Goal: Task Accomplishment & Management: Manage account settings

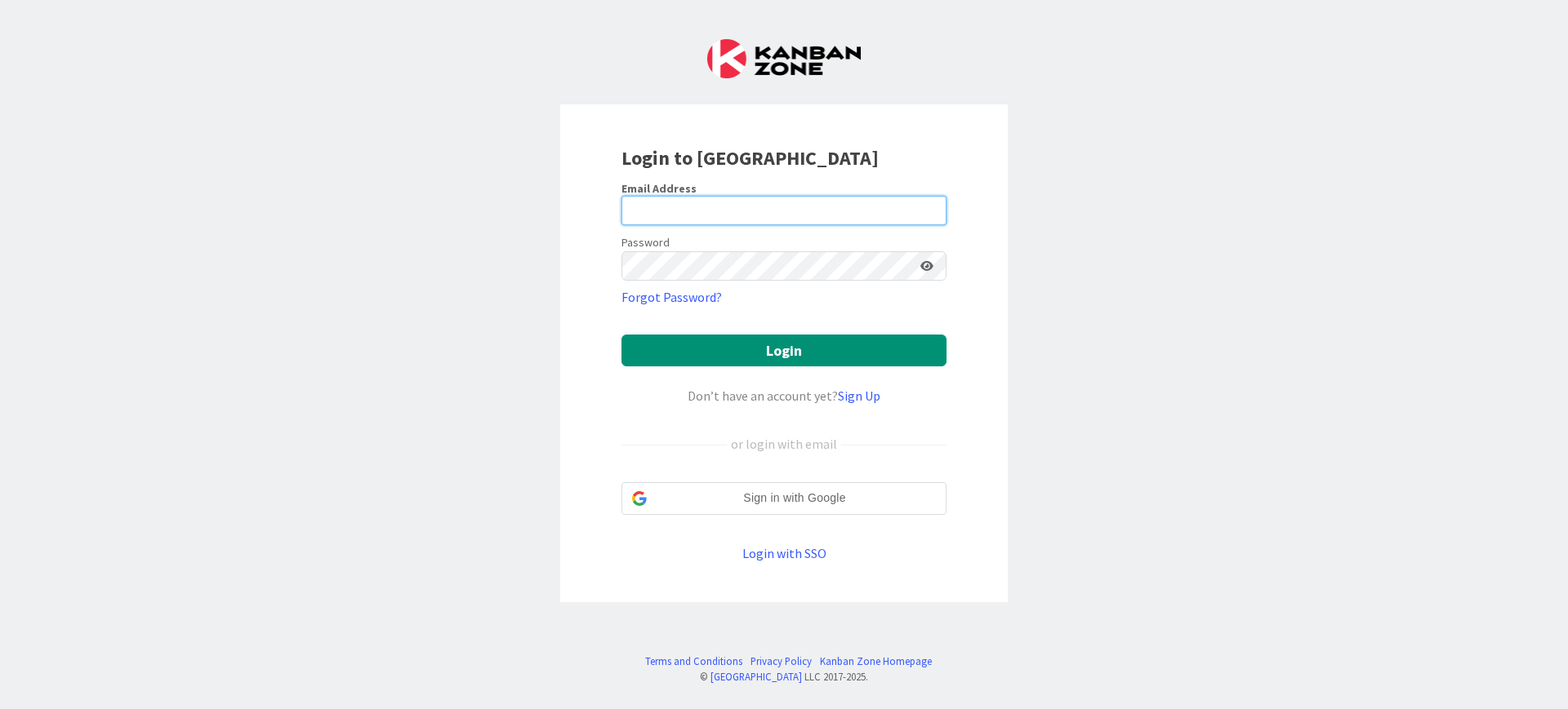
type input "[PERSON_NAME][EMAIL_ADDRESS][PERSON_NAME][DOMAIN_NAME]"
click at [714, 331] on form "Email Address [PERSON_NAME][EMAIL_ADDRESS][PERSON_NAME][DOMAIN_NAME] Password F…" at bounding box center [783, 372] width 325 height 382
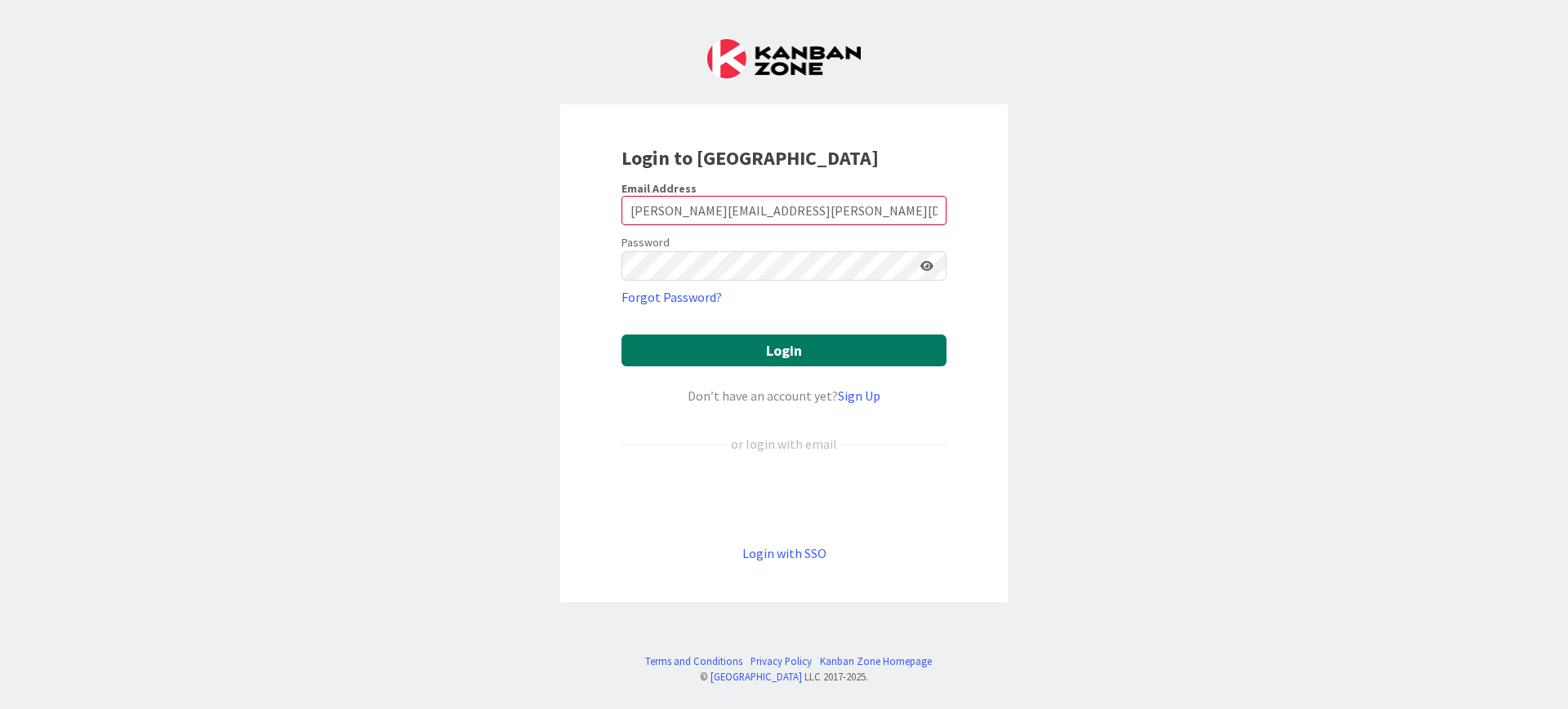
click at [716, 348] on button "Login" at bounding box center [783, 350] width 325 height 32
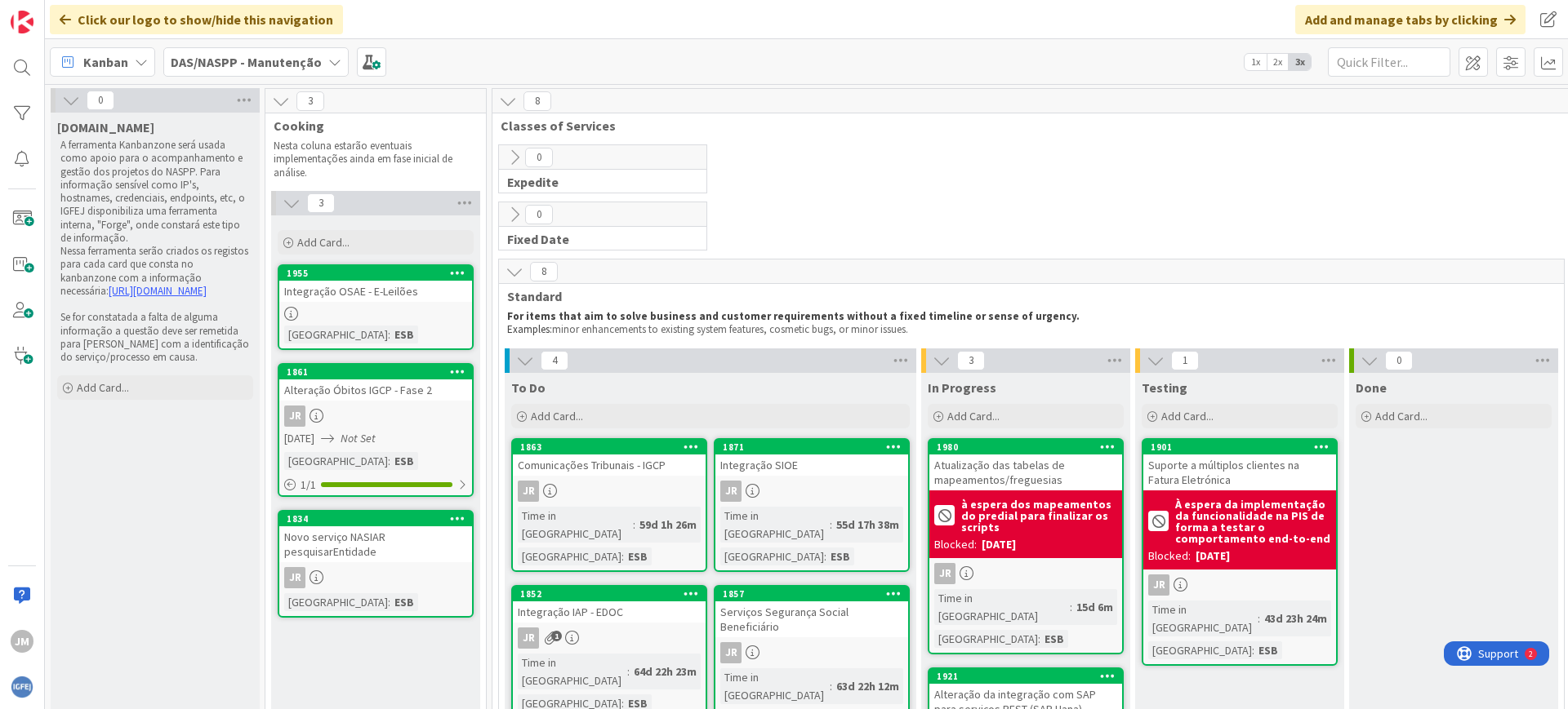
click at [272, 70] on span "DAS/NASPP - Manutenção" at bounding box center [246, 62] width 151 height 19
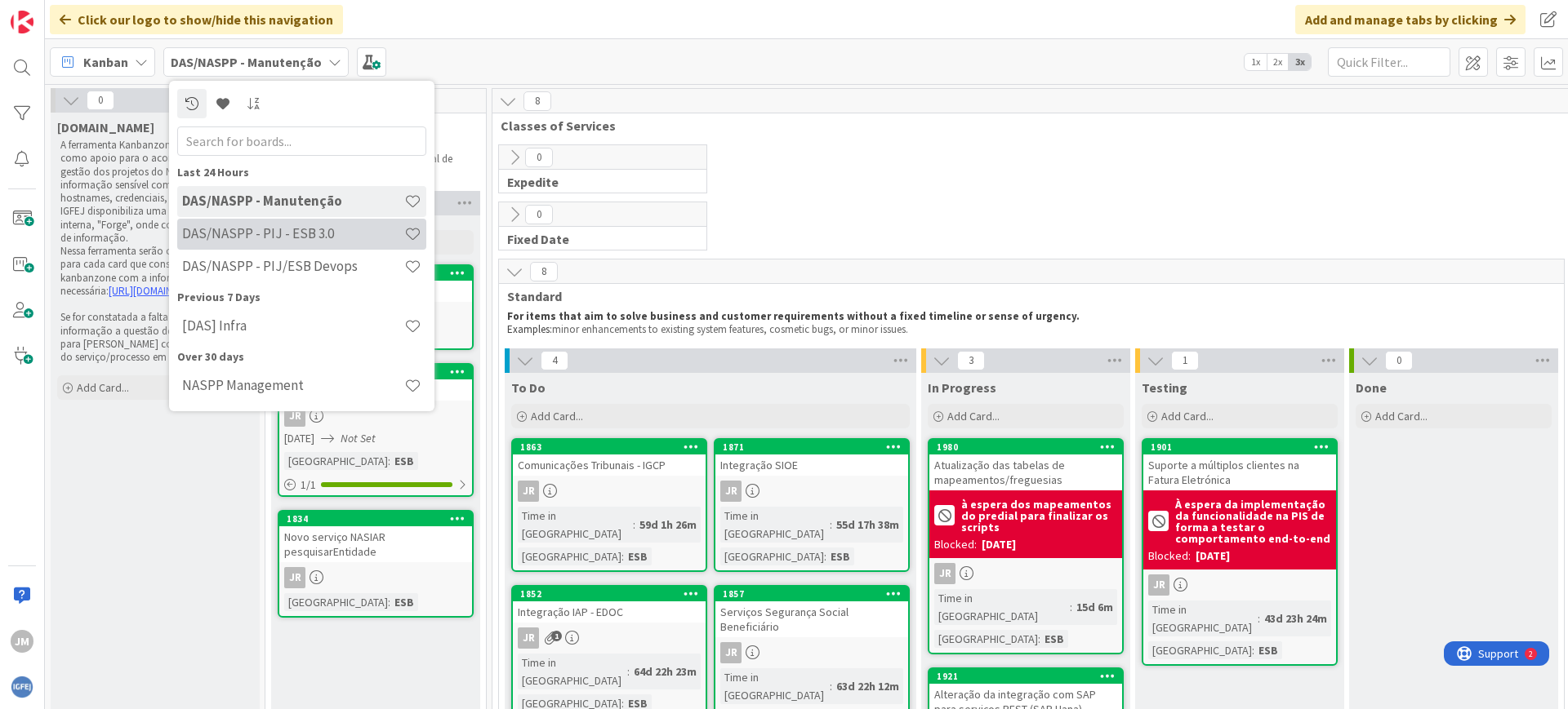
click at [283, 228] on h4 "DAS/NASPP - PIJ - ESB 3.0" at bounding box center [293, 233] width 222 height 16
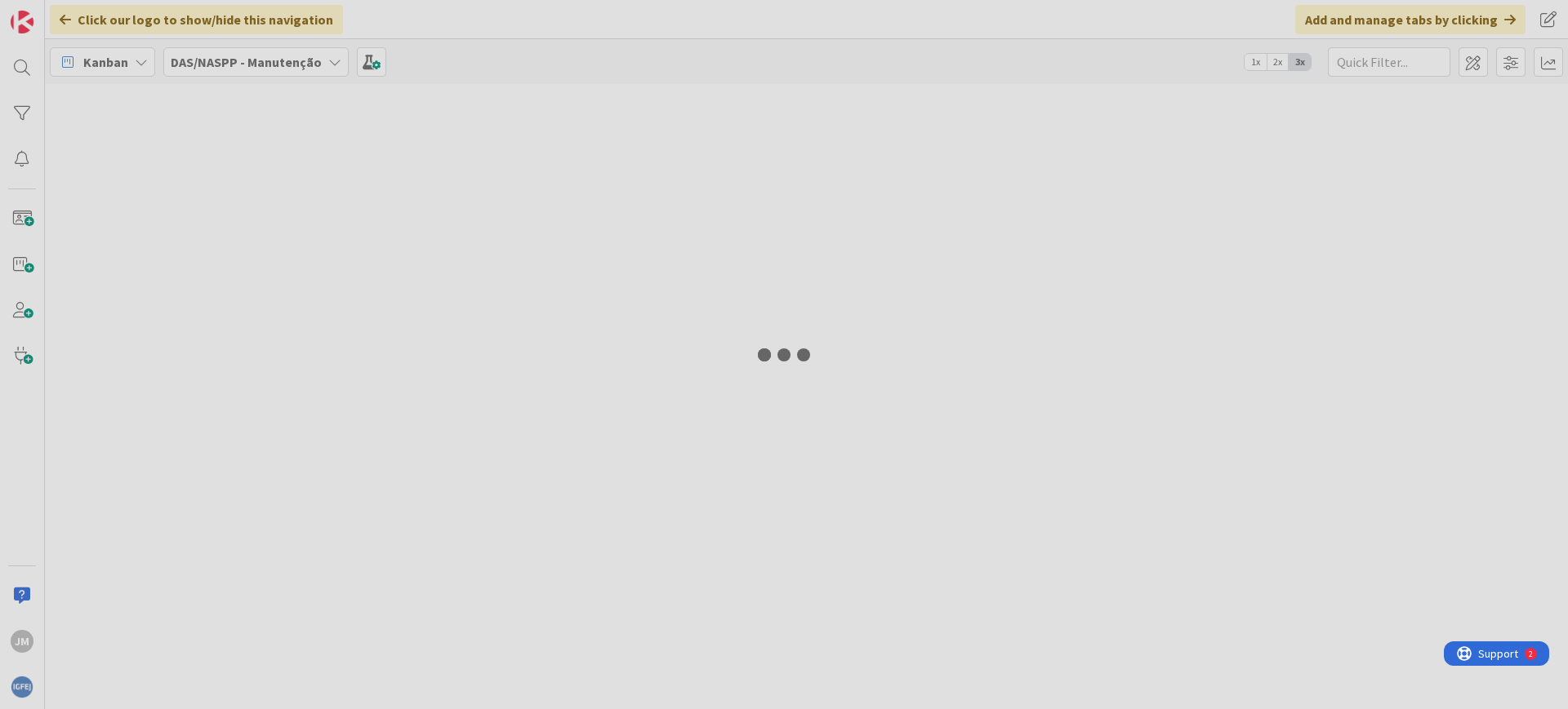
type input "her"
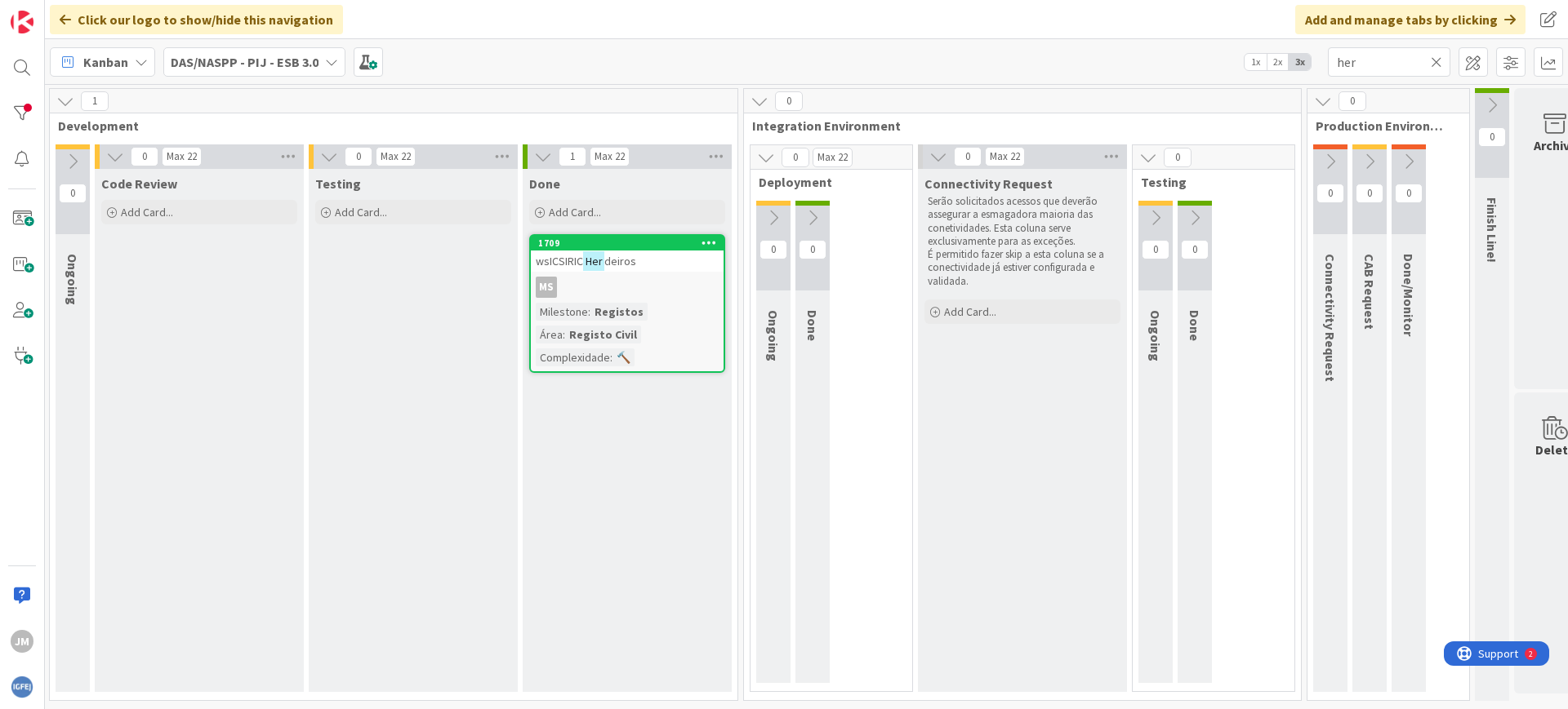
scroll to position [0, 531]
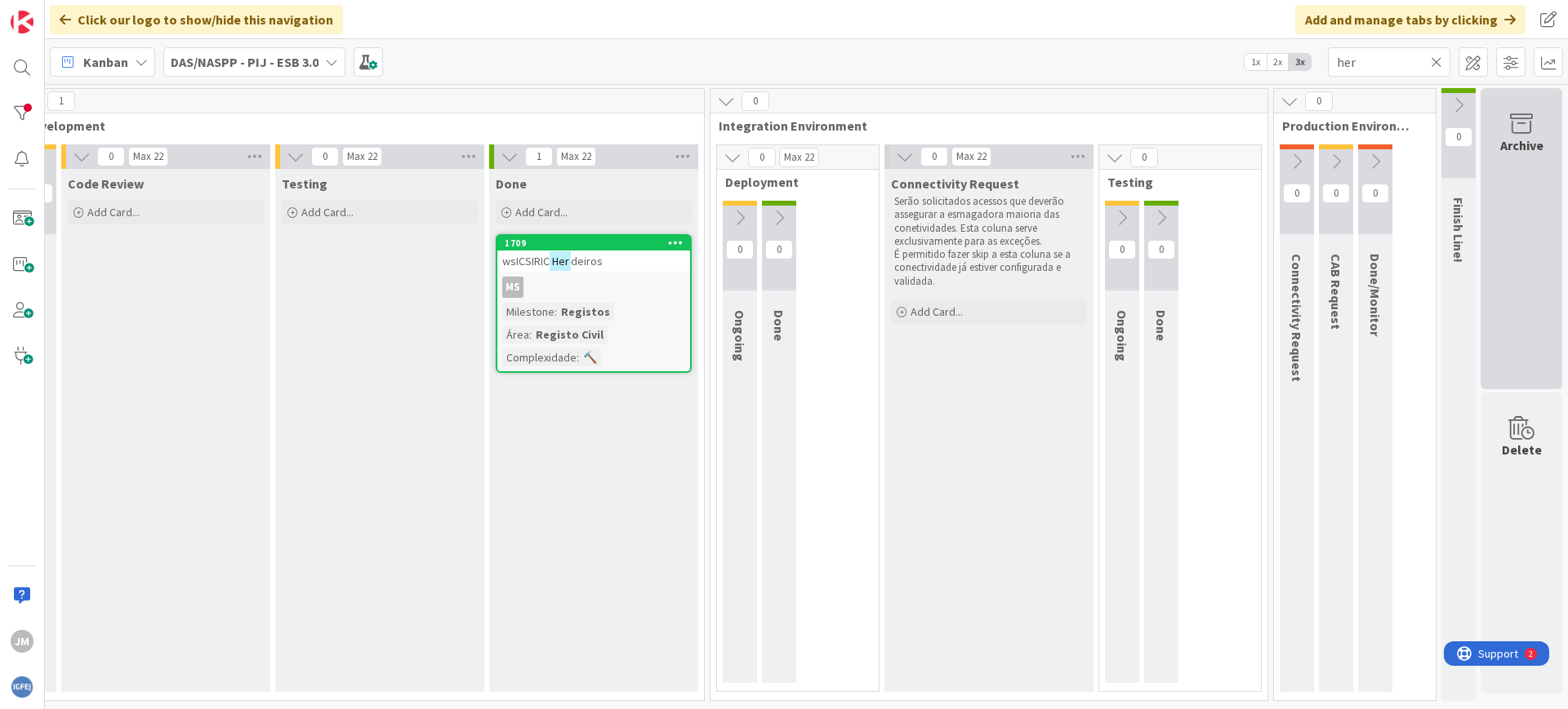
click at [1507, 253] on div "Archive" at bounding box center [1521, 238] width 81 height 301
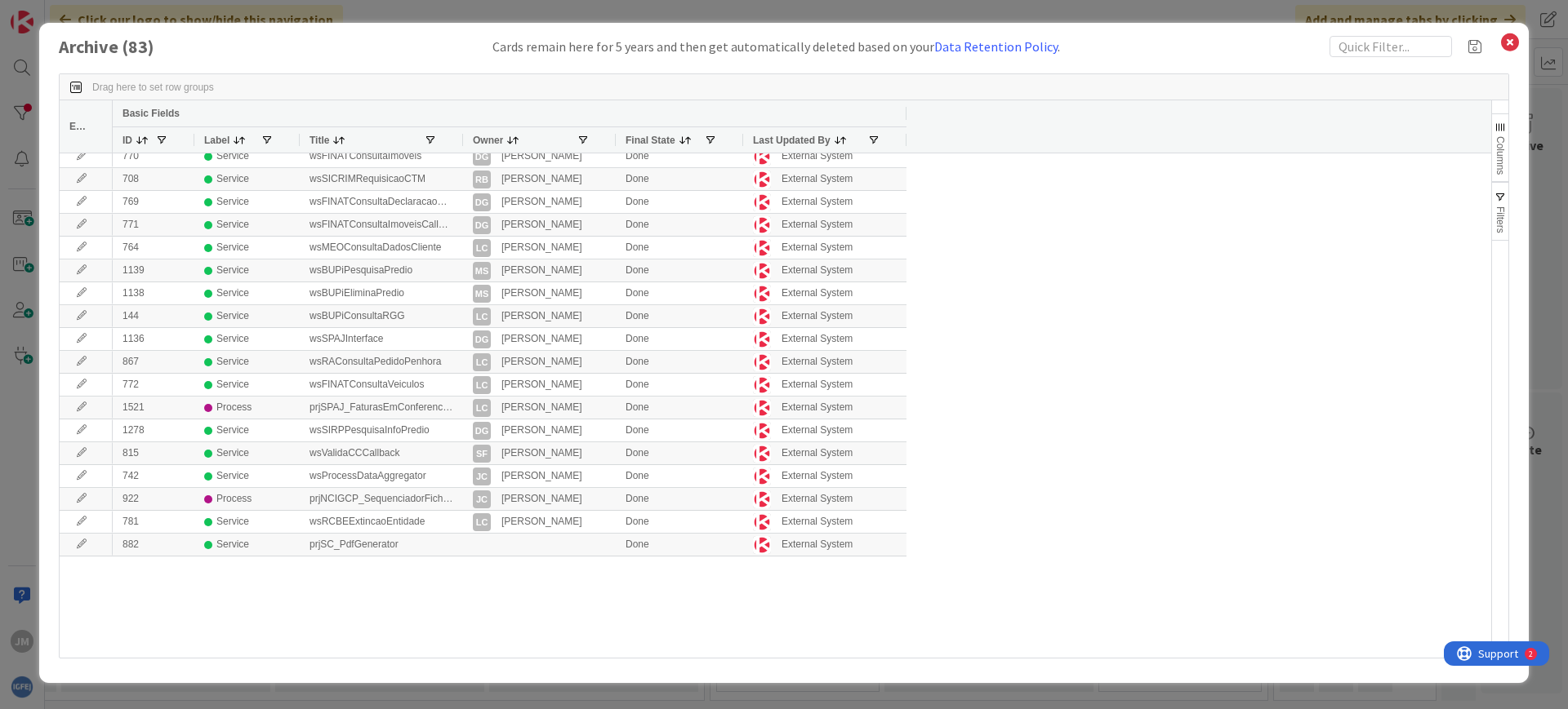
scroll to position [1392, 0]
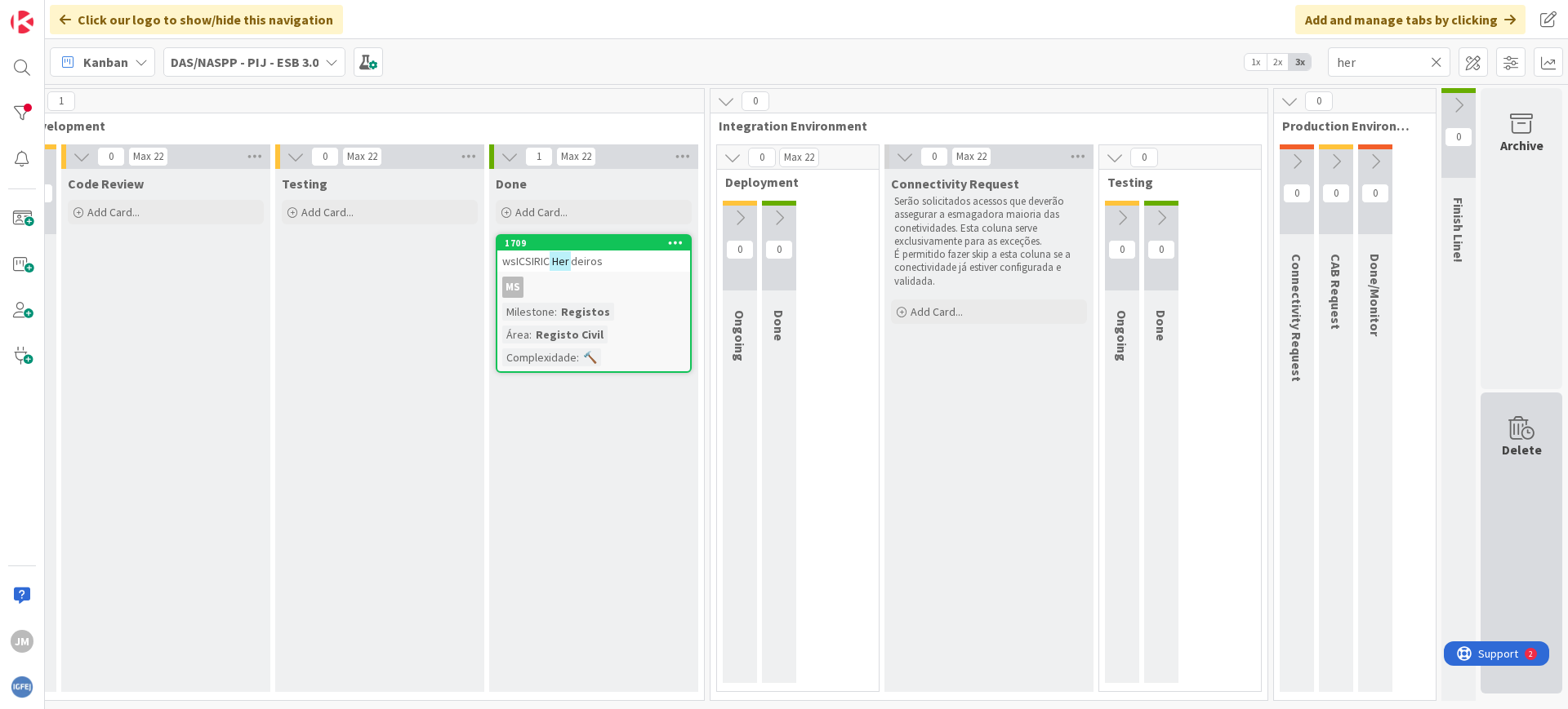
click at [1496, 458] on div "Delete" at bounding box center [1521, 542] width 81 height 301
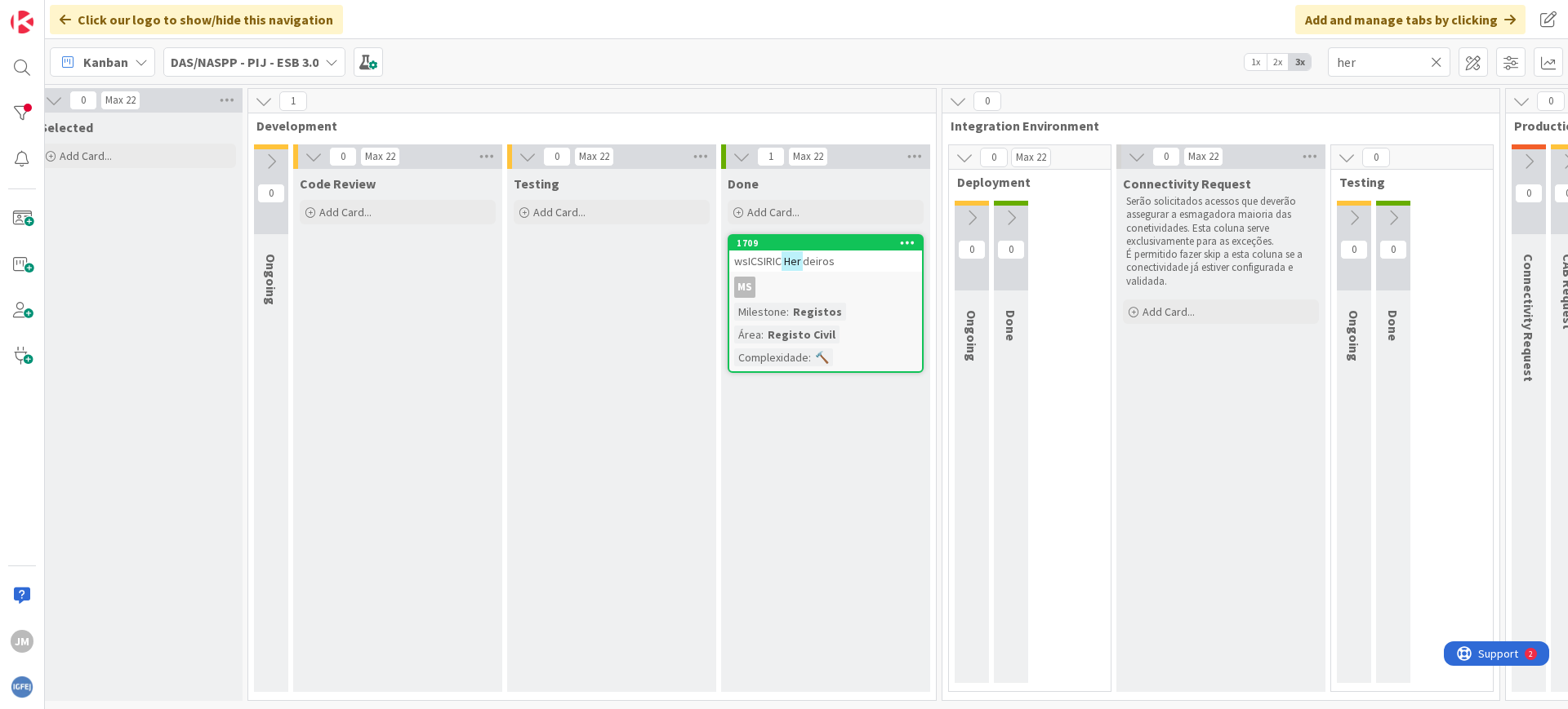
scroll to position [0, 531]
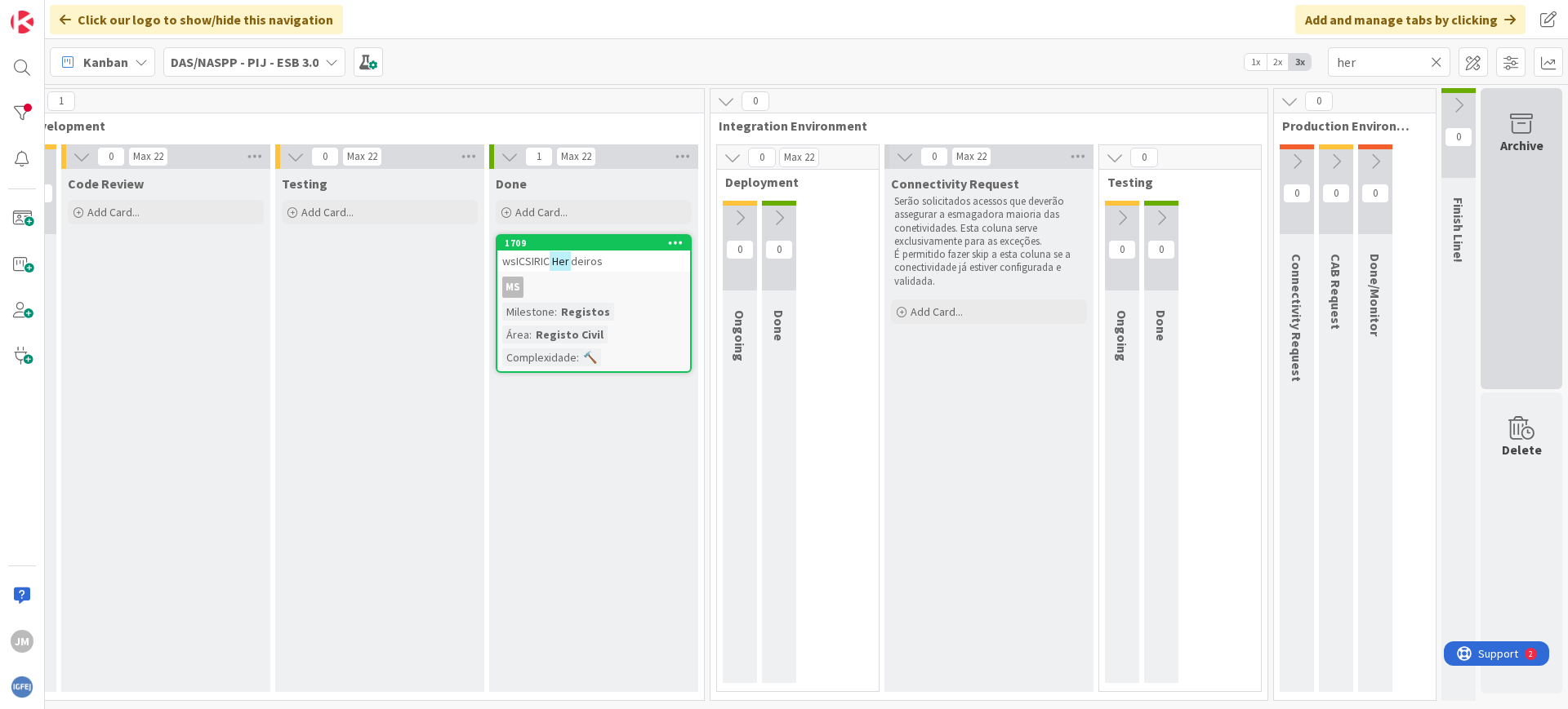
click at [1501, 186] on div "Archive" at bounding box center [1521, 238] width 81 height 301
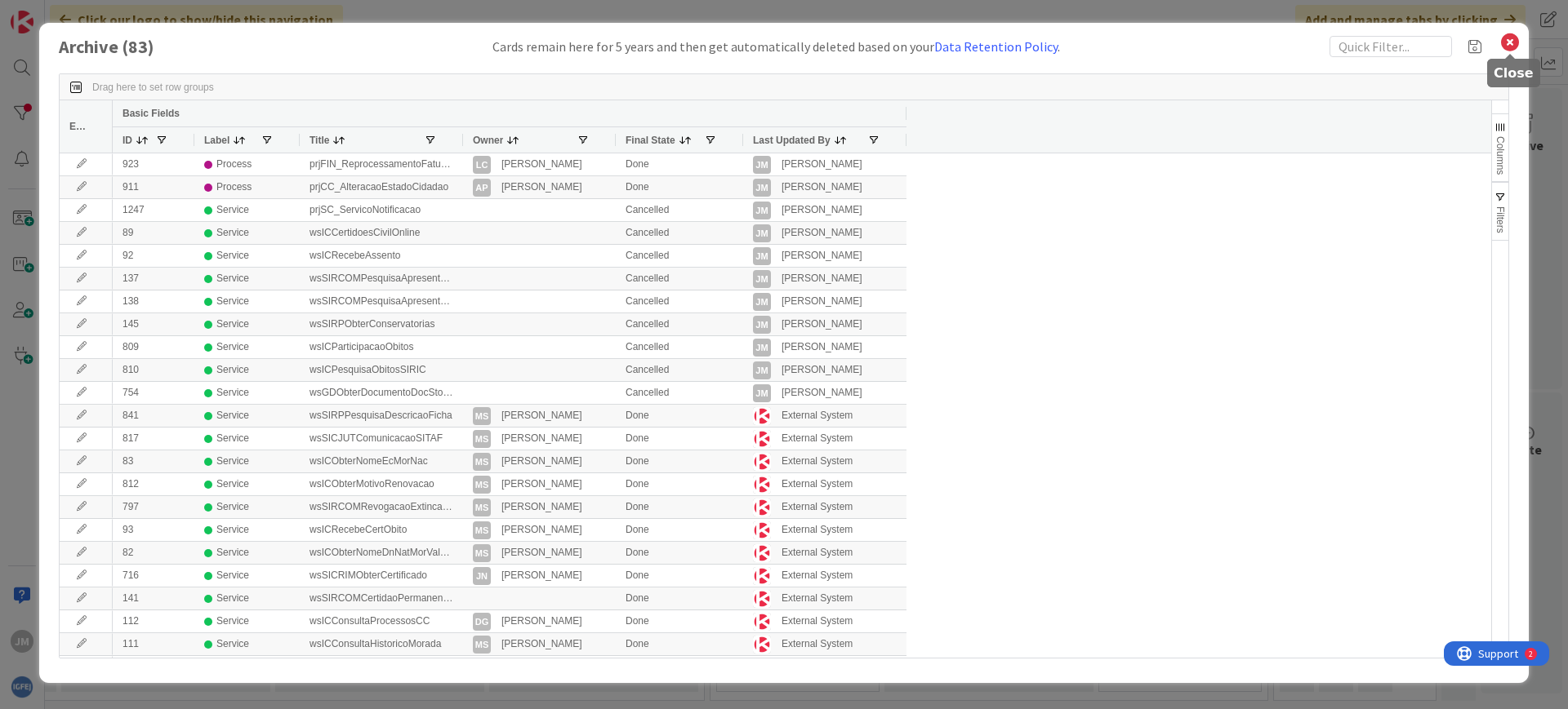
click at [1502, 42] on icon at bounding box center [1510, 43] width 21 height 23
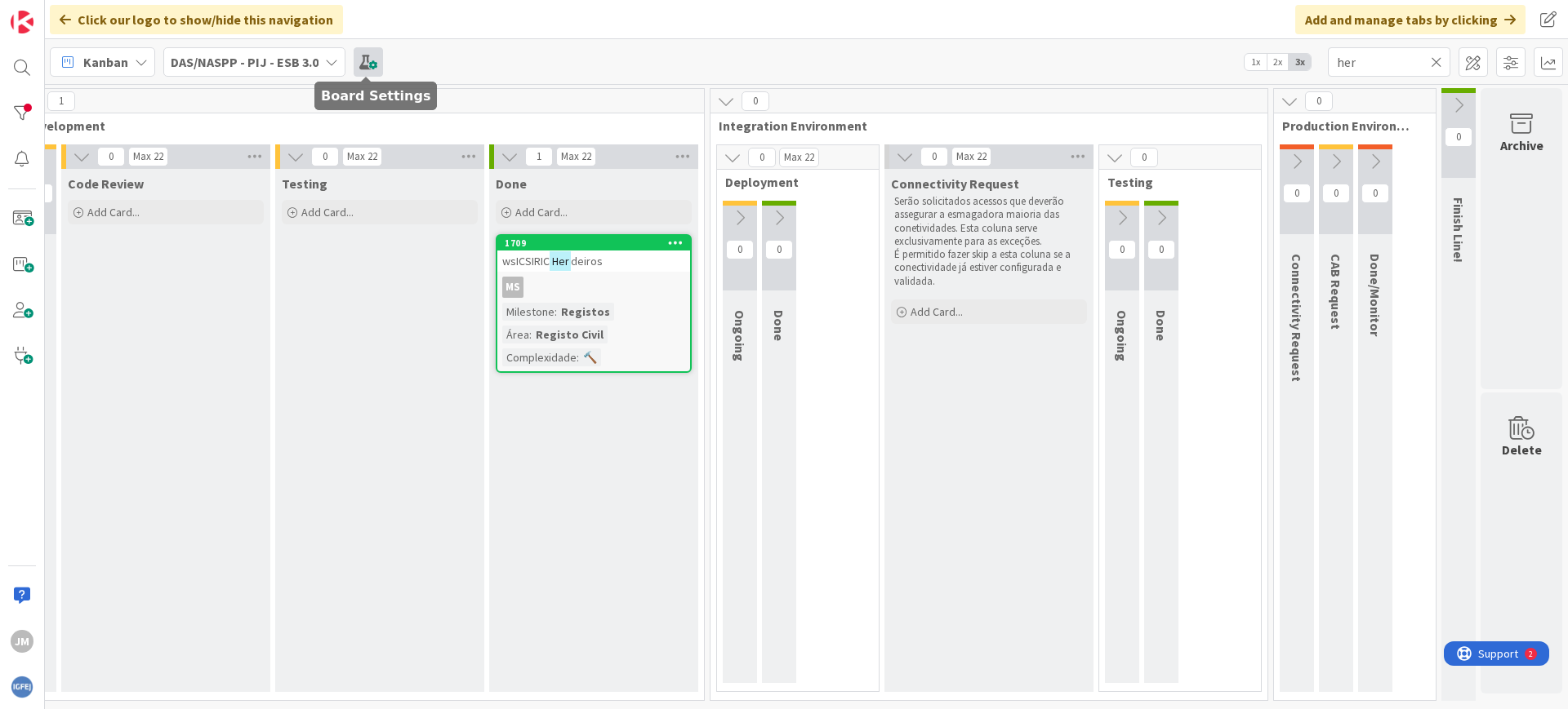
click at [364, 69] on span at bounding box center [368, 62] width 29 height 29
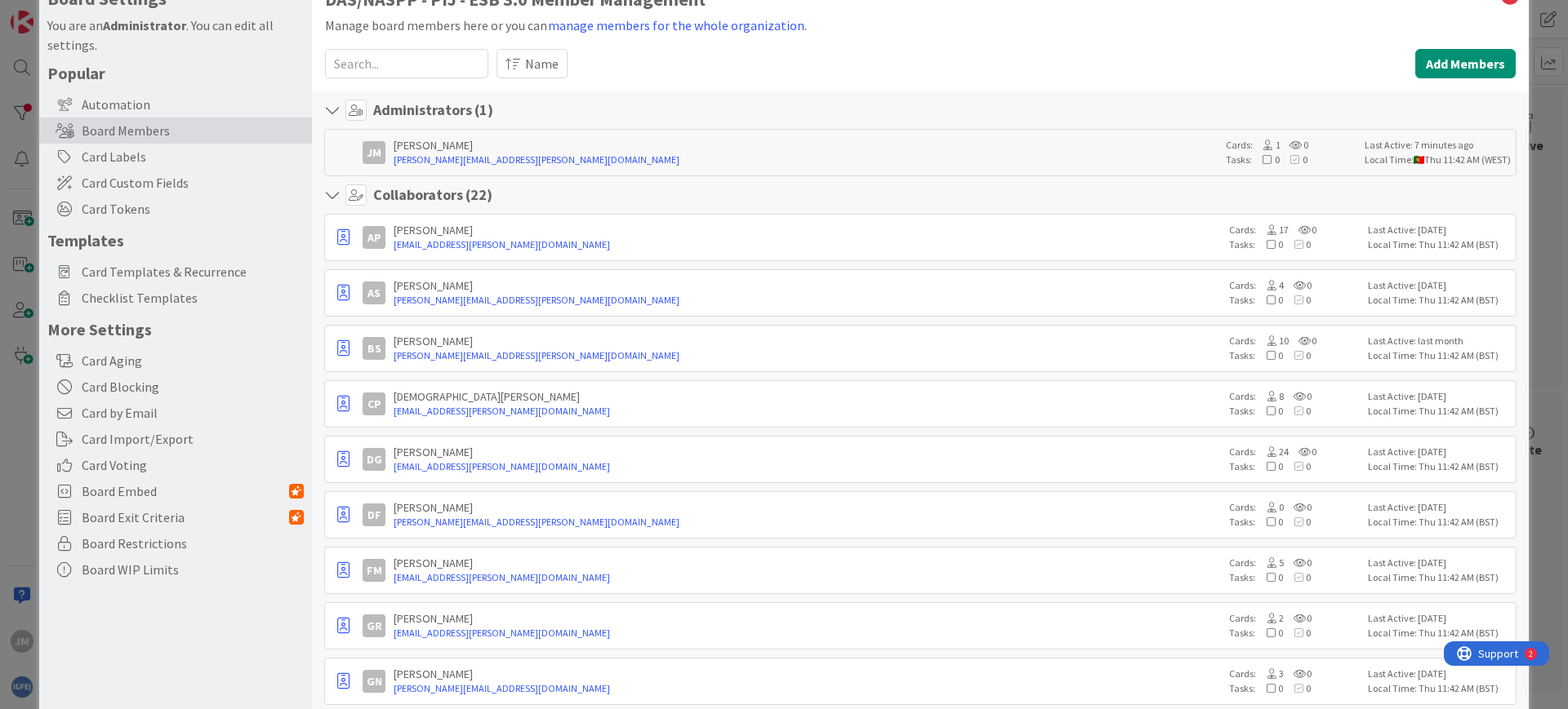
scroll to position [0, 0]
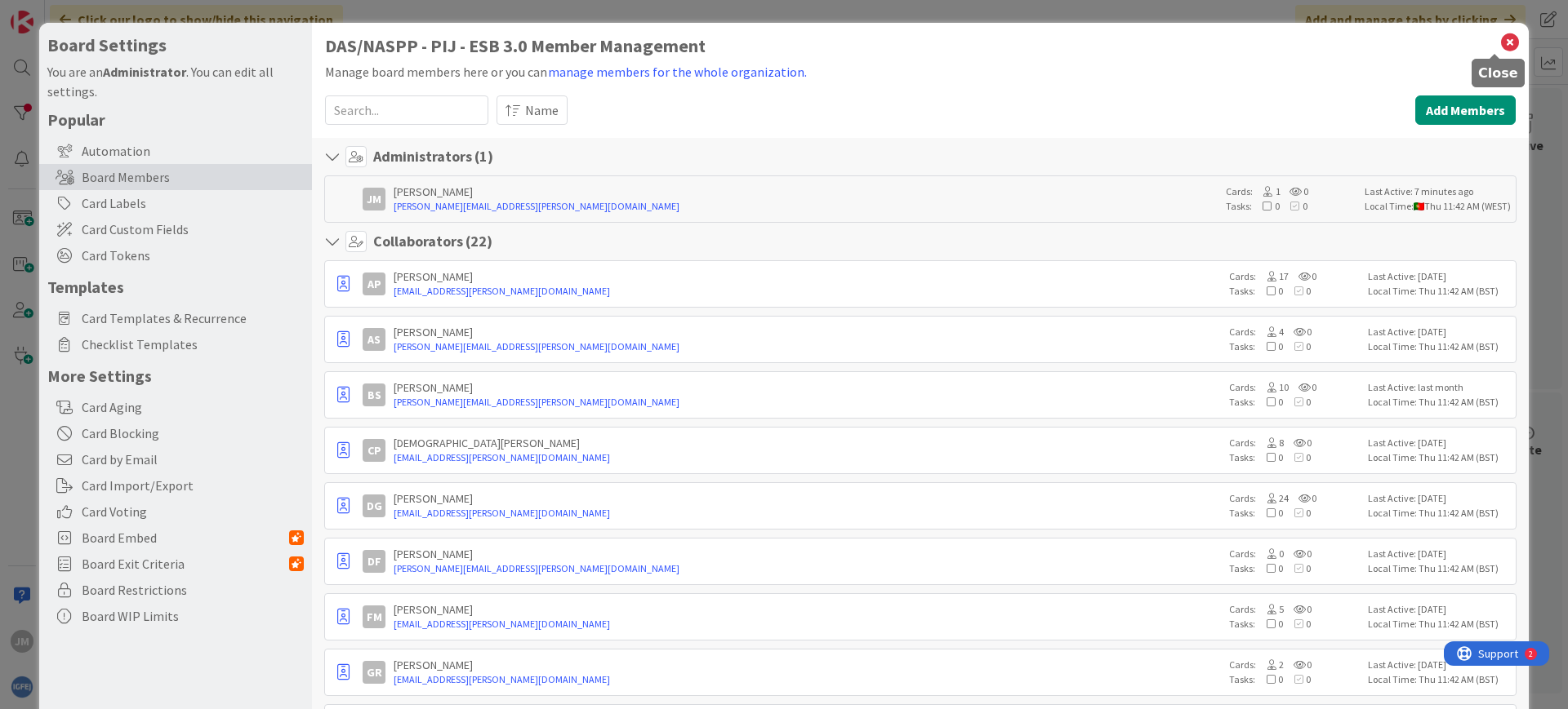
click at [1499, 44] on icon at bounding box center [1510, 43] width 21 height 23
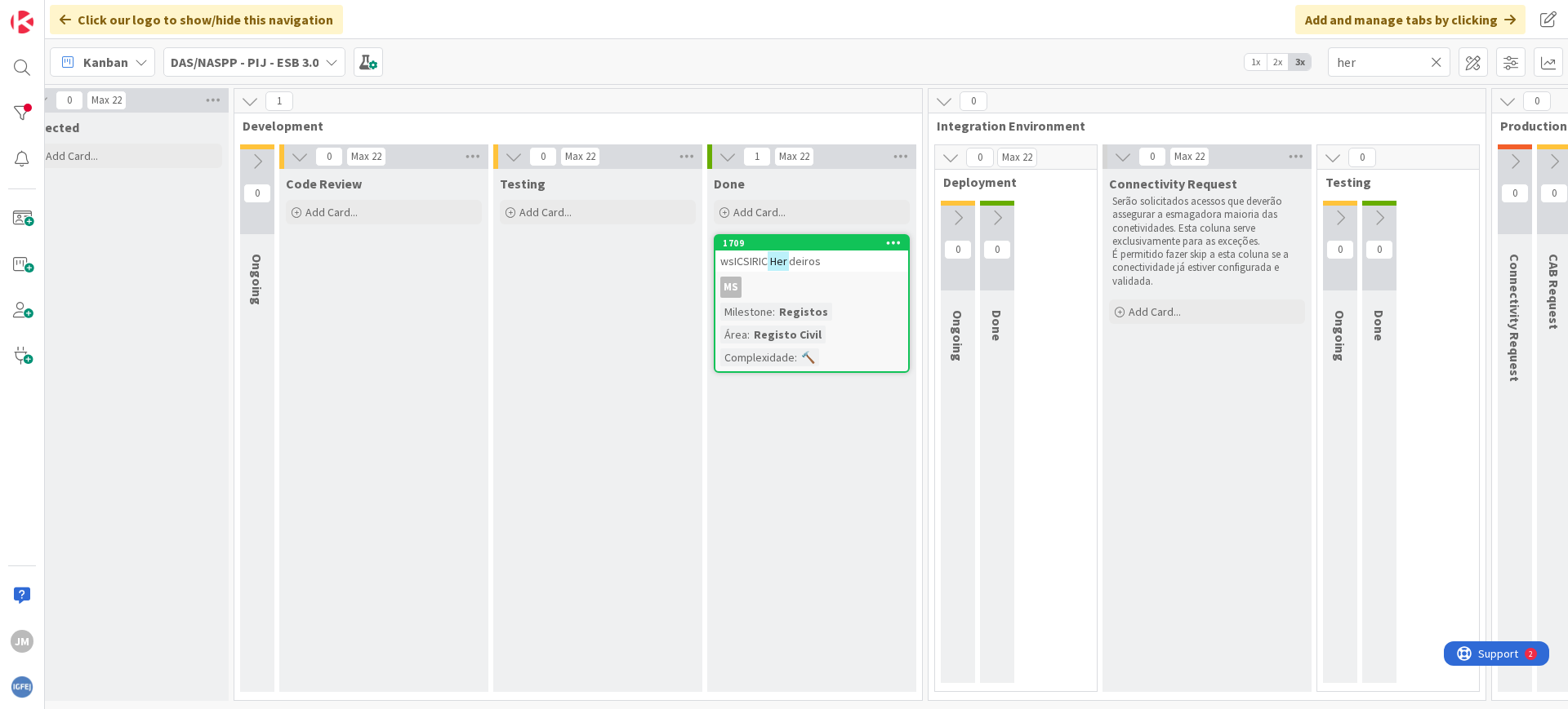
scroll to position [0, 296]
click at [997, 214] on icon at bounding box center [998, 218] width 18 height 18
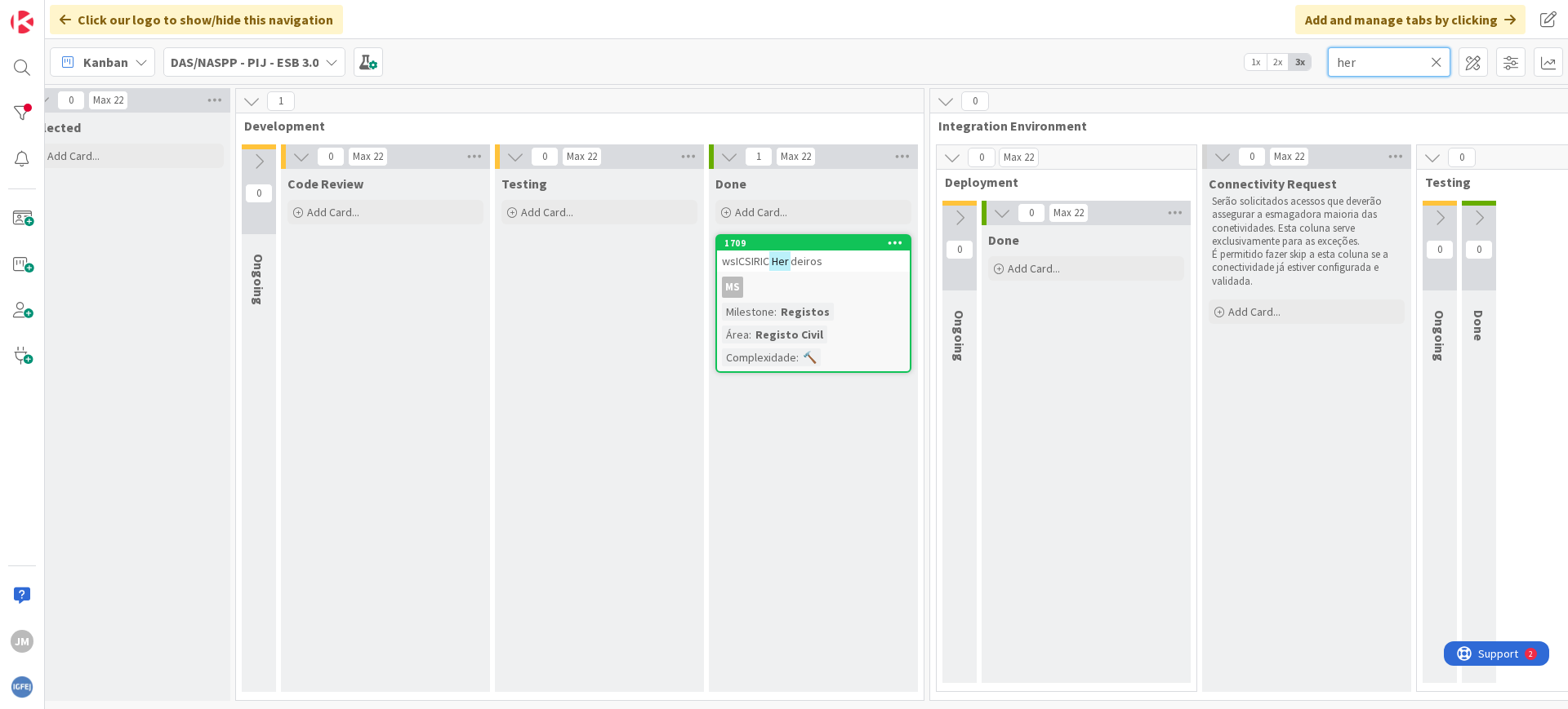
click at [1369, 60] on input "her" at bounding box center [1389, 62] width 122 height 29
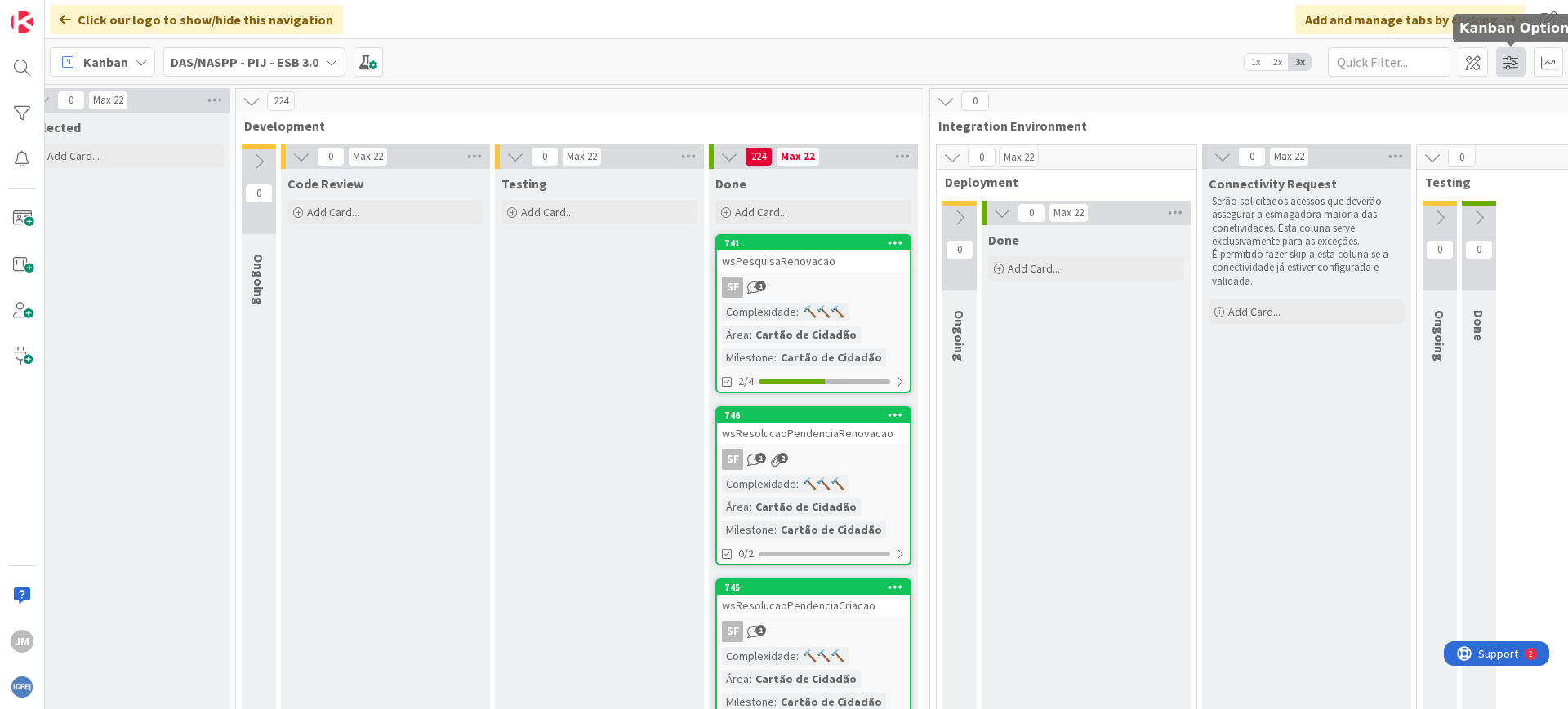
click at [1512, 76] on span at bounding box center [1511, 62] width 29 height 29
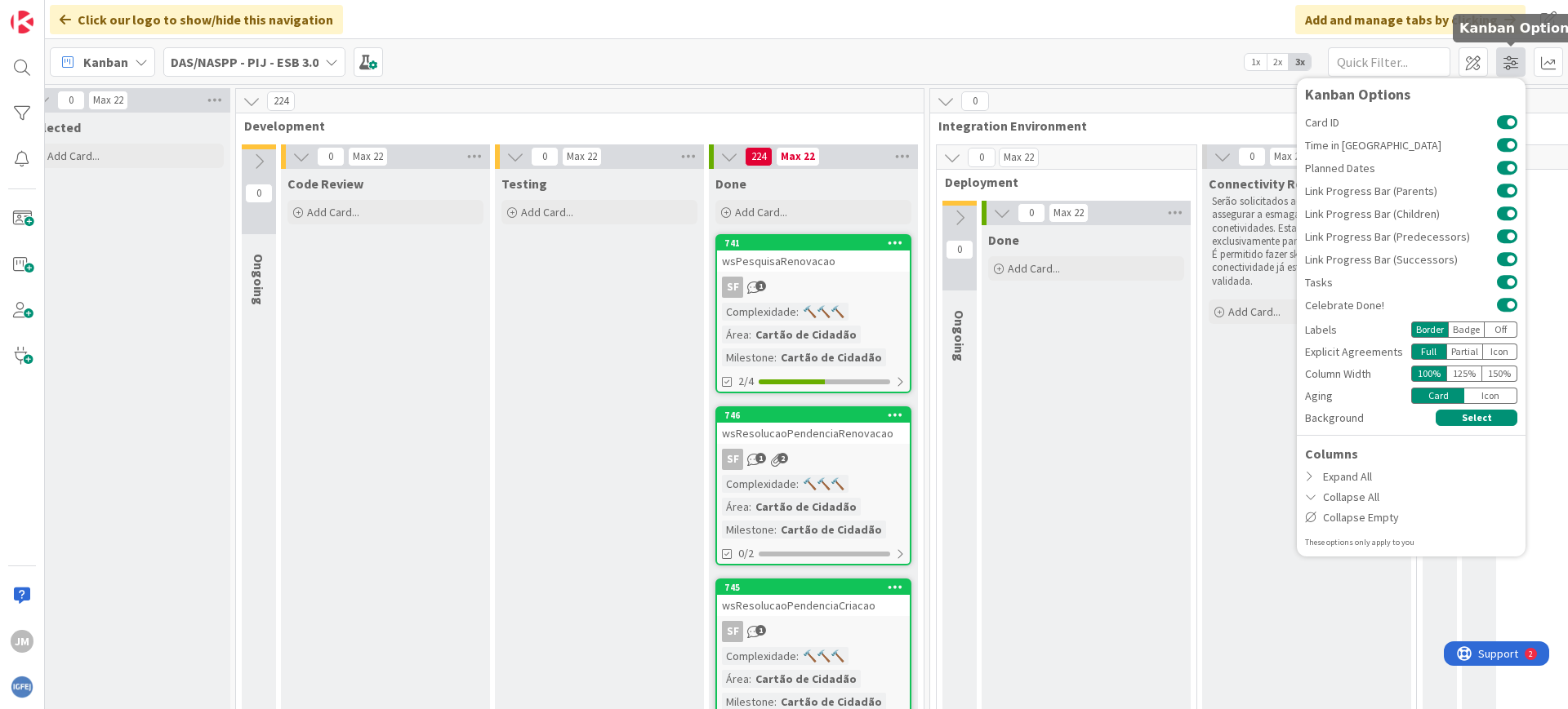
click at [1510, 67] on span at bounding box center [1511, 62] width 29 height 29
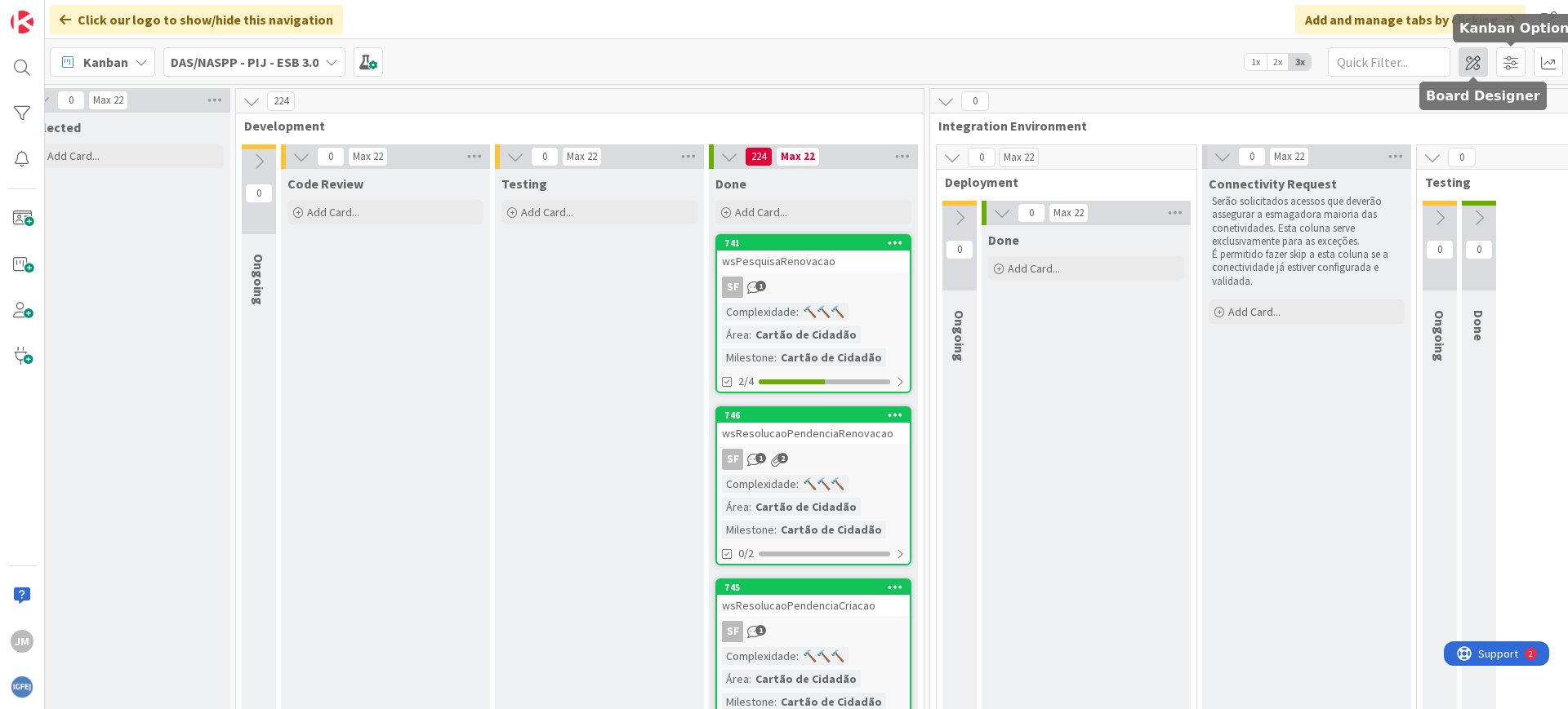
click at [1481, 61] on span at bounding box center [1473, 62] width 29 height 29
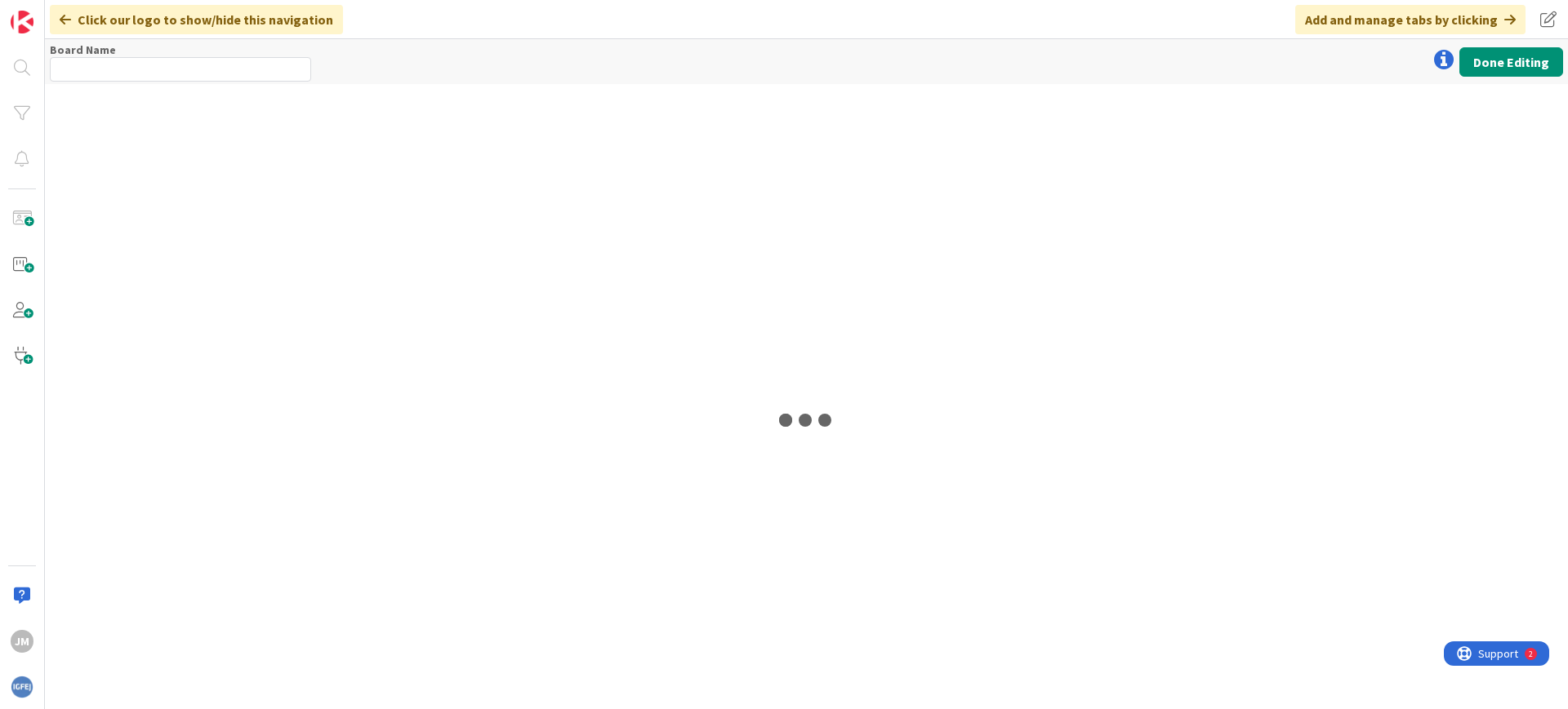
type input "DAS/NASPP - PIJ - ESB 3.0"
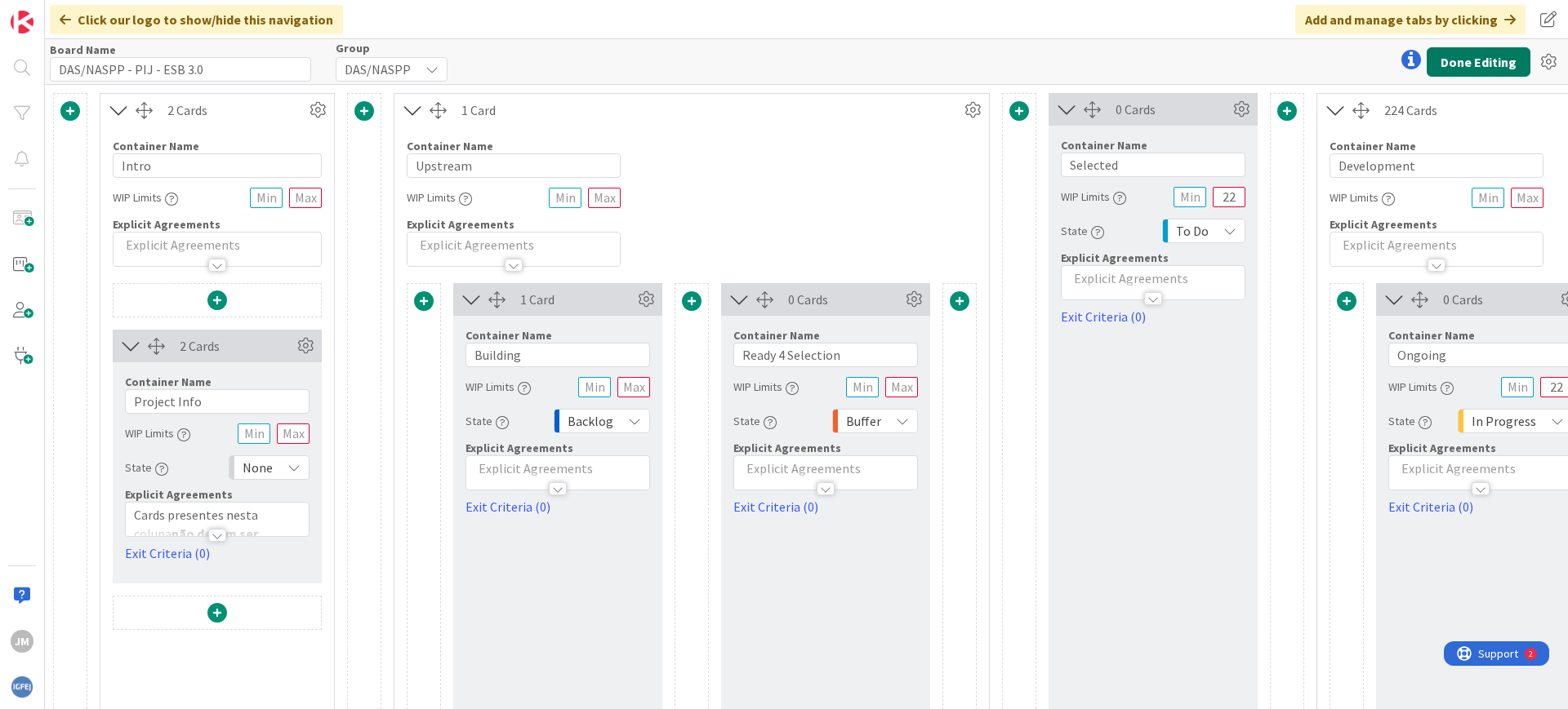
click at [1474, 61] on button "Done Editing" at bounding box center [1478, 62] width 104 height 29
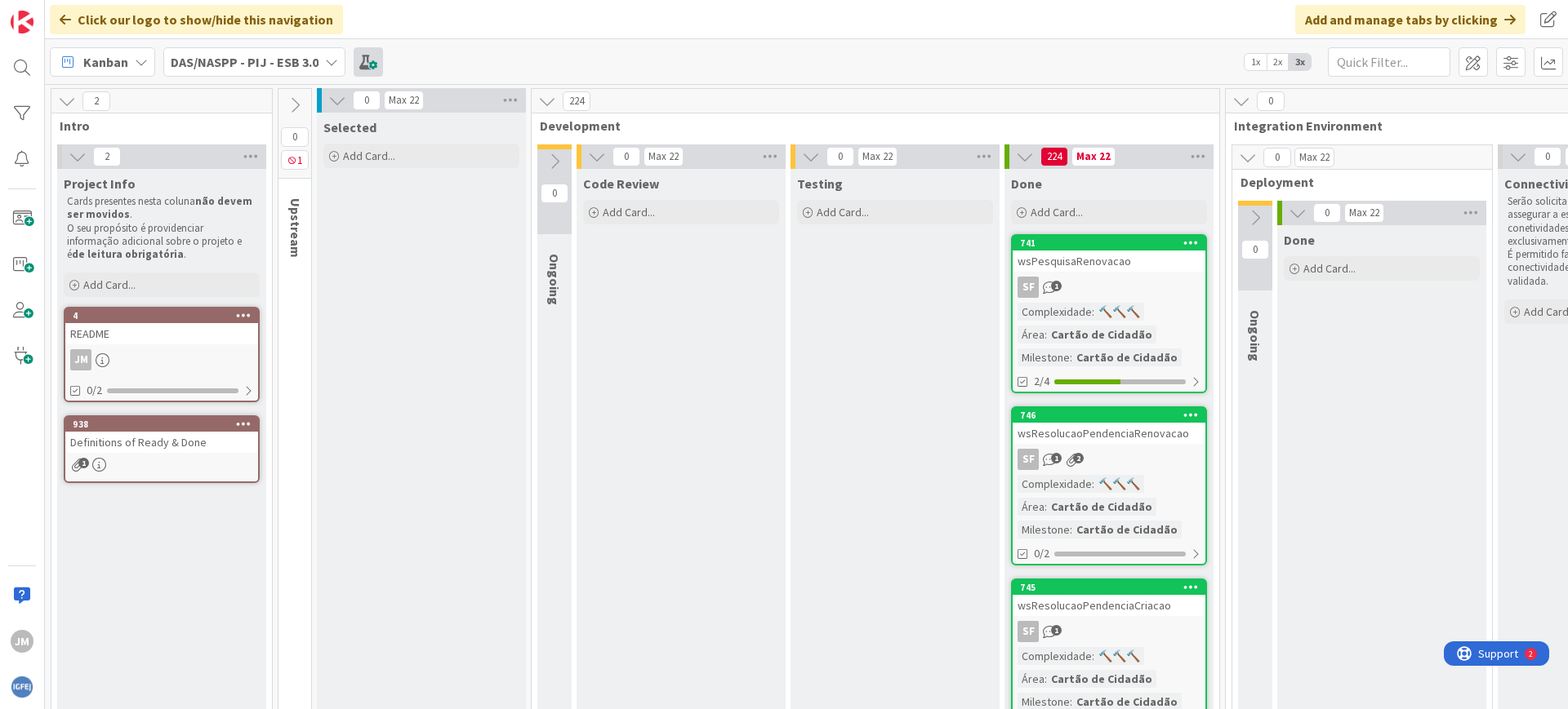
click at [367, 53] on span at bounding box center [368, 62] width 29 height 29
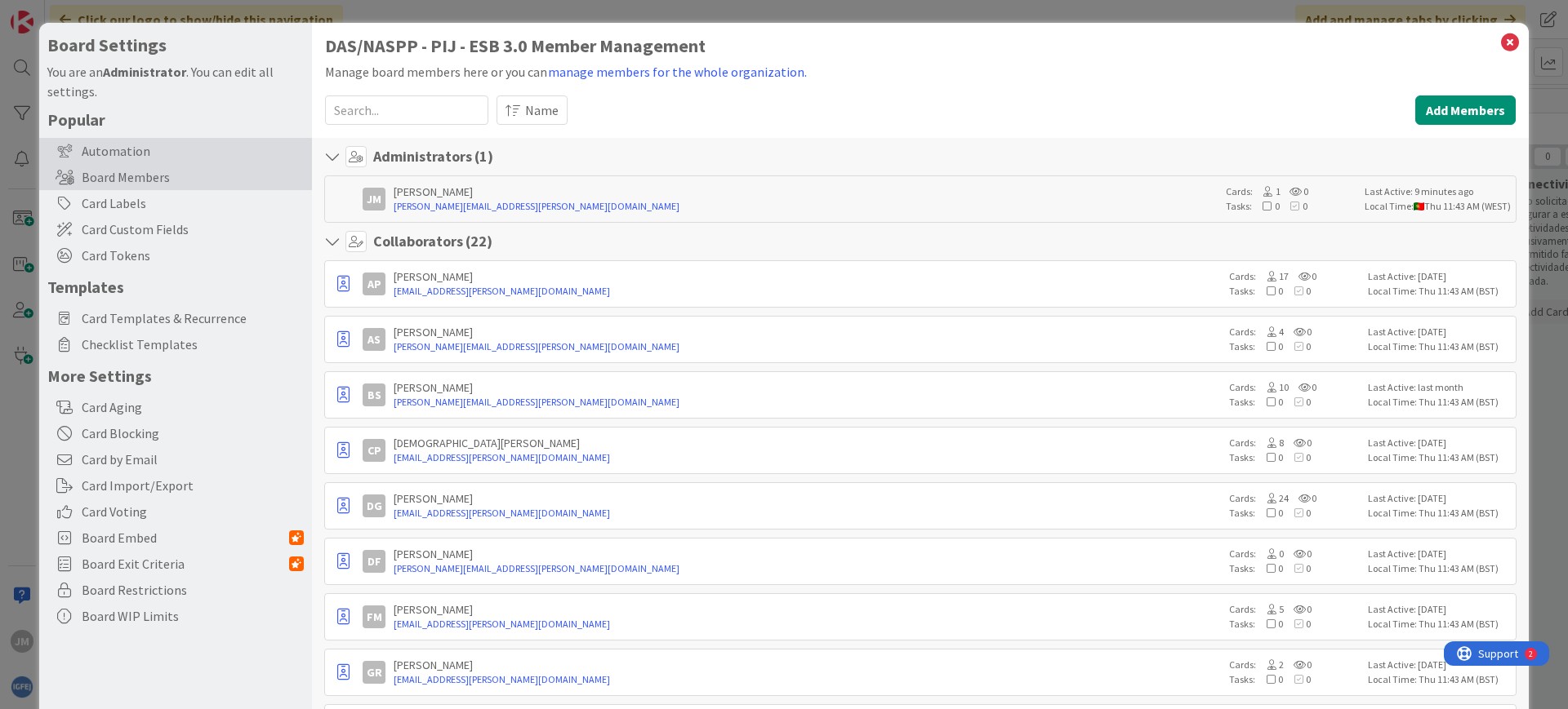
click at [151, 158] on div "Automation" at bounding box center [174, 150] width 272 height 26
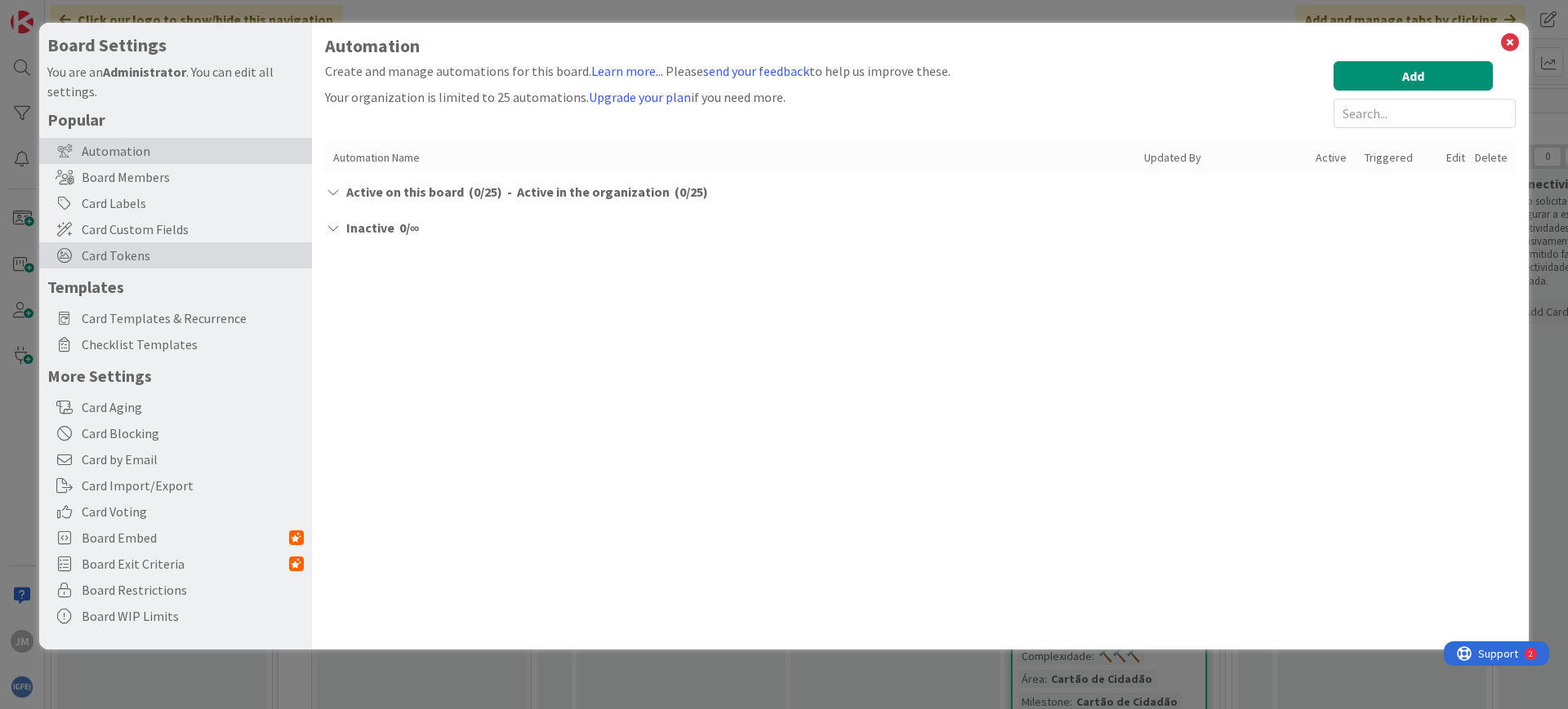
click at [199, 260] on span "Card Tokens" at bounding box center [192, 256] width 222 height 19
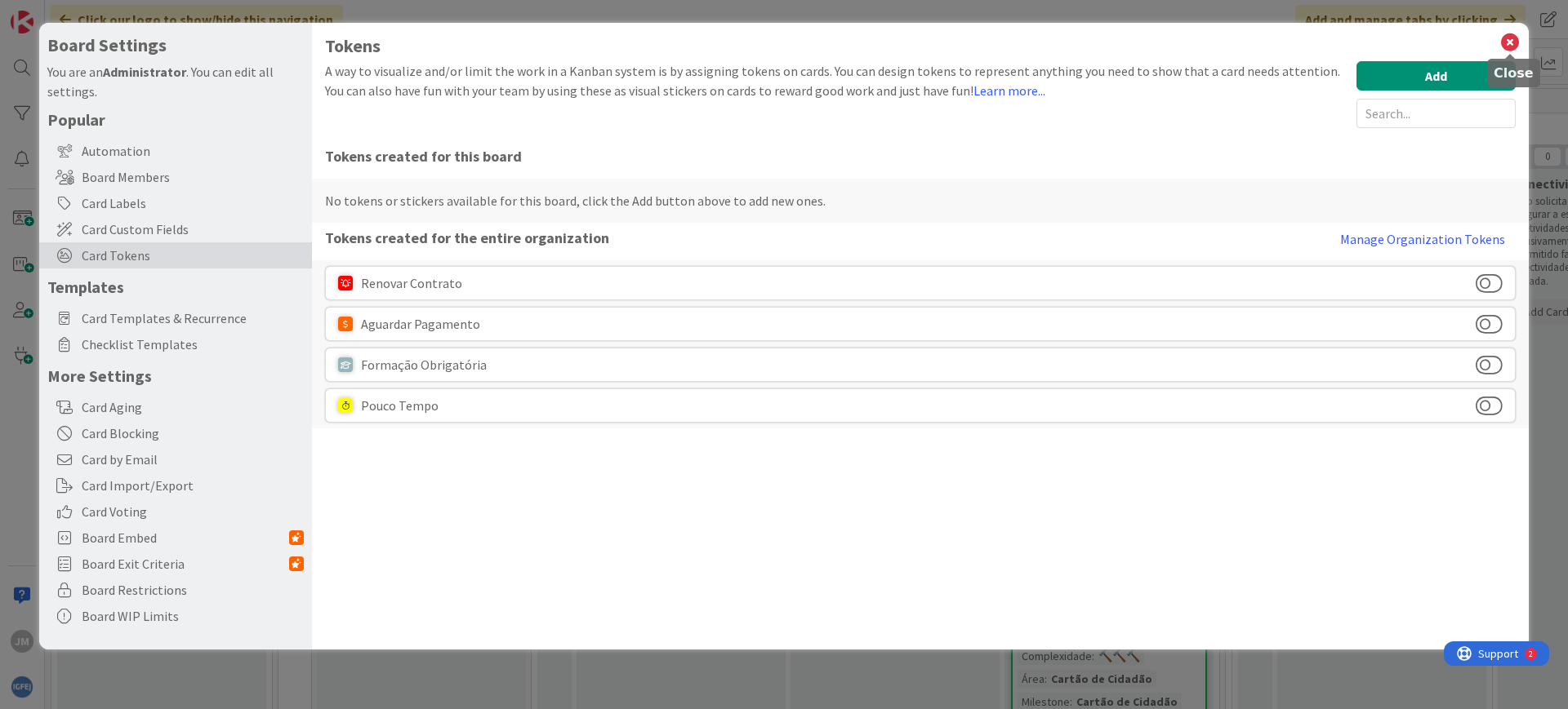
click at [1501, 41] on icon at bounding box center [1510, 43] width 21 height 23
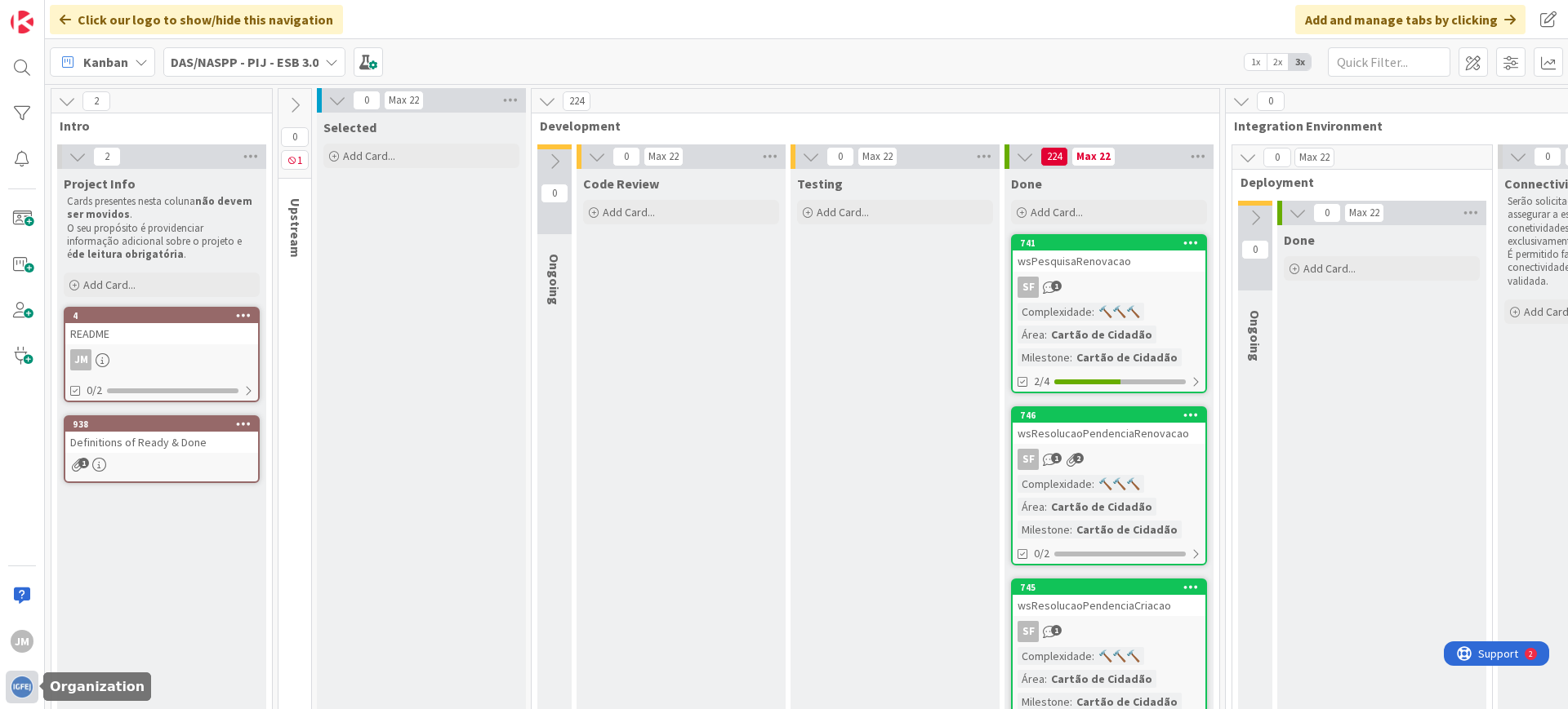
click at [18, 689] on img at bounding box center [22, 688] width 23 height 23
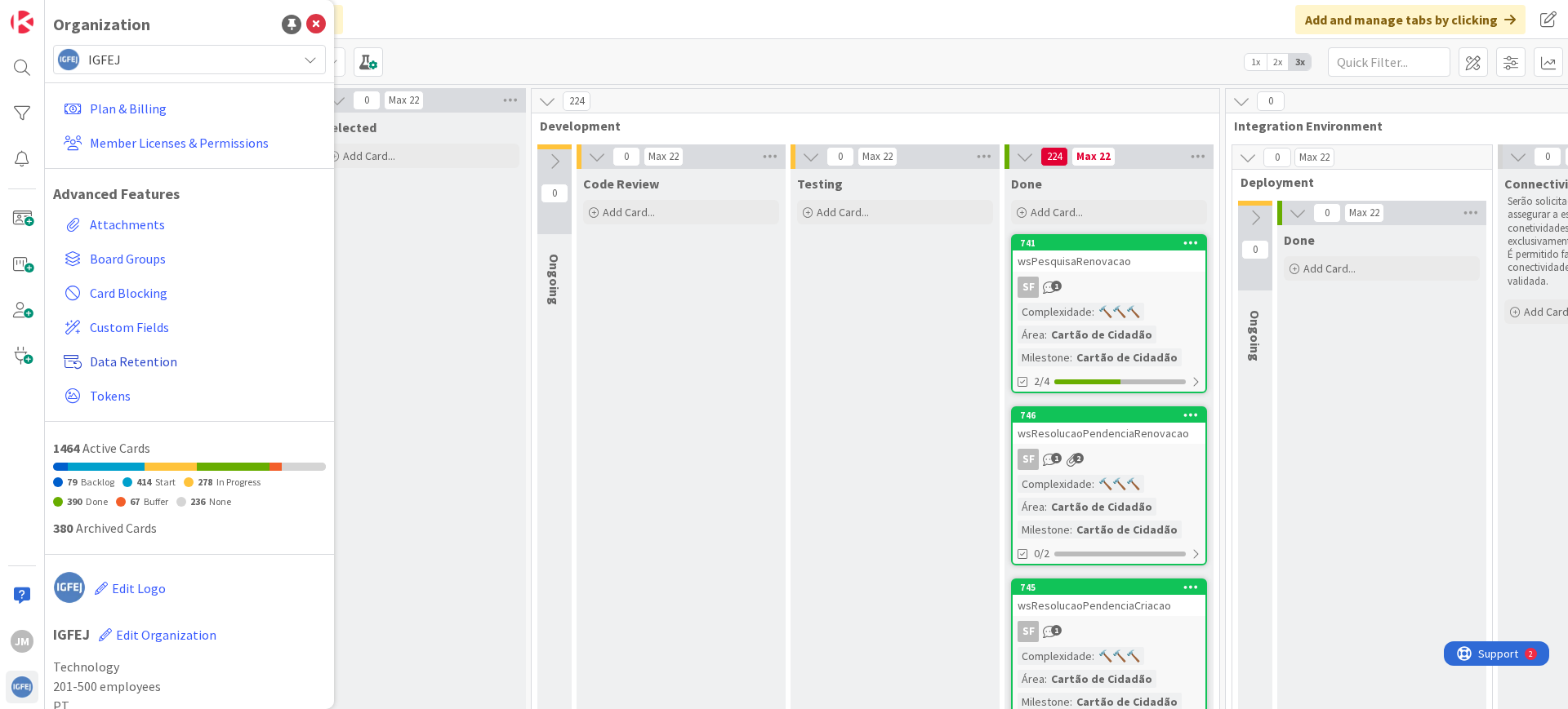
scroll to position [48, 0]
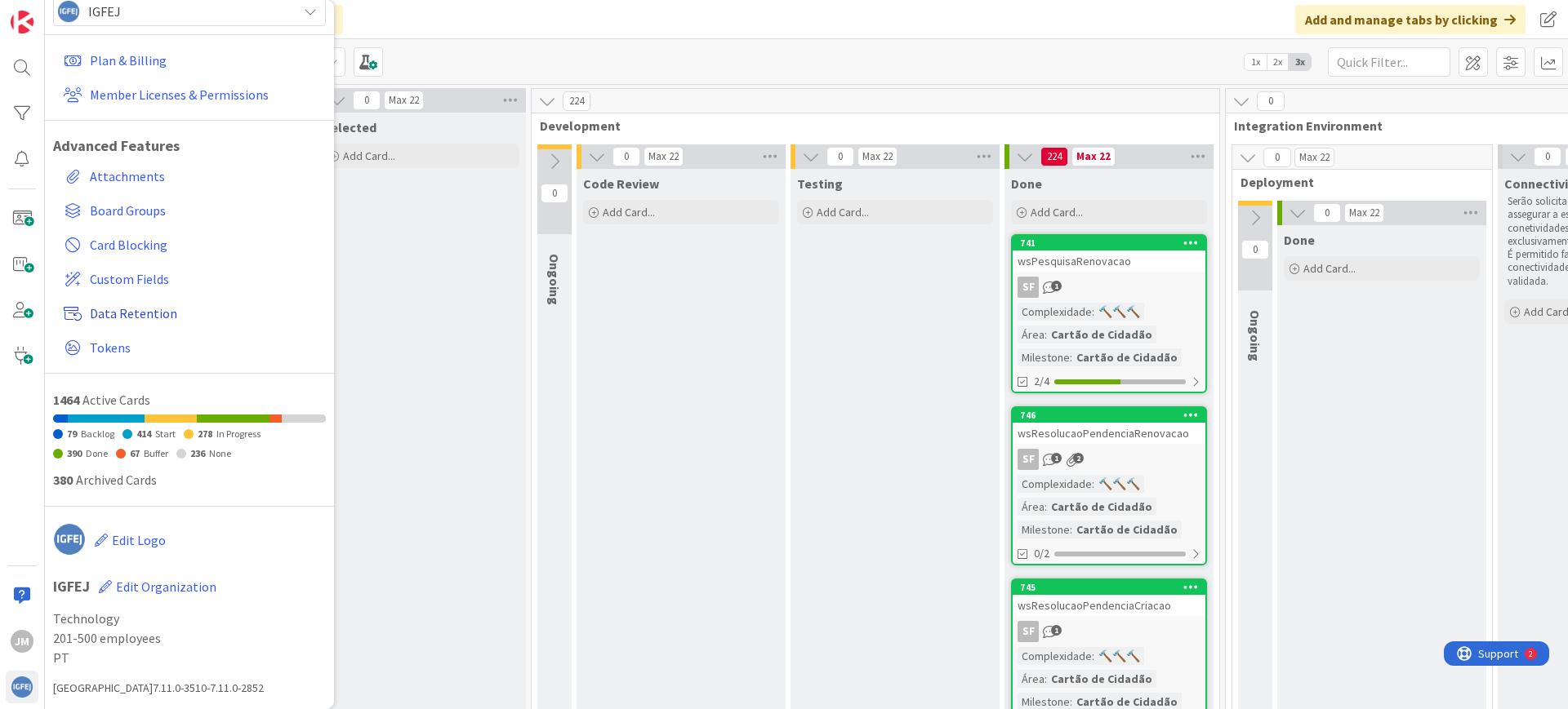
click at [151, 318] on span "Data Retention" at bounding box center [204, 313] width 230 height 19
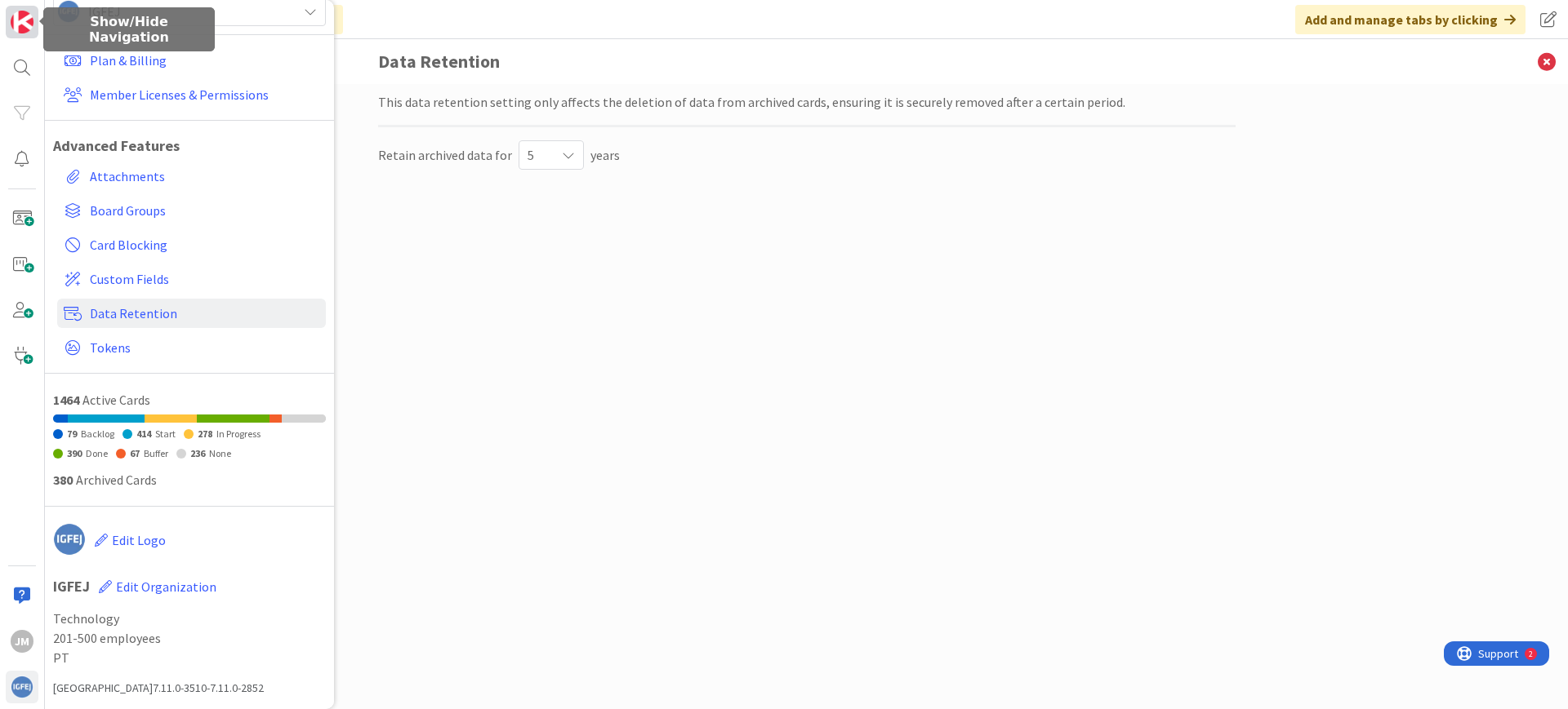
click at [24, 27] on img at bounding box center [22, 22] width 23 height 23
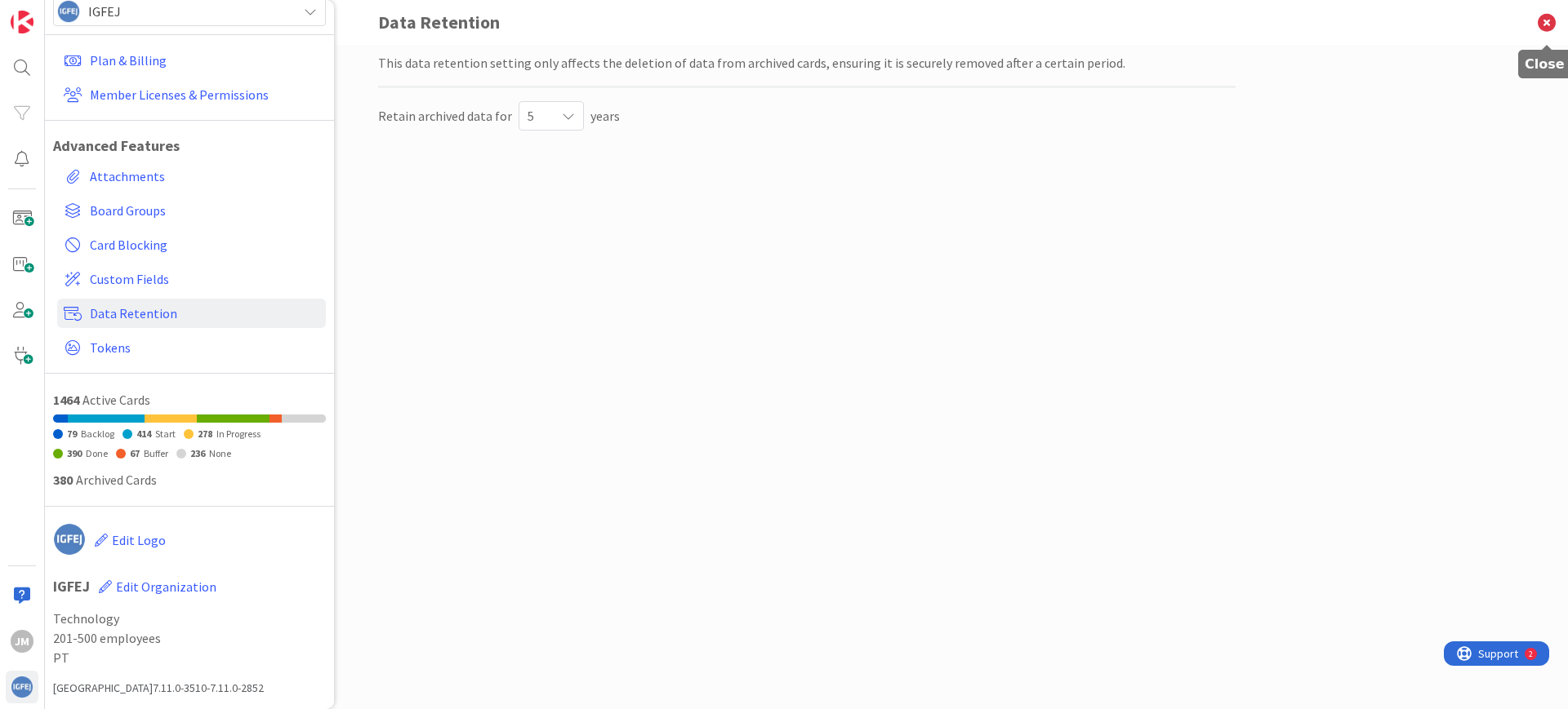
click at [1544, 13] on icon at bounding box center [1547, 22] width 43 height 45
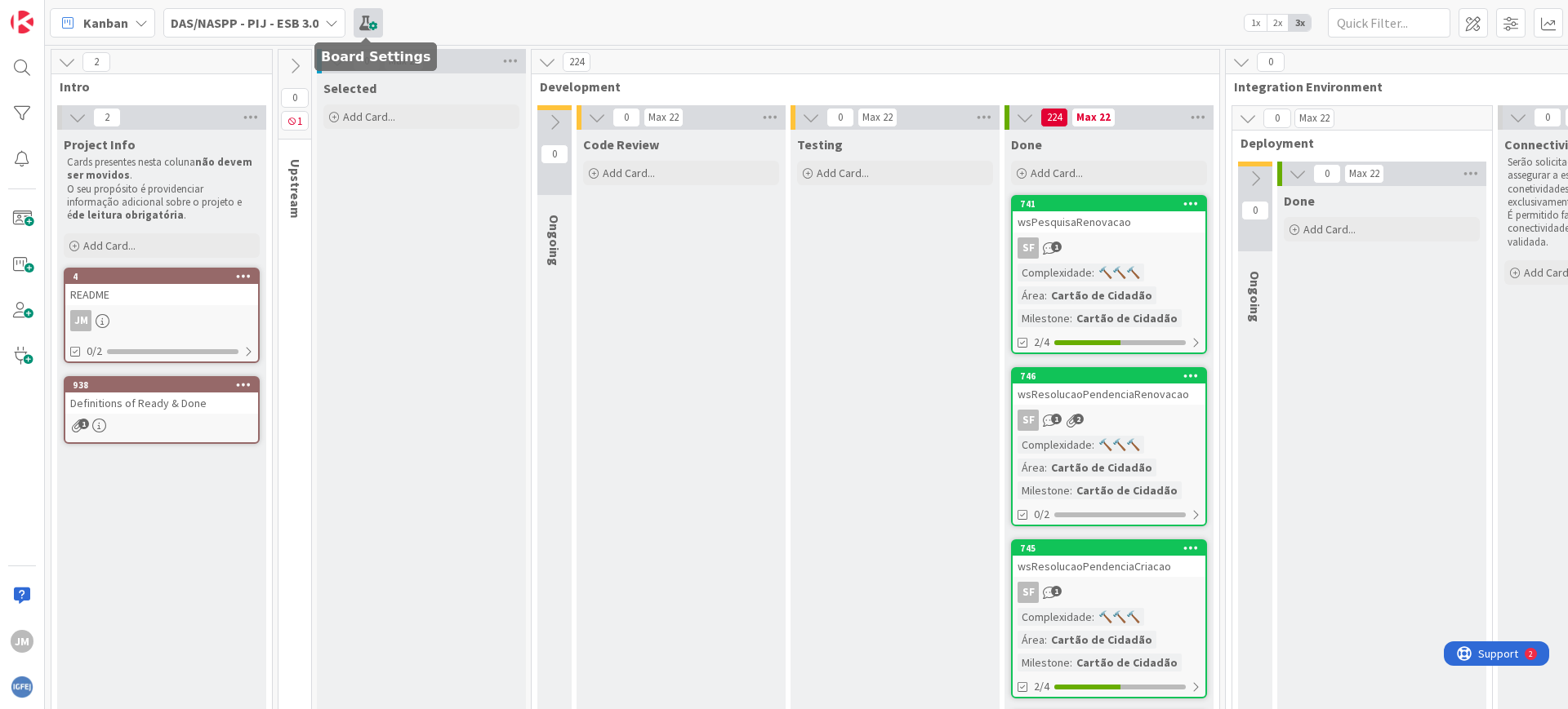
click at [361, 18] on span at bounding box center [368, 22] width 29 height 29
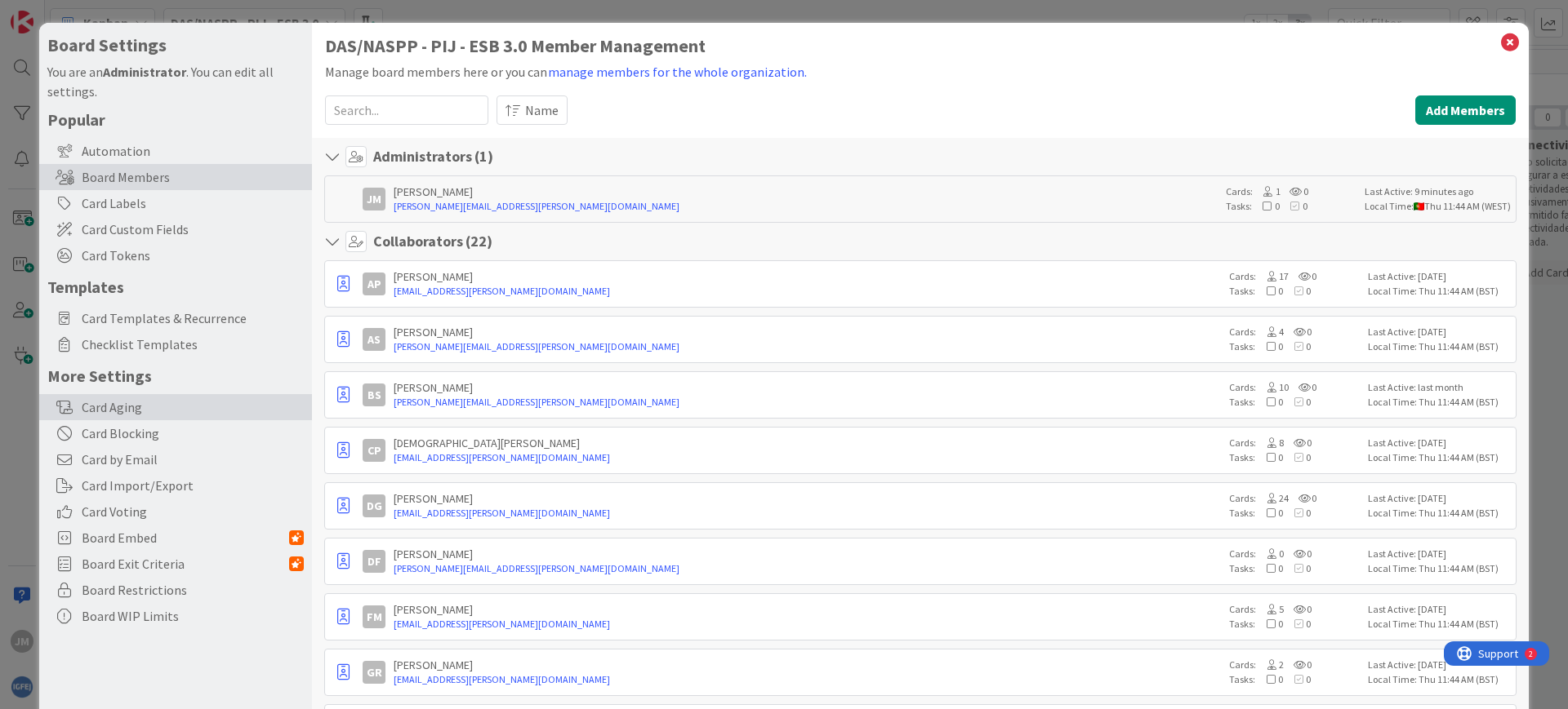
click at [204, 394] on div "Card Aging" at bounding box center [174, 407] width 272 height 26
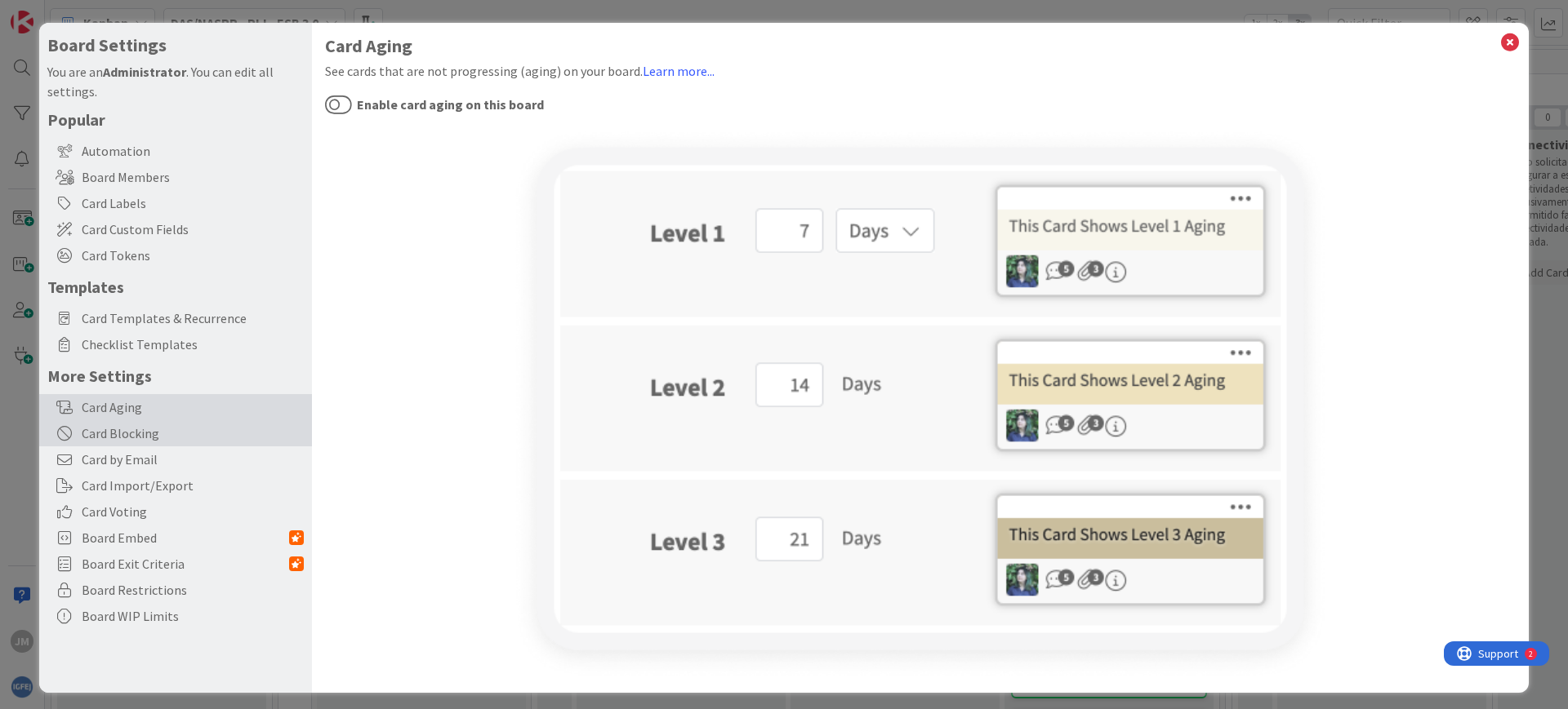
click at [128, 443] on div "Card Blocking" at bounding box center [174, 433] width 272 height 26
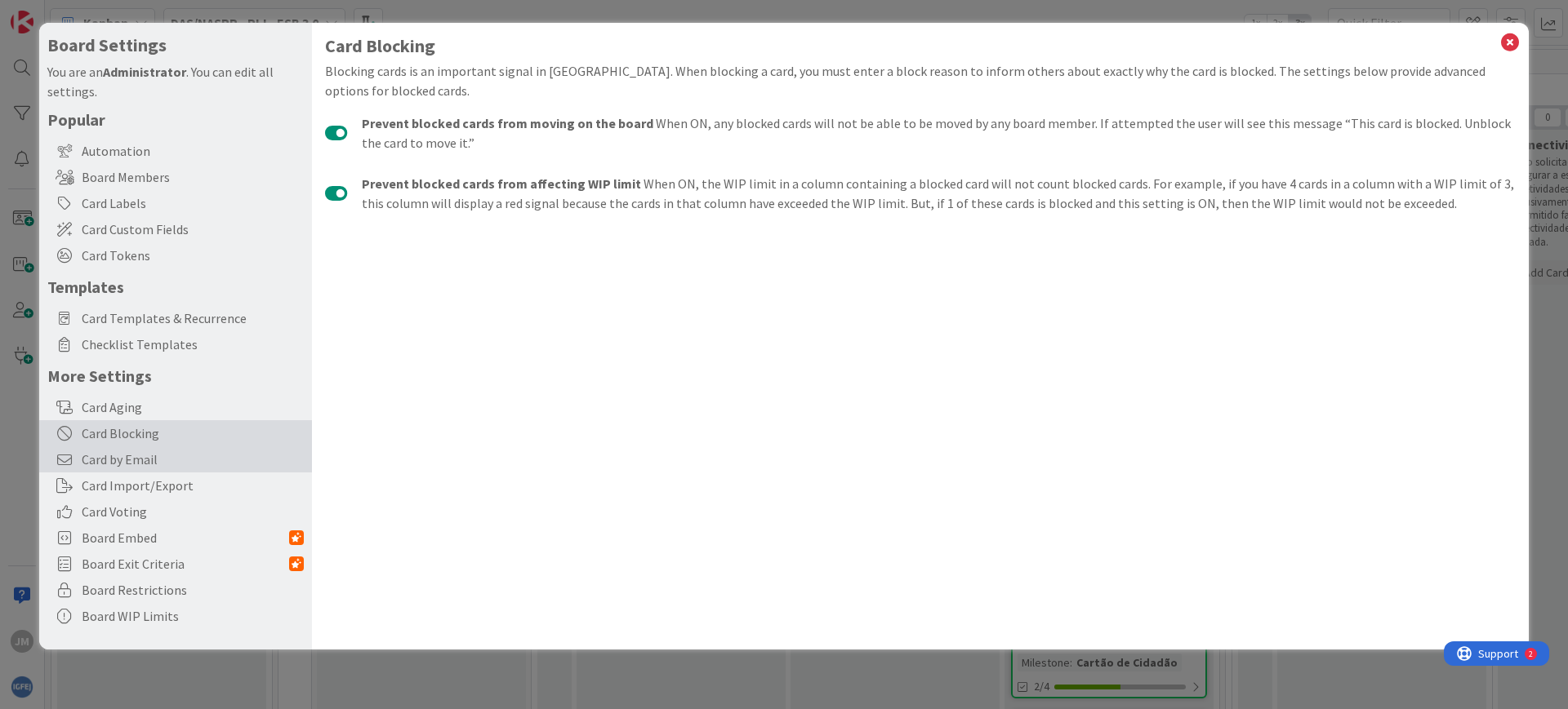
click at [150, 464] on span "Card by Email" at bounding box center [192, 459] width 222 height 19
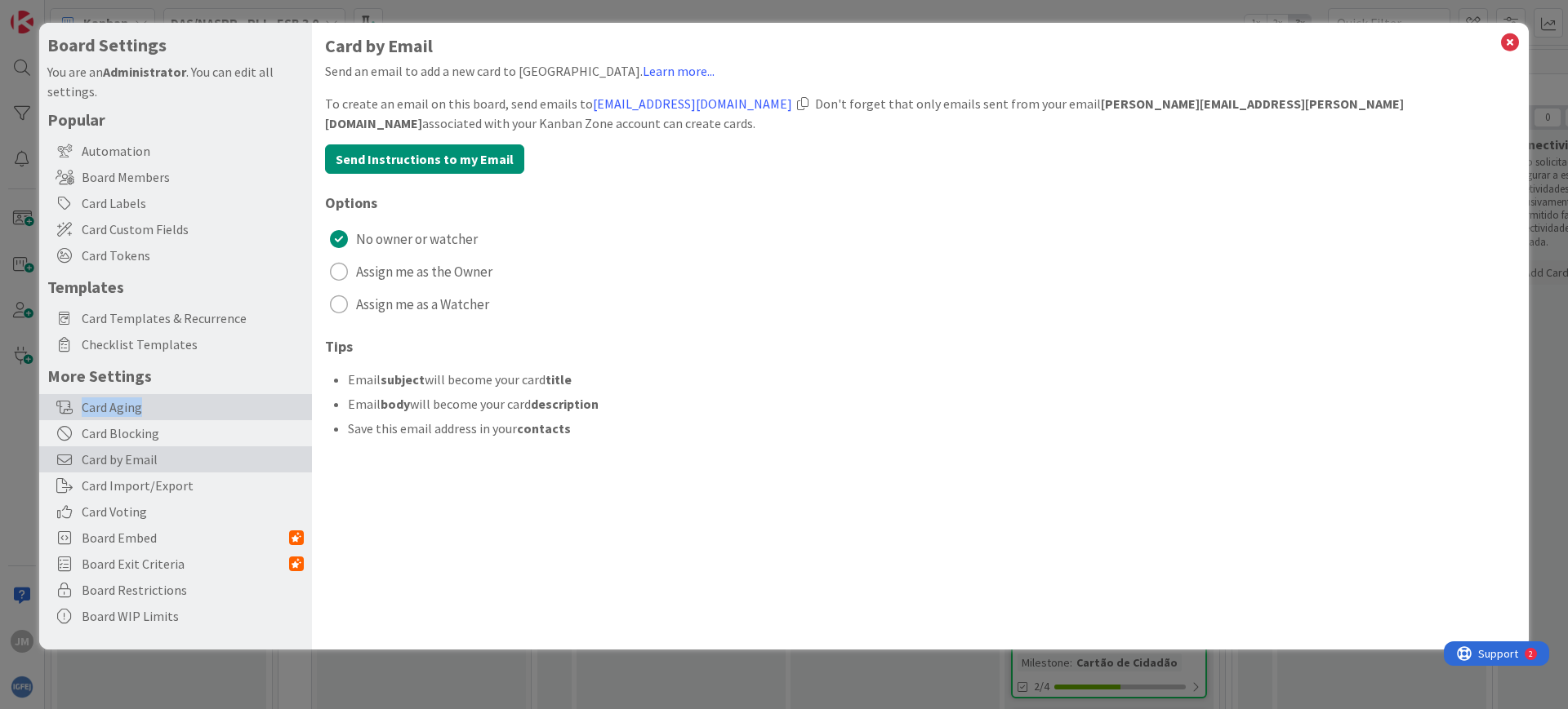
click at [159, 414] on div "Card Aging" at bounding box center [174, 407] width 272 height 26
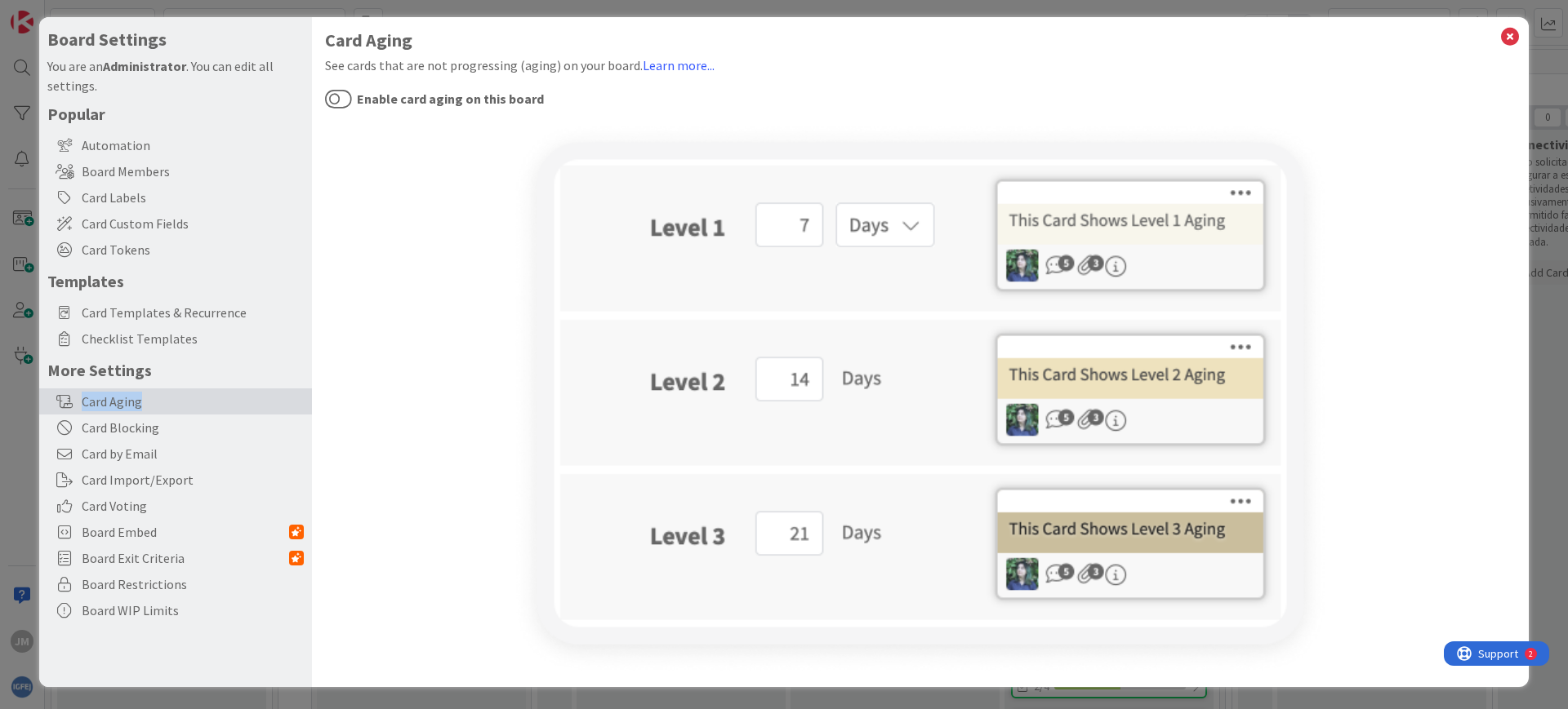
scroll to position [7, 0]
click at [150, 430] on div "Card Blocking" at bounding box center [174, 426] width 272 height 26
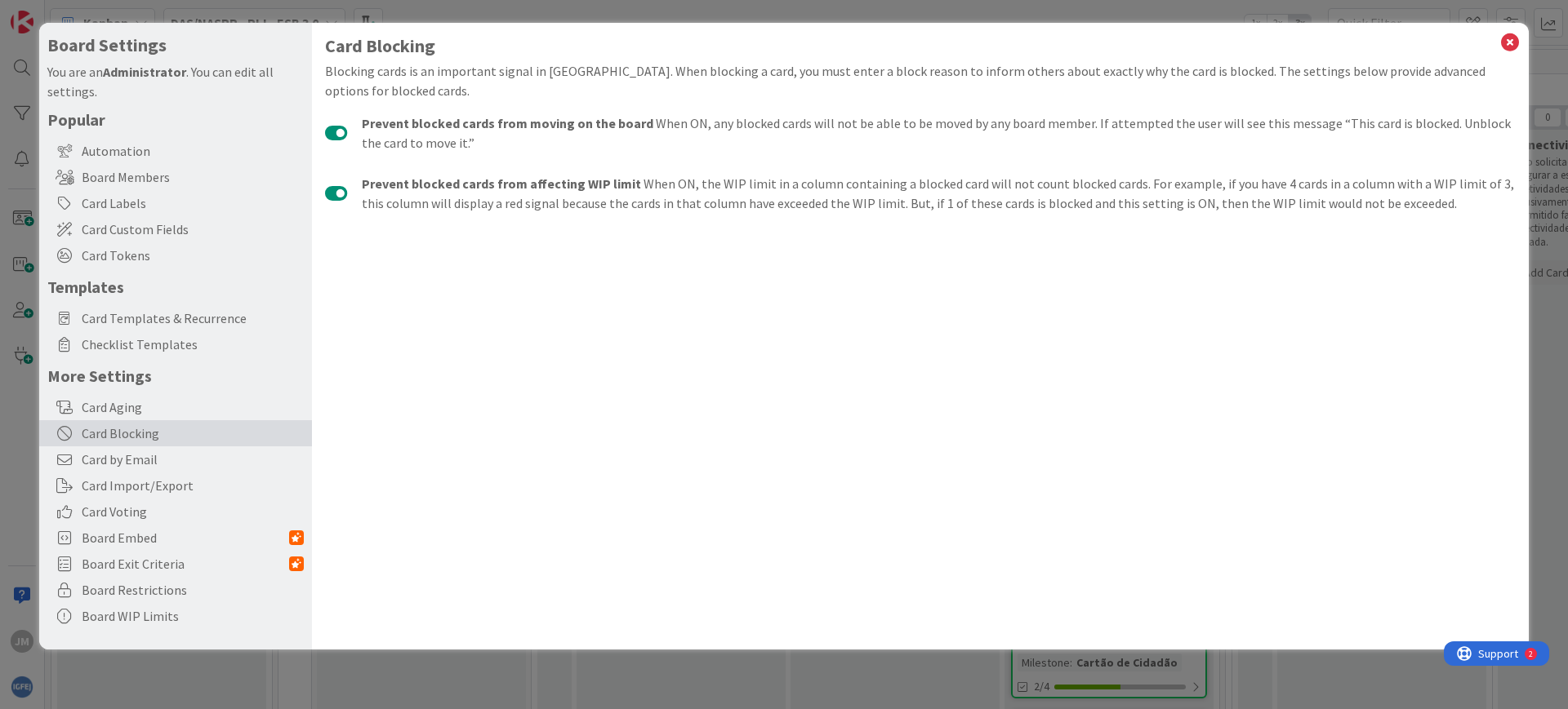
scroll to position [0, 0]
click at [151, 447] on div "Card by Email" at bounding box center [174, 459] width 272 height 26
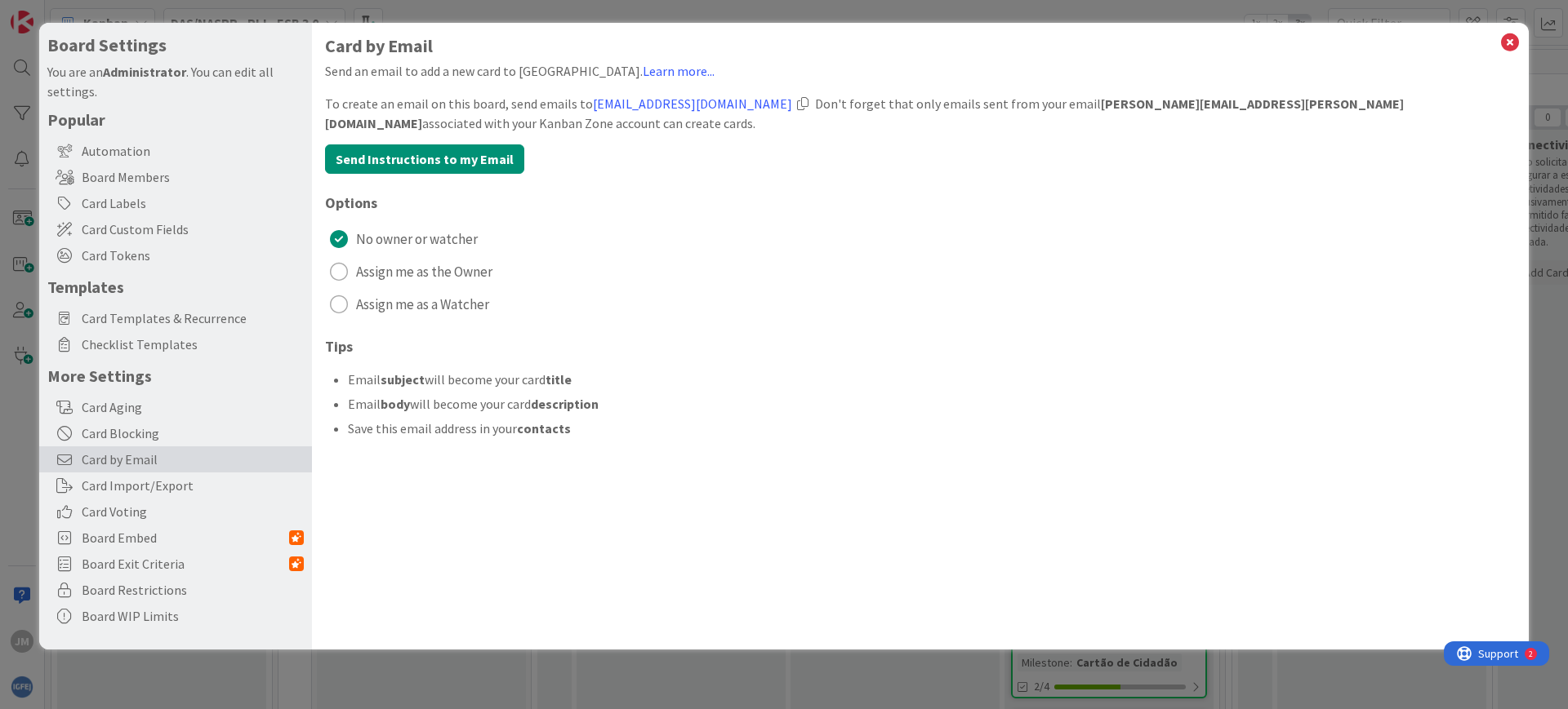
click at [161, 460] on span "Card by Email" at bounding box center [192, 459] width 222 height 19
click at [200, 490] on div "Card Import/Export" at bounding box center [174, 485] width 272 height 26
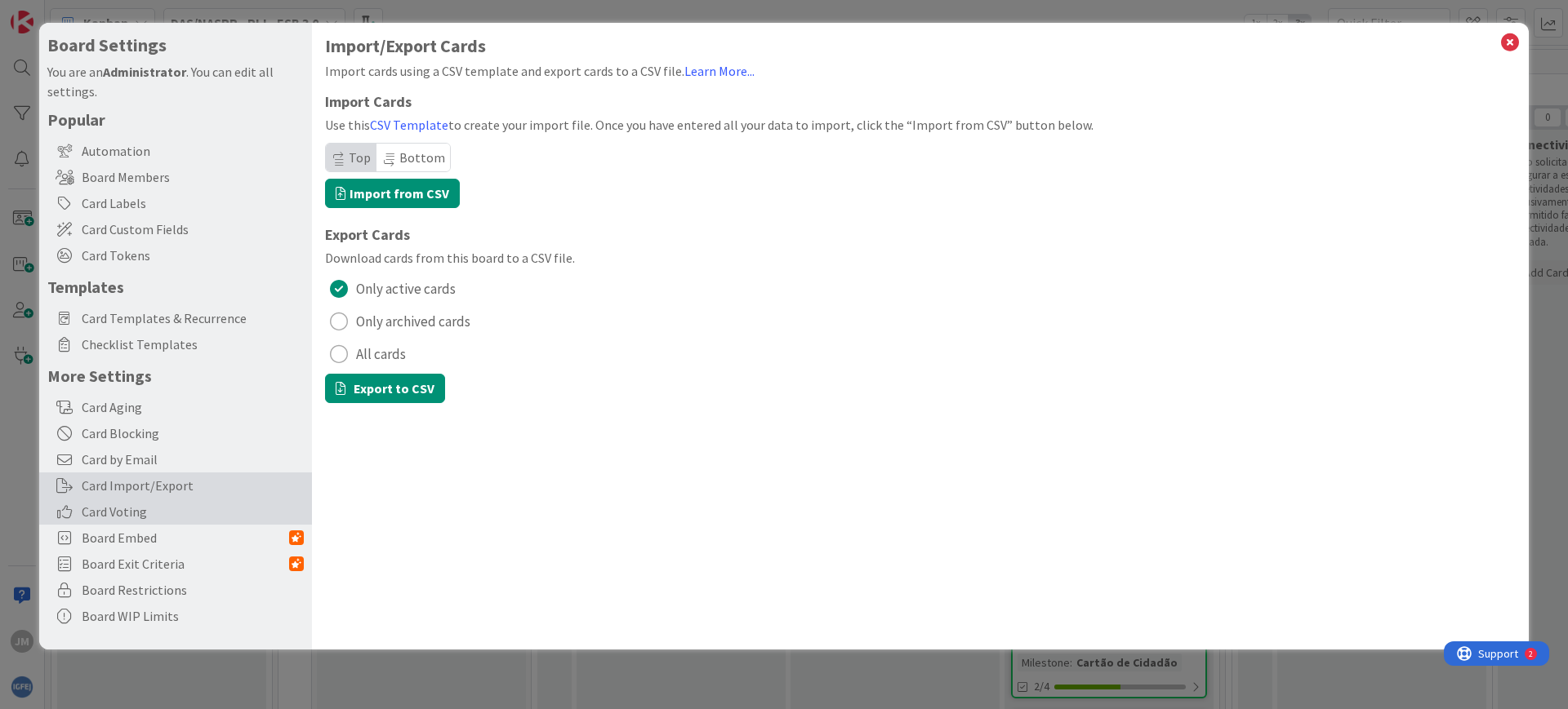
click at [190, 508] on span "Card Voting" at bounding box center [192, 511] width 222 height 19
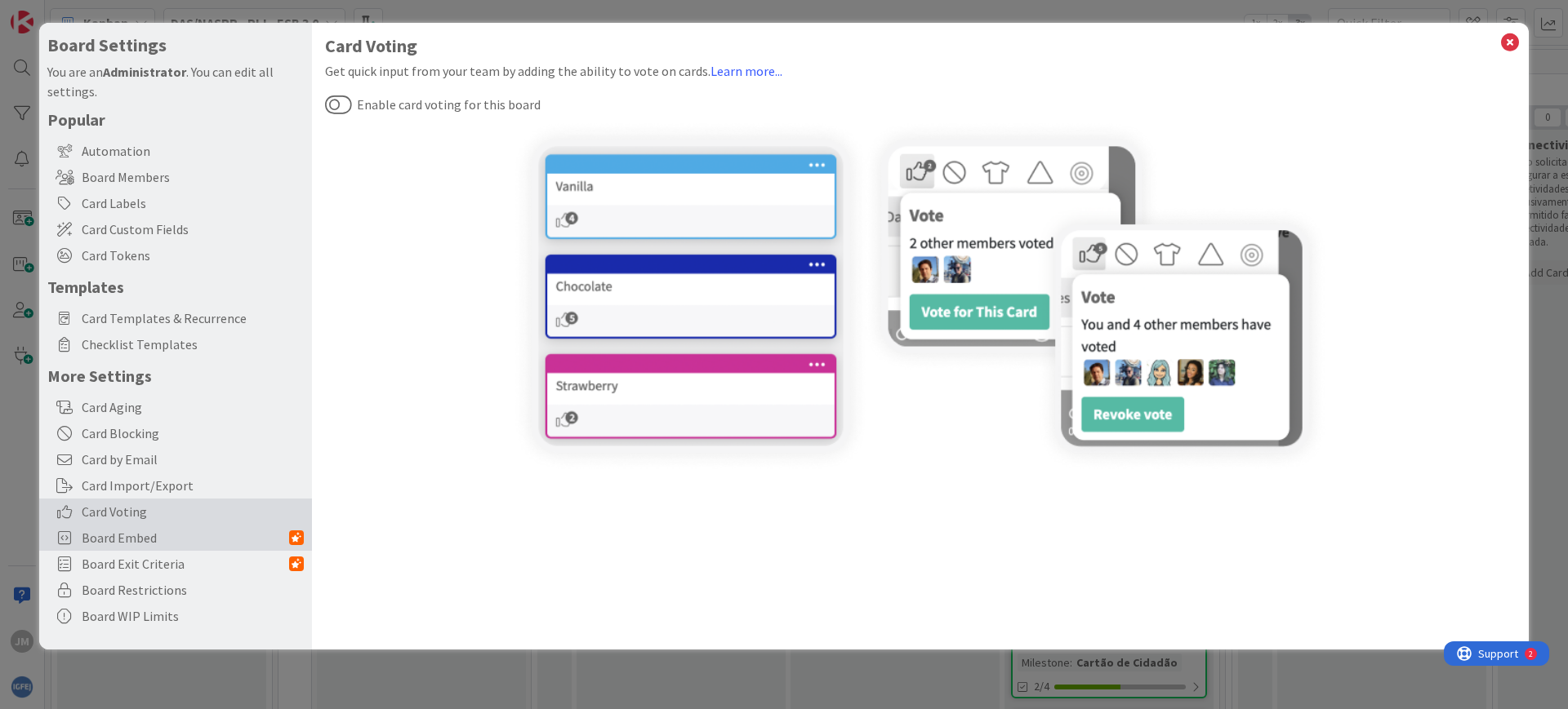
click at [195, 533] on span "Board Embed" at bounding box center [185, 538] width 207 height 19
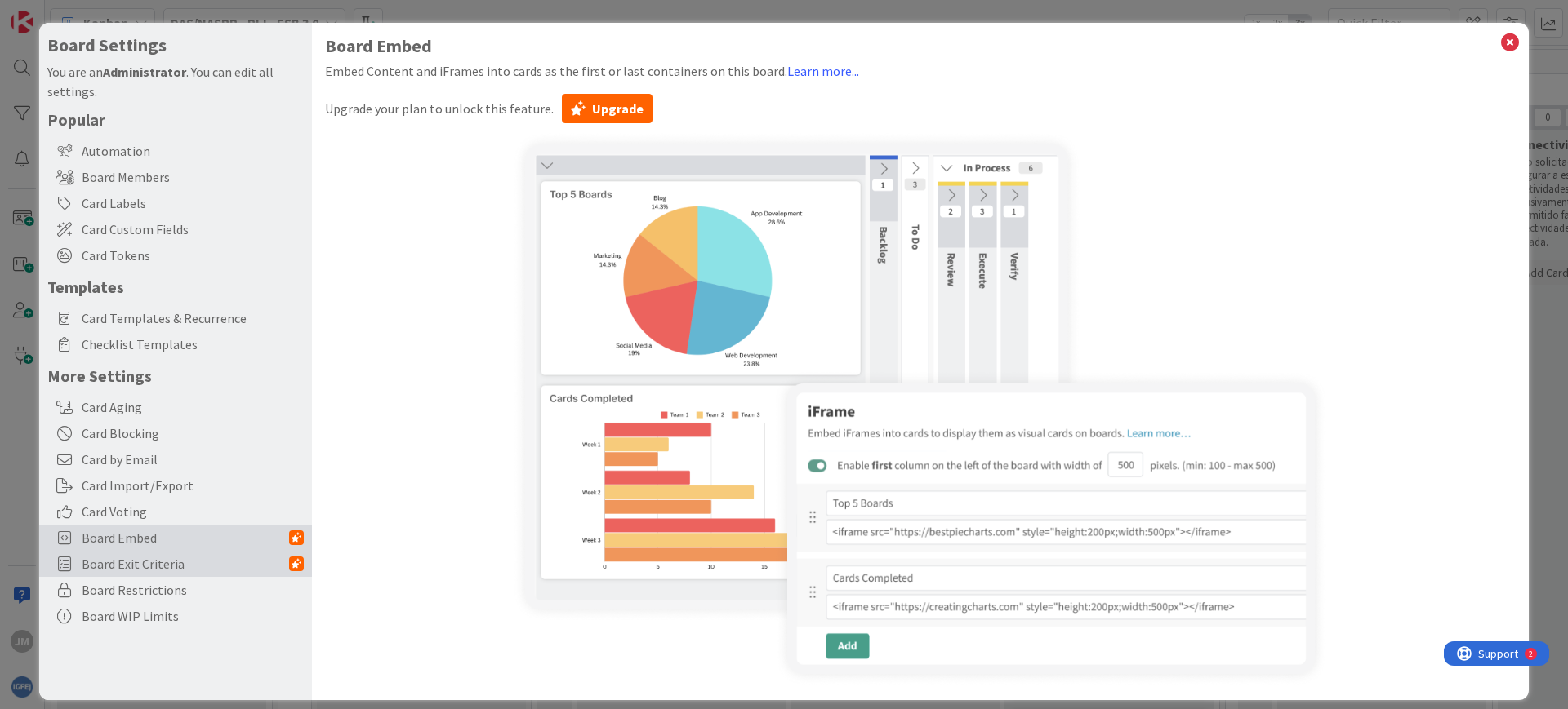
click at [188, 552] on div "Board Exit Criteria" at bounding box center [174, 564] width 272 height 26
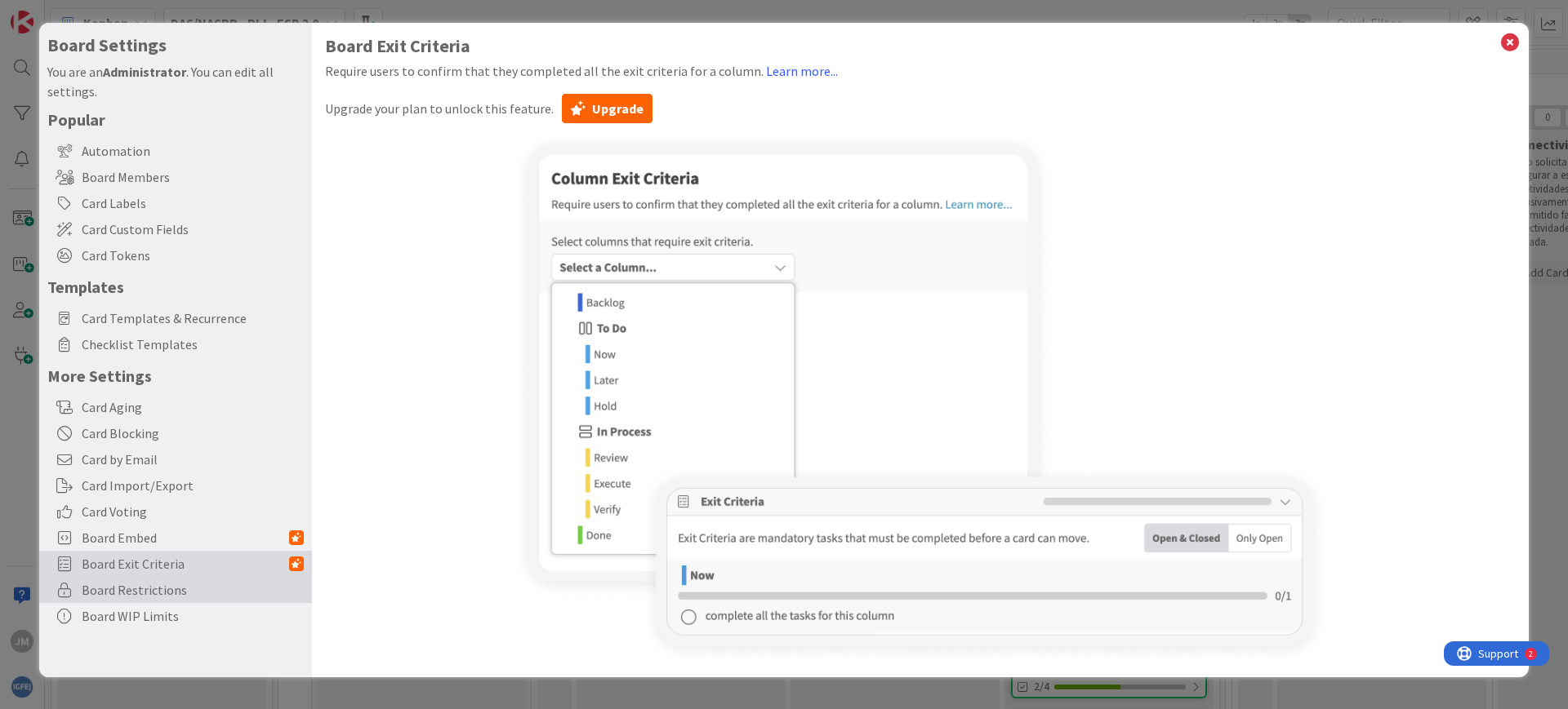
click at [179, 578] on div "Board Restrictions" at bounding box center [174, 590] width 272 height 26
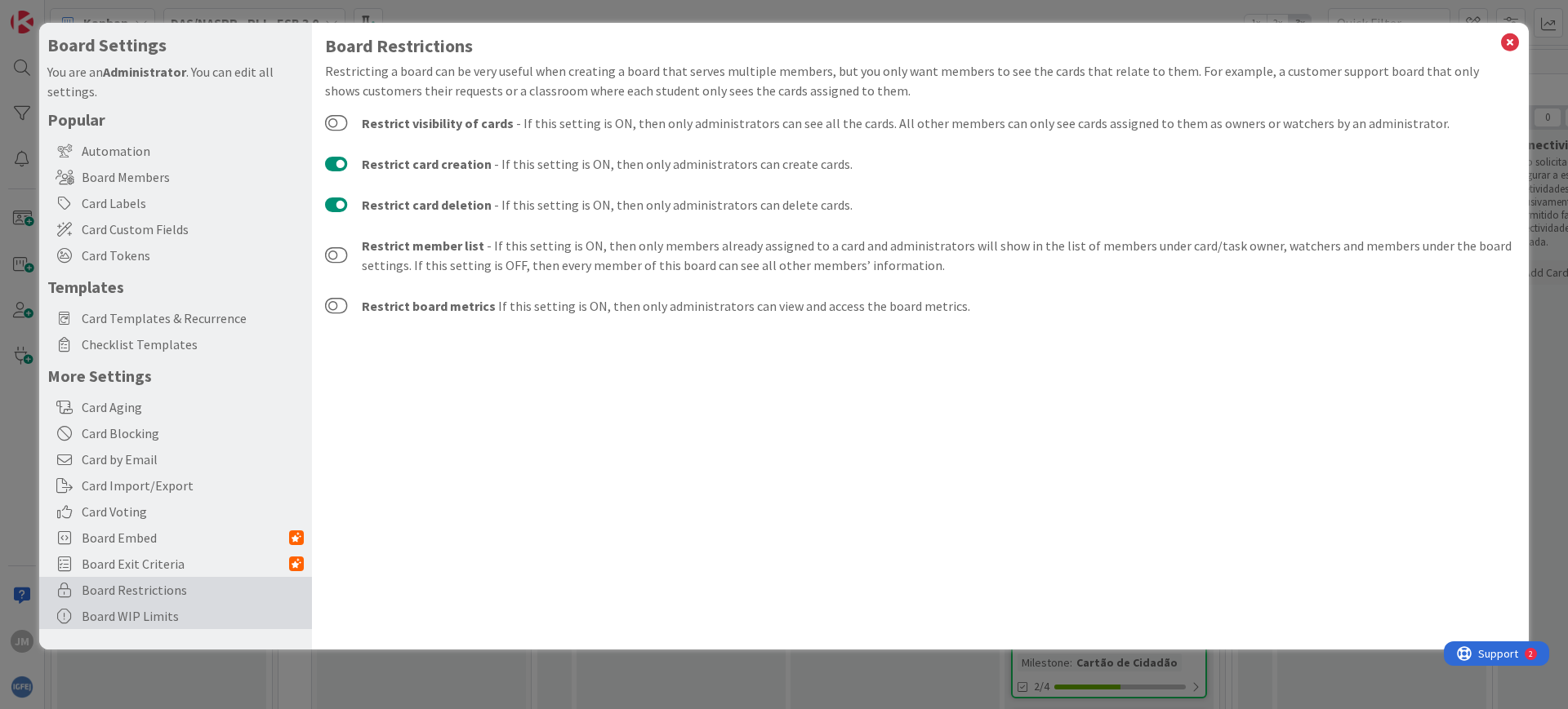
click at [201, 613] on div "Board WIP Limits" at bounding box center [174, 616] width 272 height 26
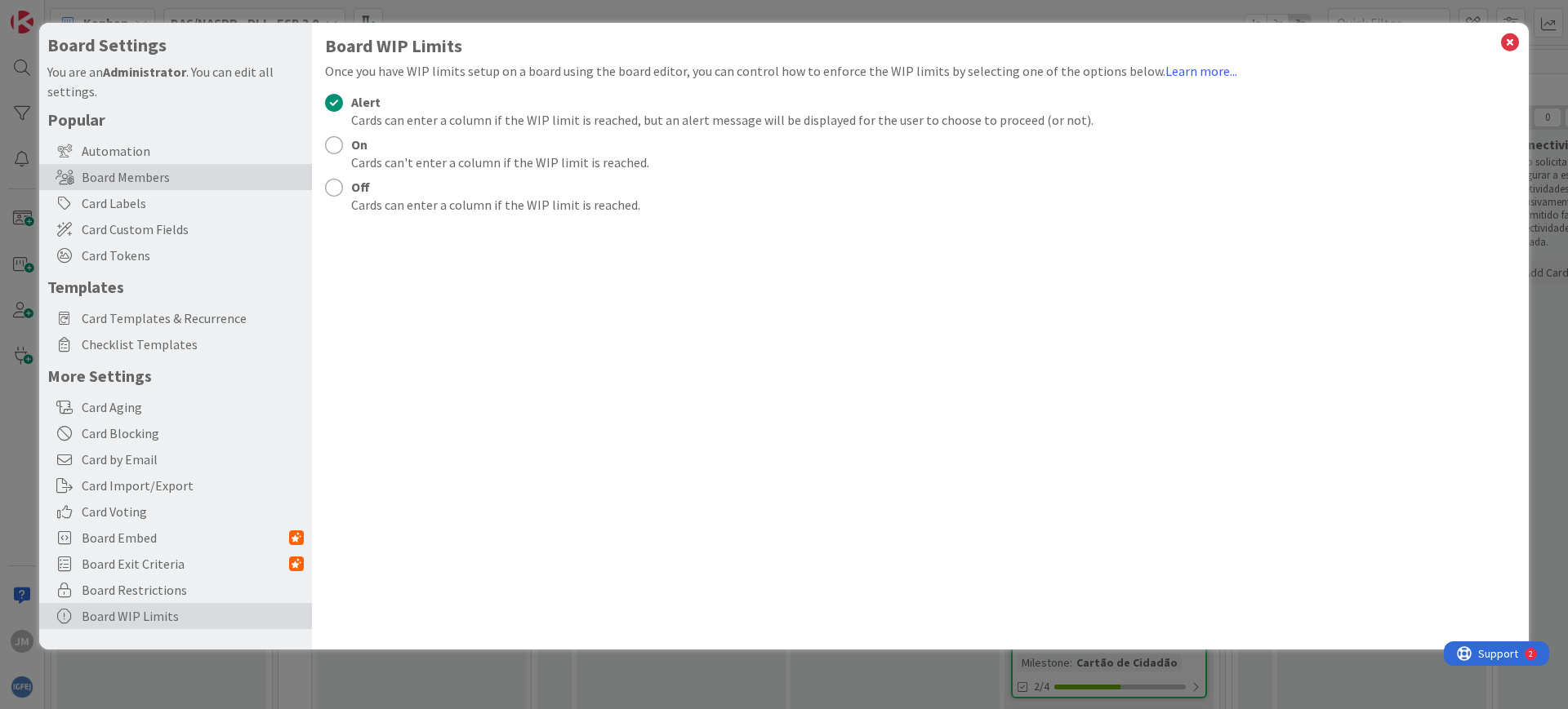
click at [181, 184] on div "Board Members" at bounding box center [174, 176] width 272 height 26
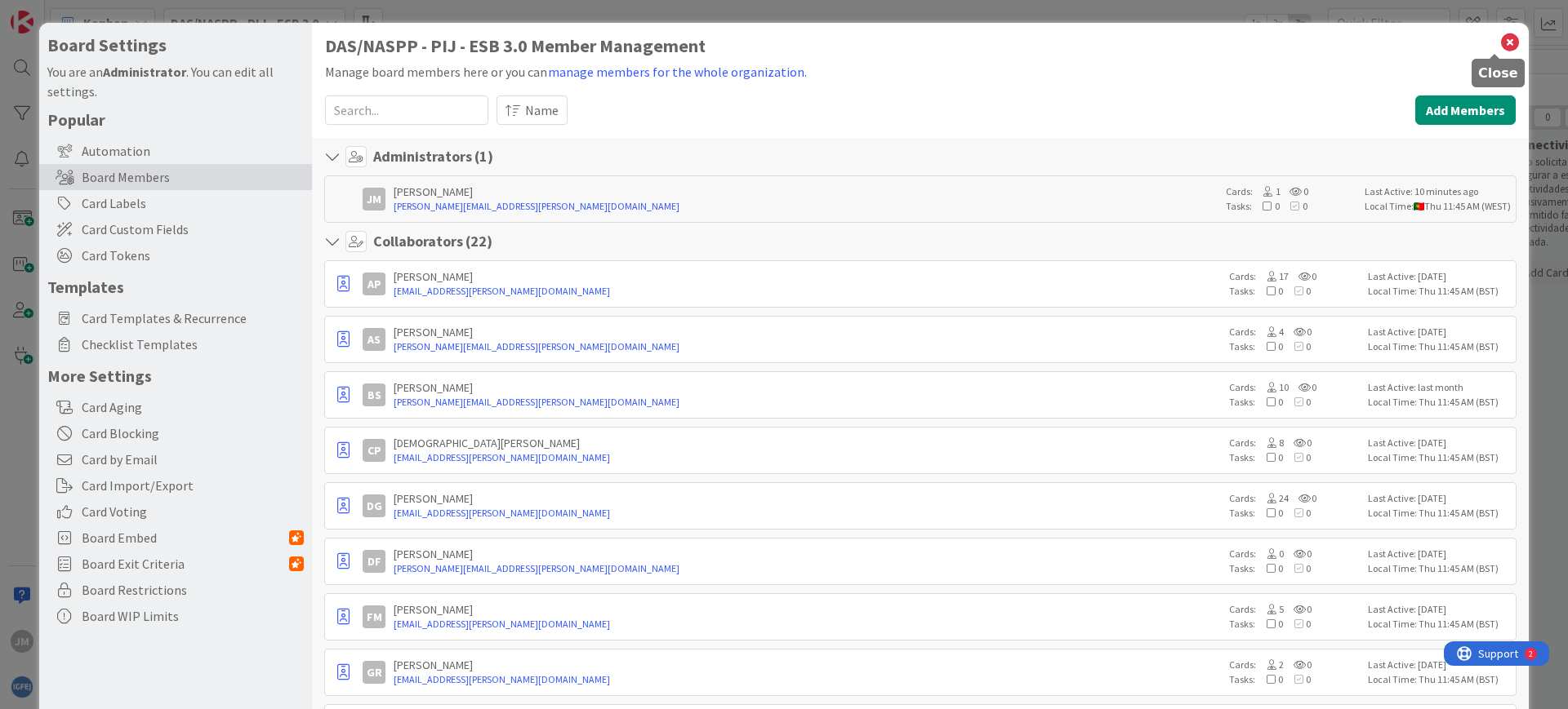
click at [1499, 39] on icon at bounding box center [1510, 43] width 21 height 23
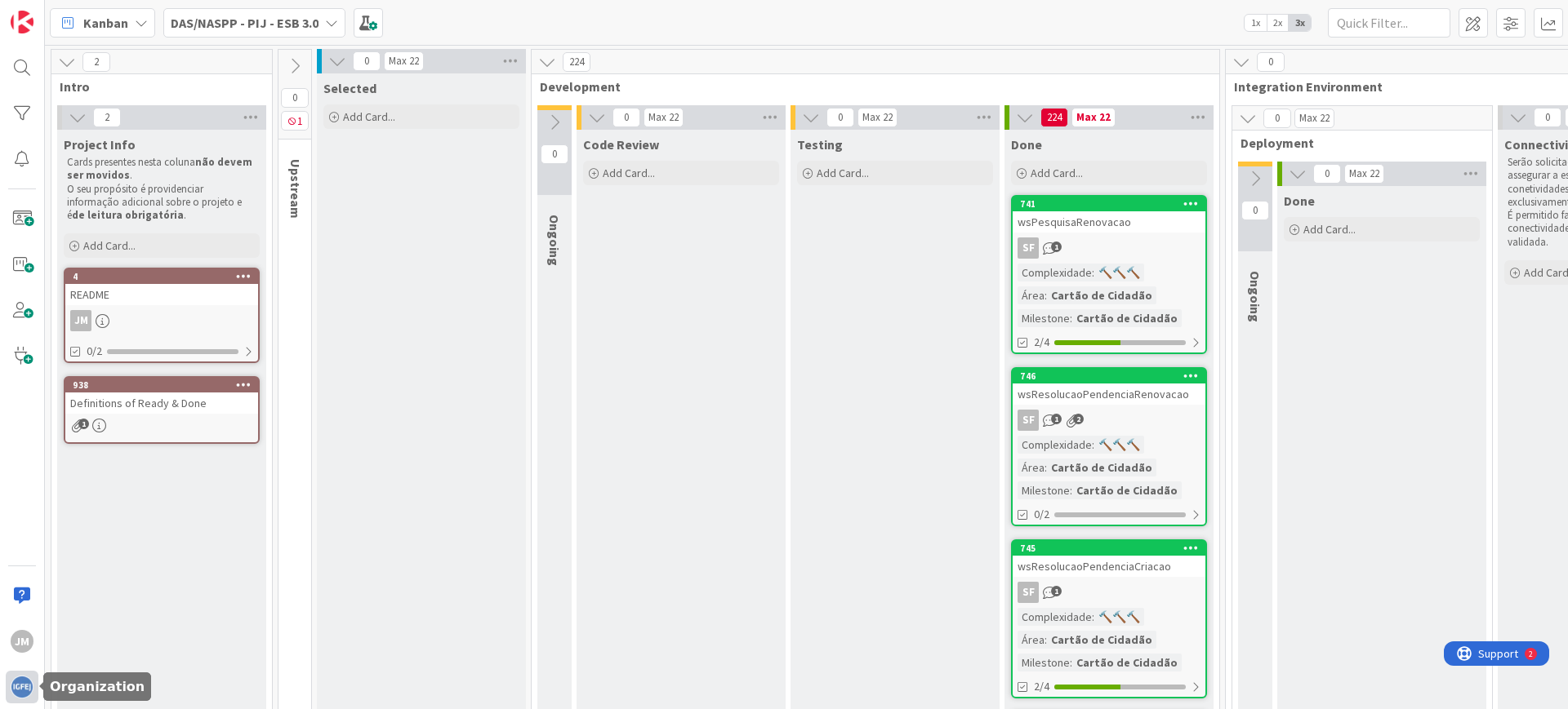
click at [25, 678] on img at bounding box center [22, 688] width 23 height 23
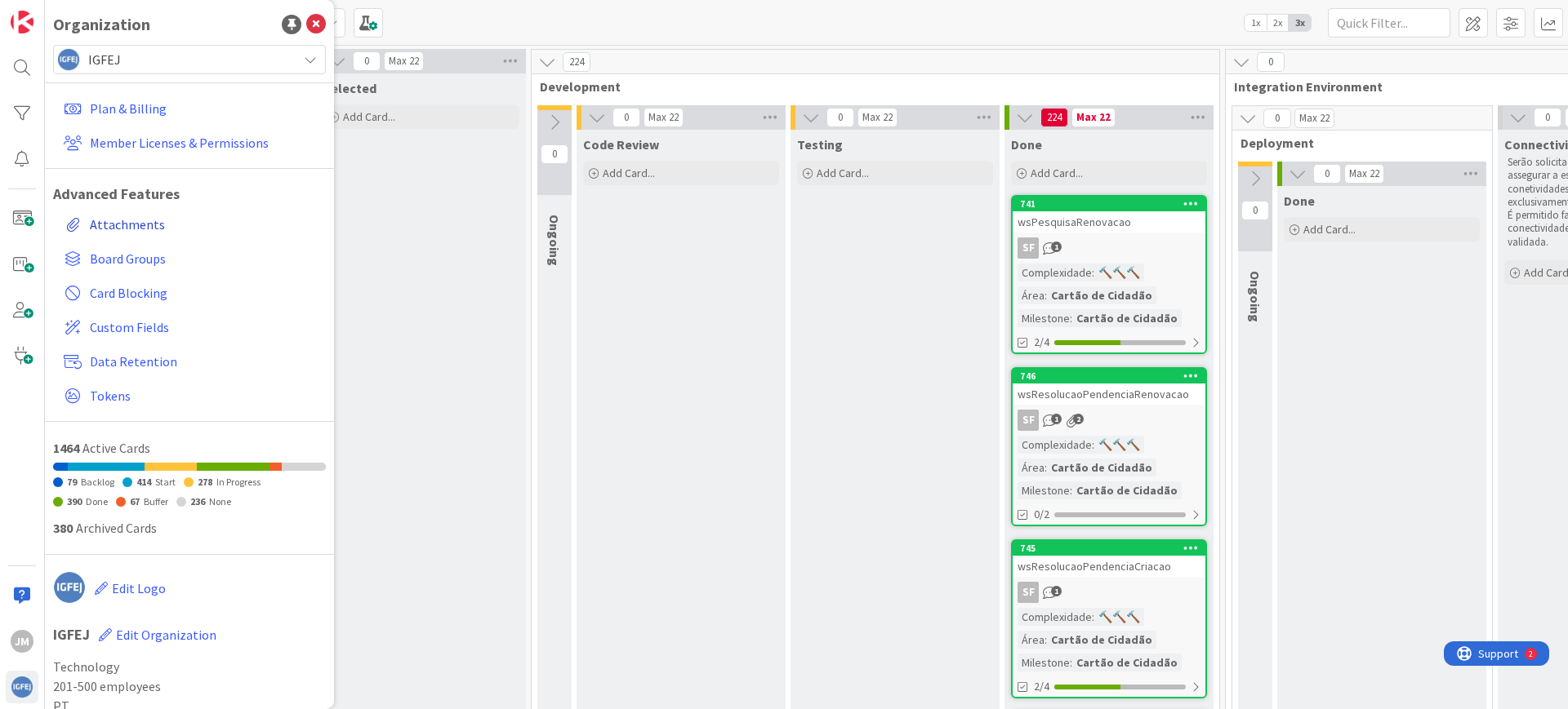
click at [135, 218] on link "Attachments" at bounding box center [191, 225] width 268 height 29
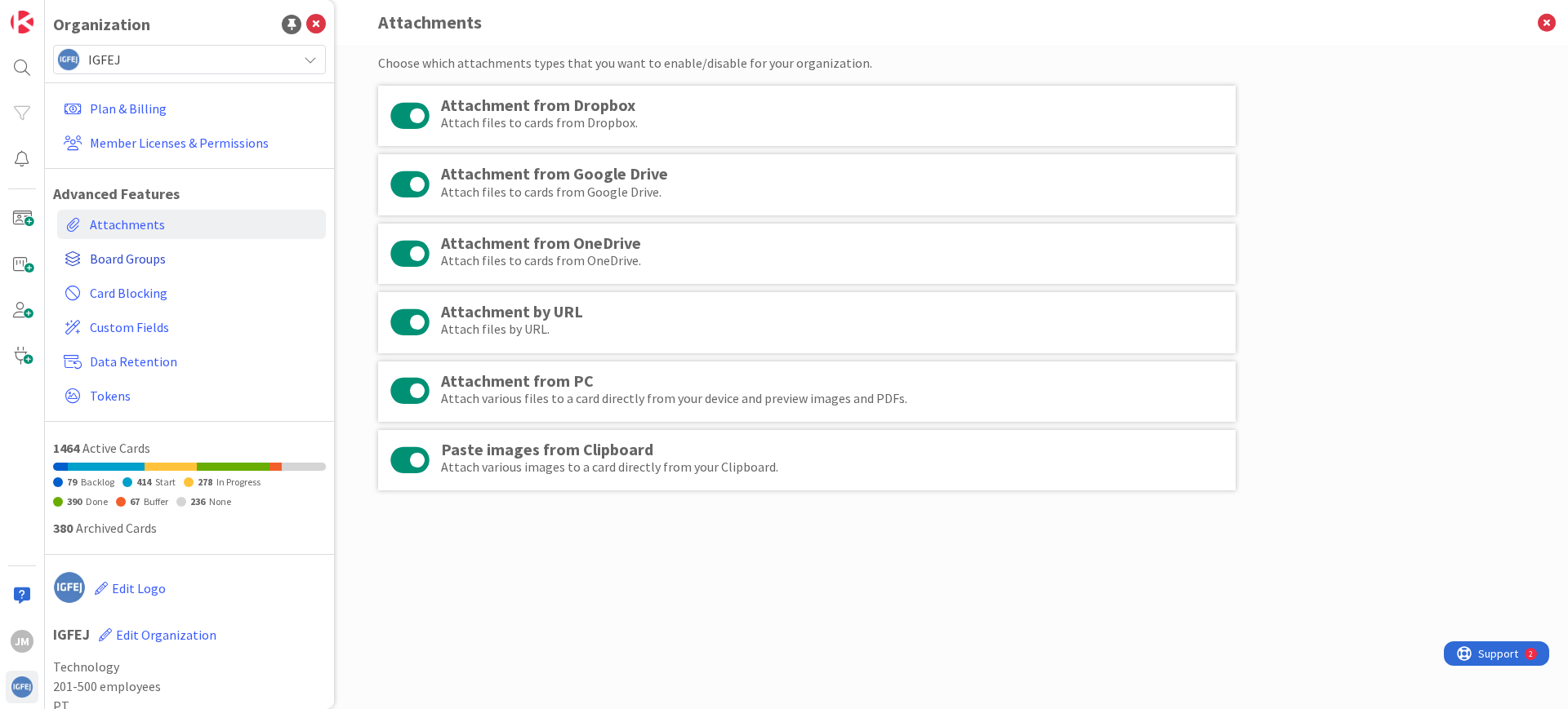
click at [141, 259] on span "Board Groups" at bounding box center [204, 259] width 230 height 19
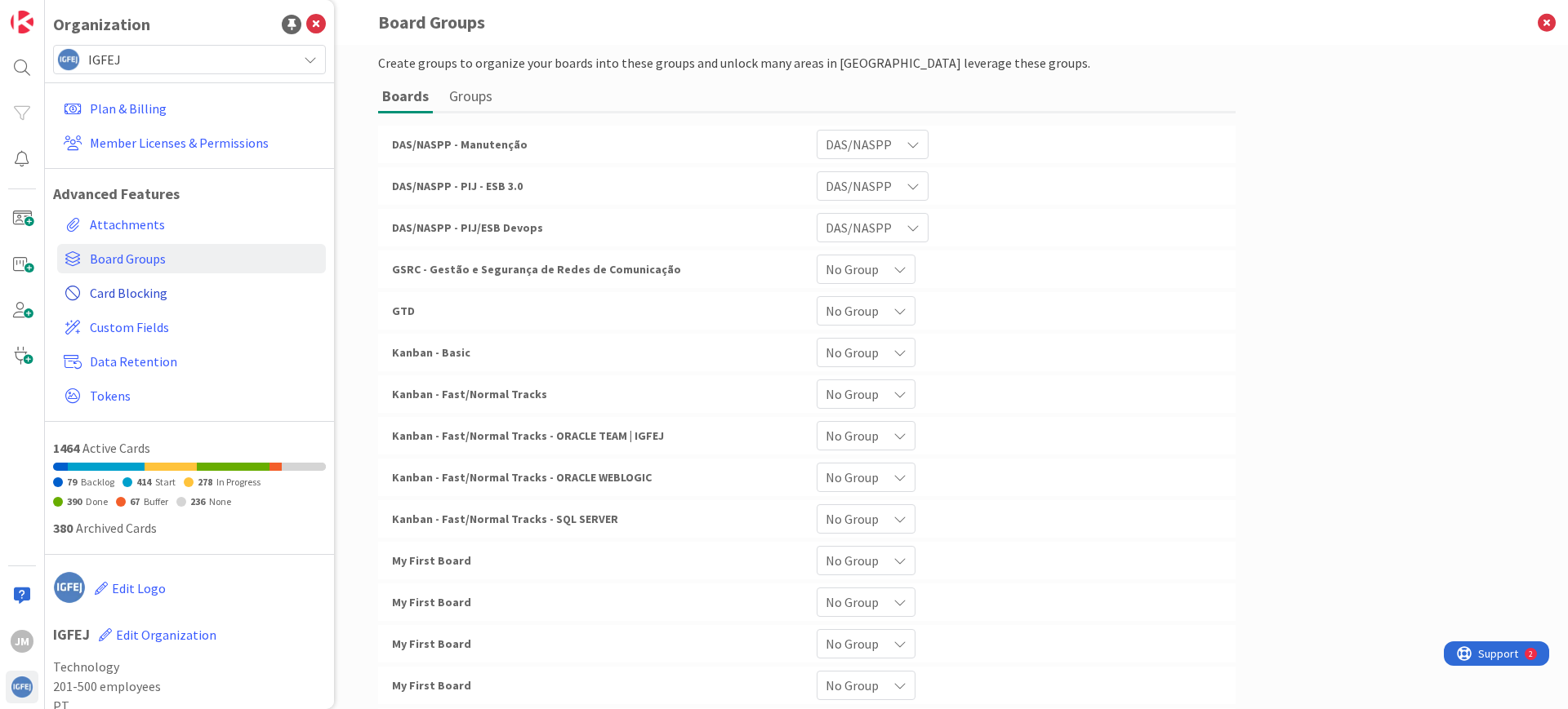
click at [132, 297] on span "Card Blocking" at bounding box center [204, 293] width 230 height 19
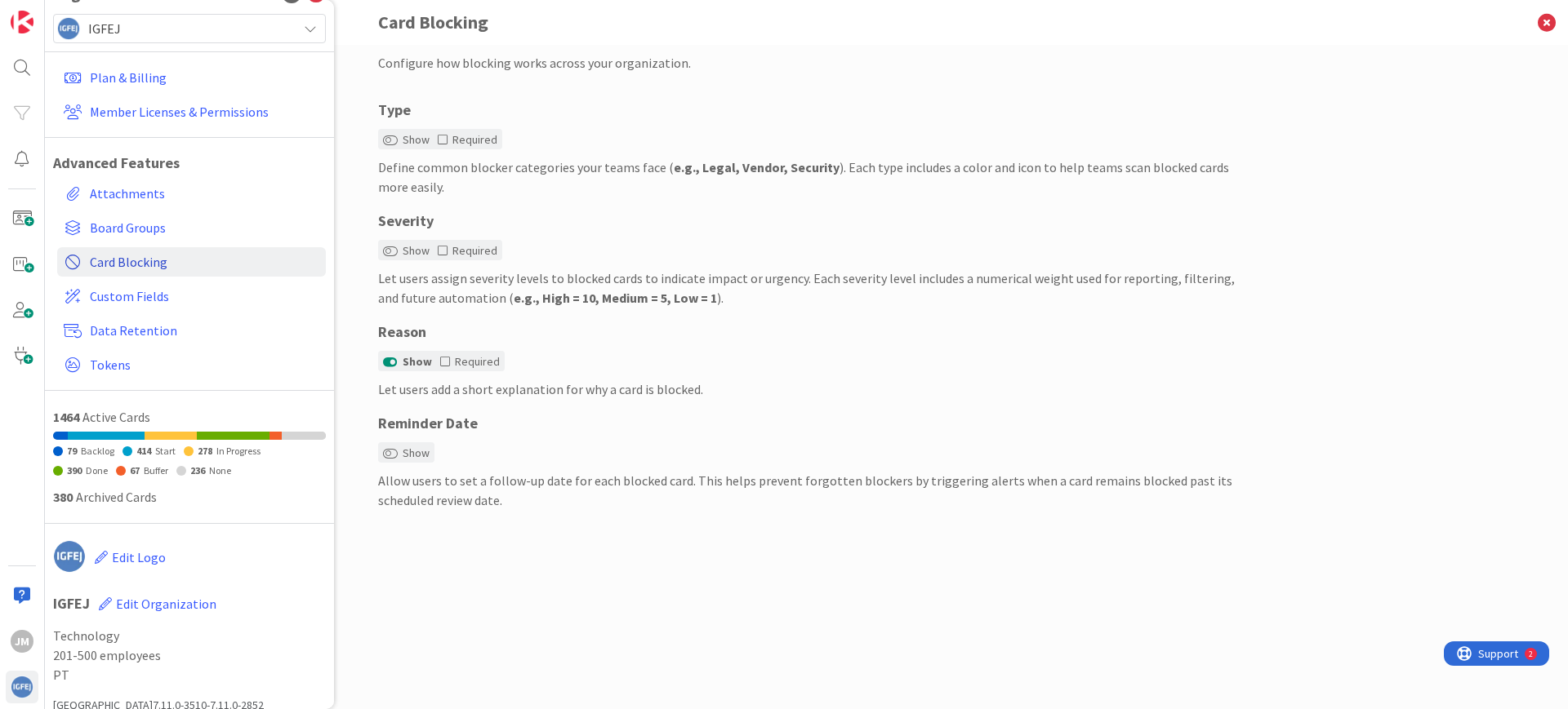
scroll to position [48, 0]
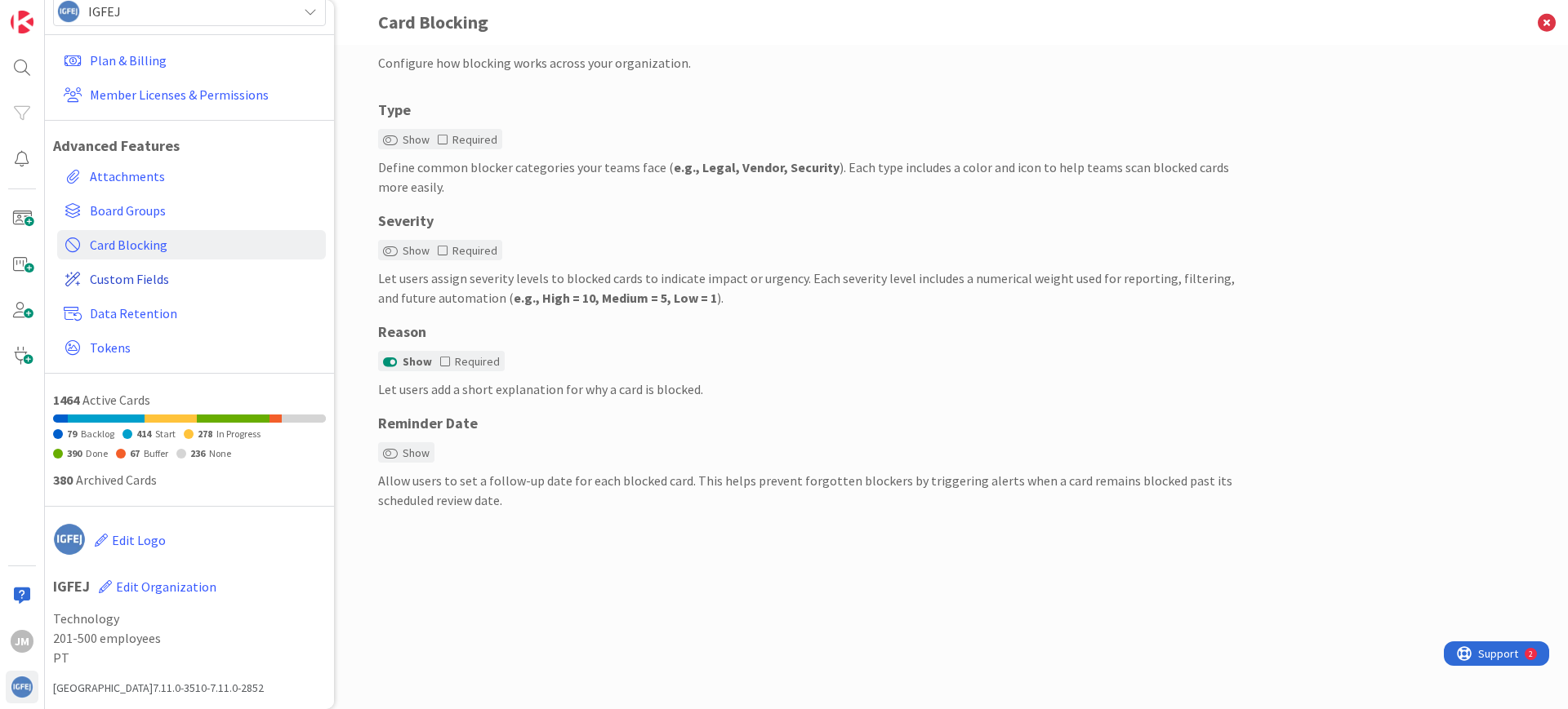
click at [132, 284] on span "Custom Fields" at bounding box center [204, 279] width 230 height 19
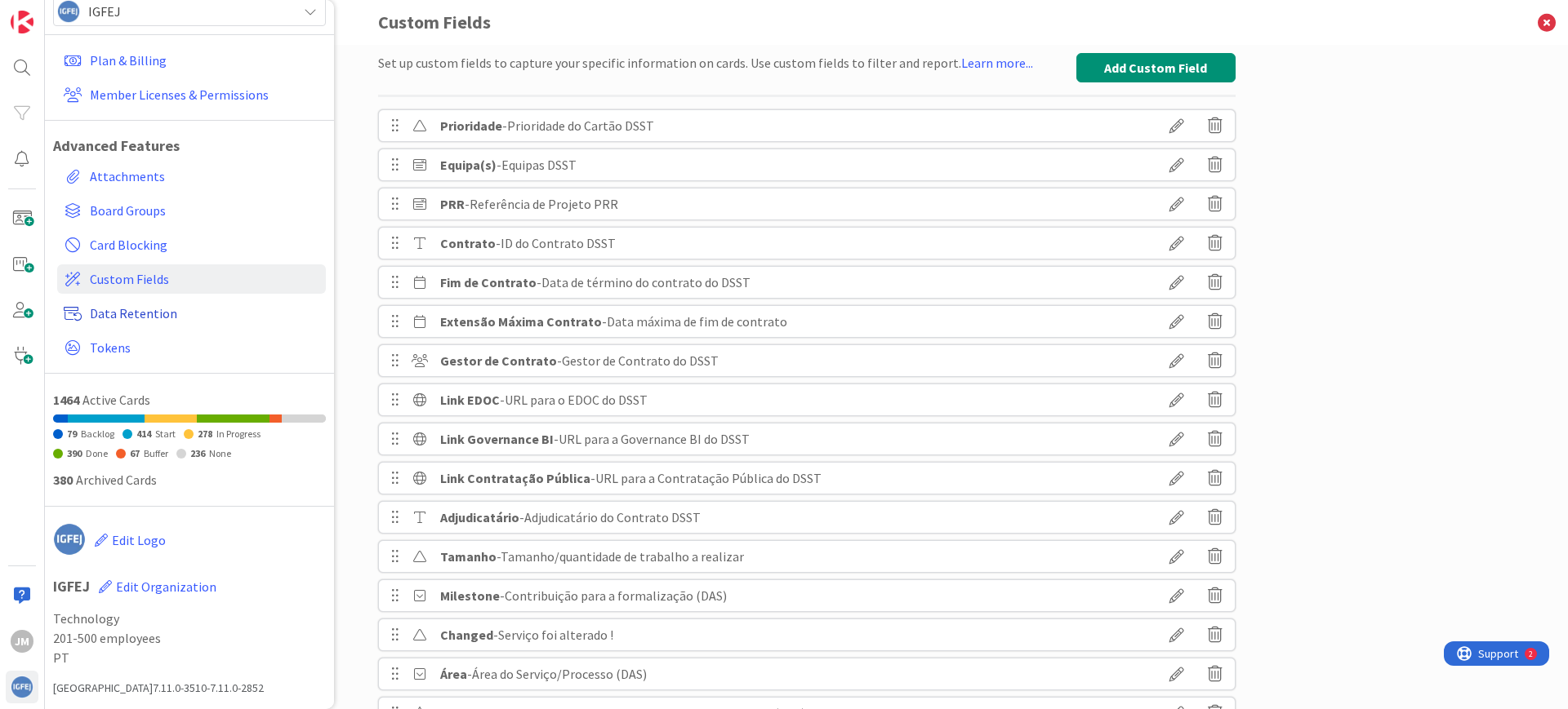
click at [144, 313] on span "Data Retention" at bounding box center [204, 313] width 230 height 19
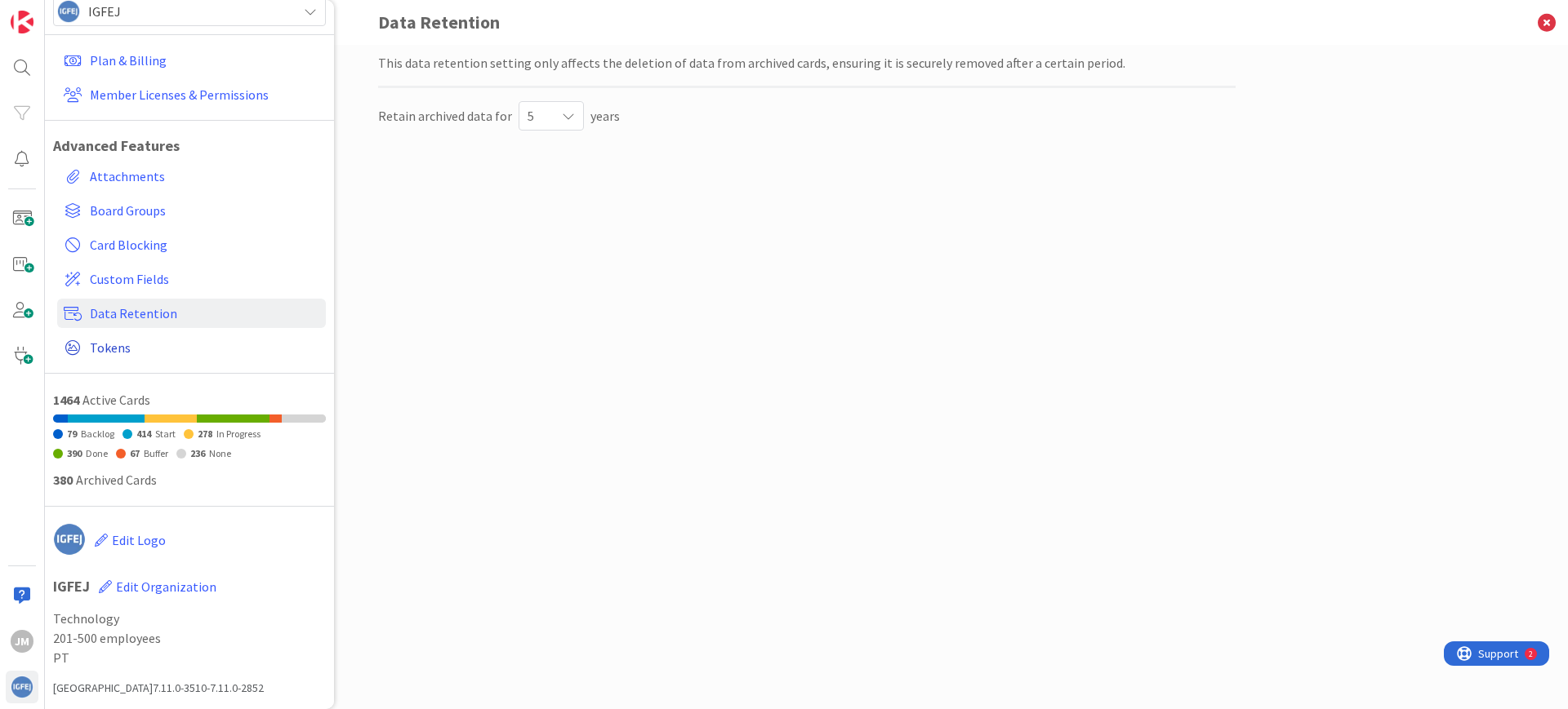
click at [122, 338] on span "Tokens" at bounding box center [204, 348] width 230 height 19
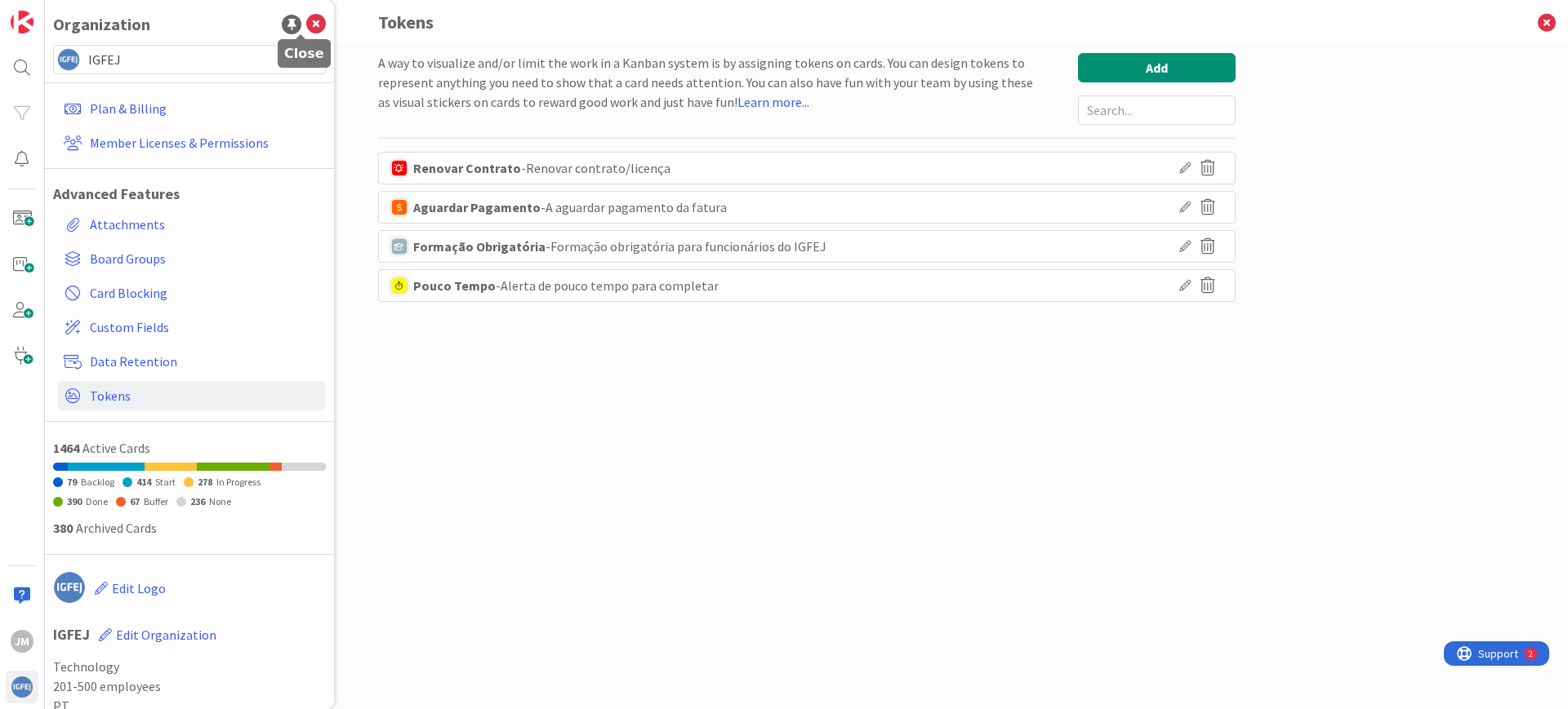
click at [308, 28] on icon at bounding box center [316, 24] width 19 height 19
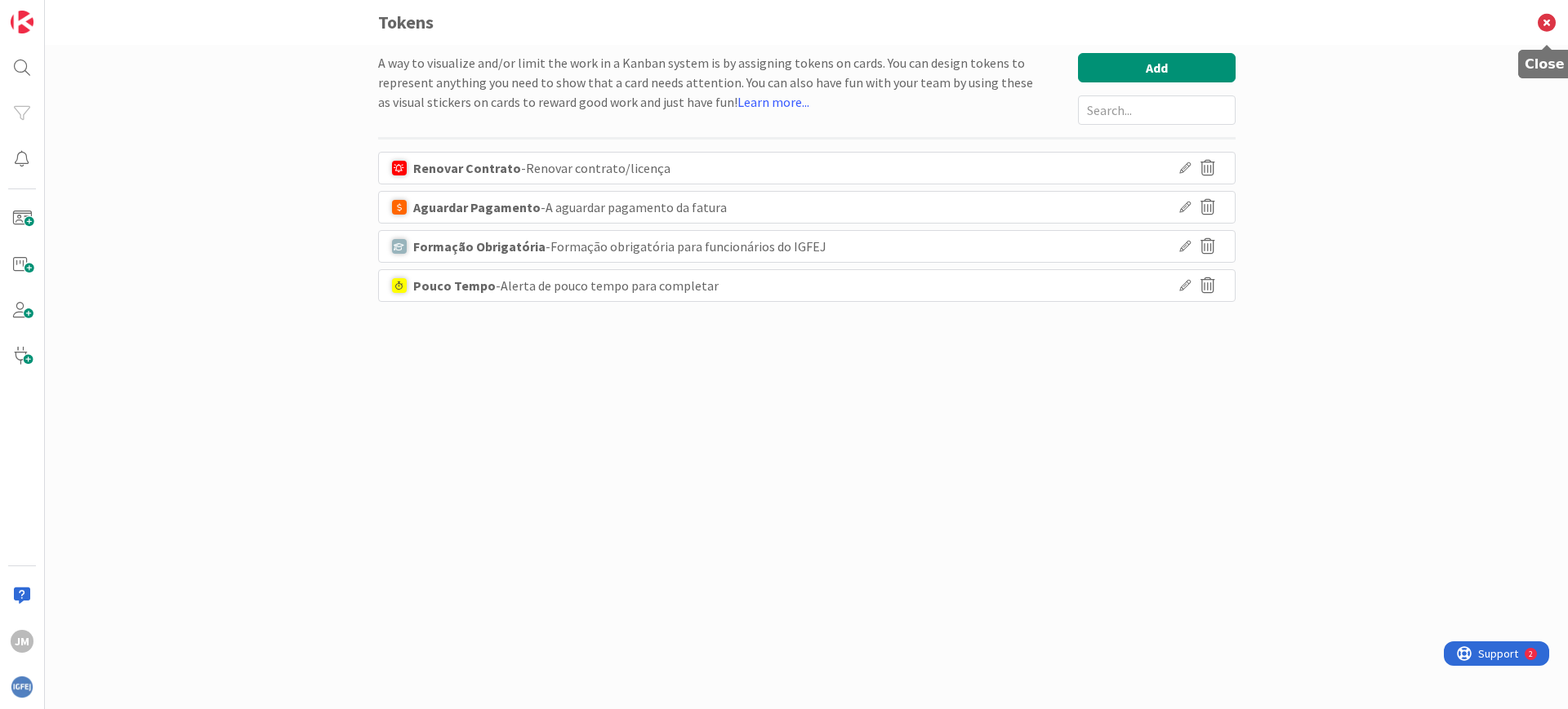
click at [1546, 18] on icon at bounding box center [1547, 22] width 43 height 45
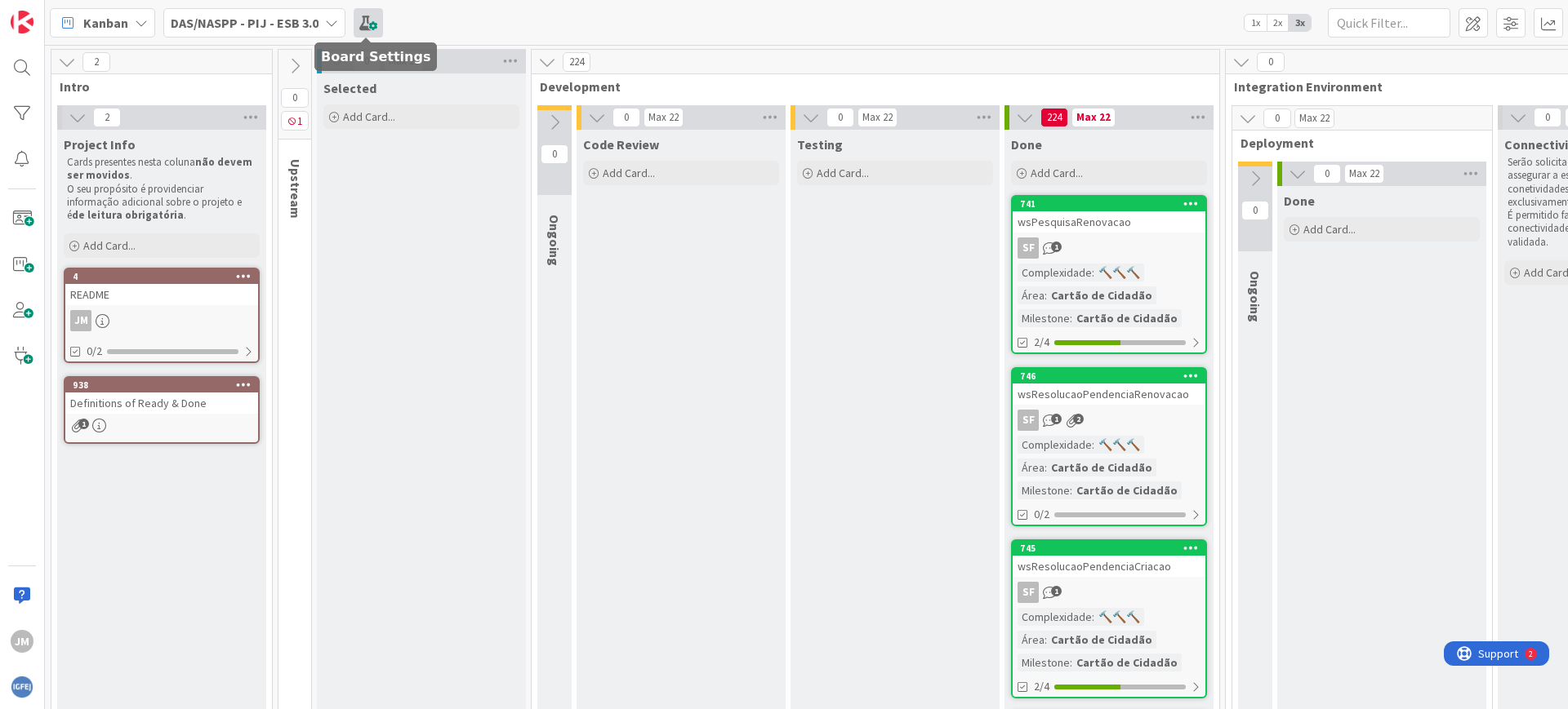
click at [364, 16] on span at bounding box center [368, 22] width 29 height 29
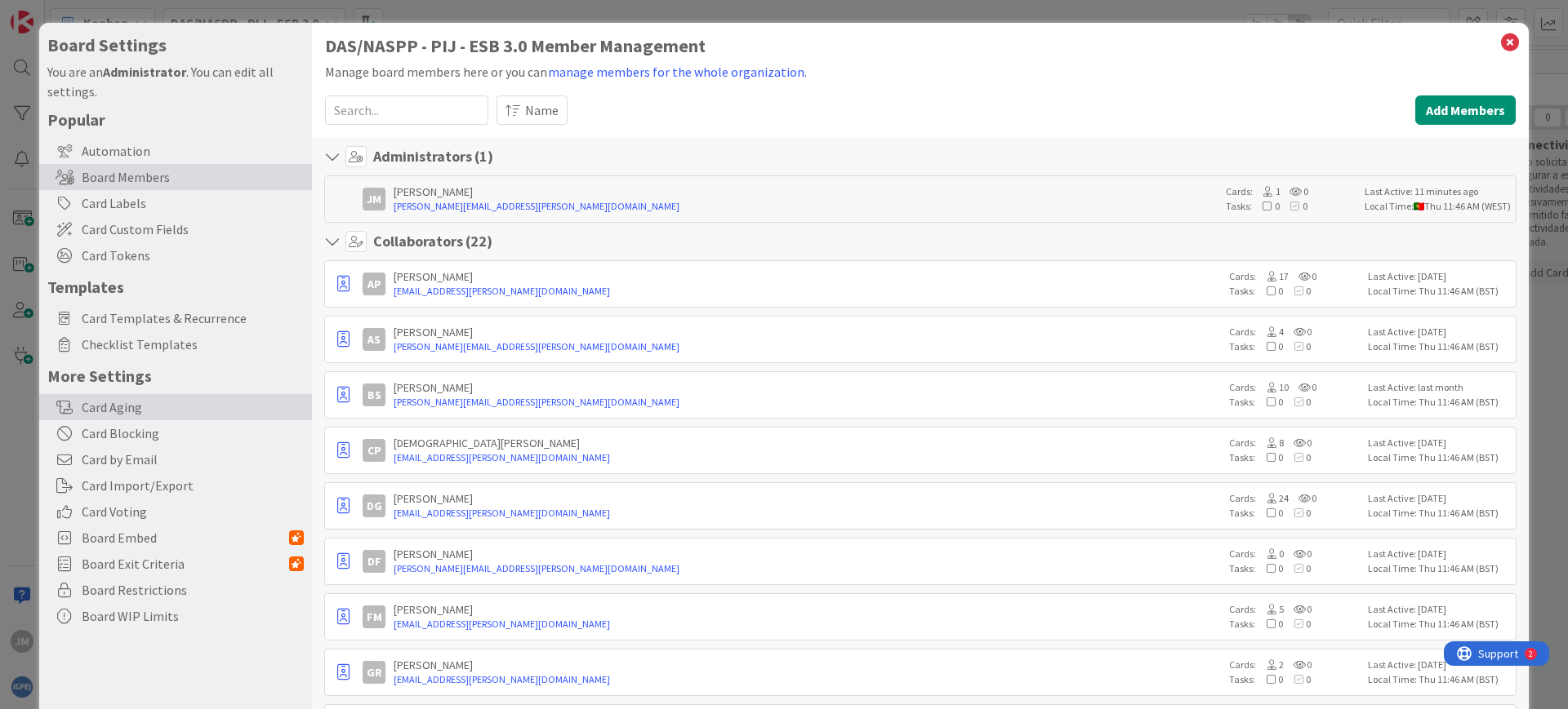
click at [164, 397] on div "Card Aging" at bounding box center [174, 407] width 272 height 26
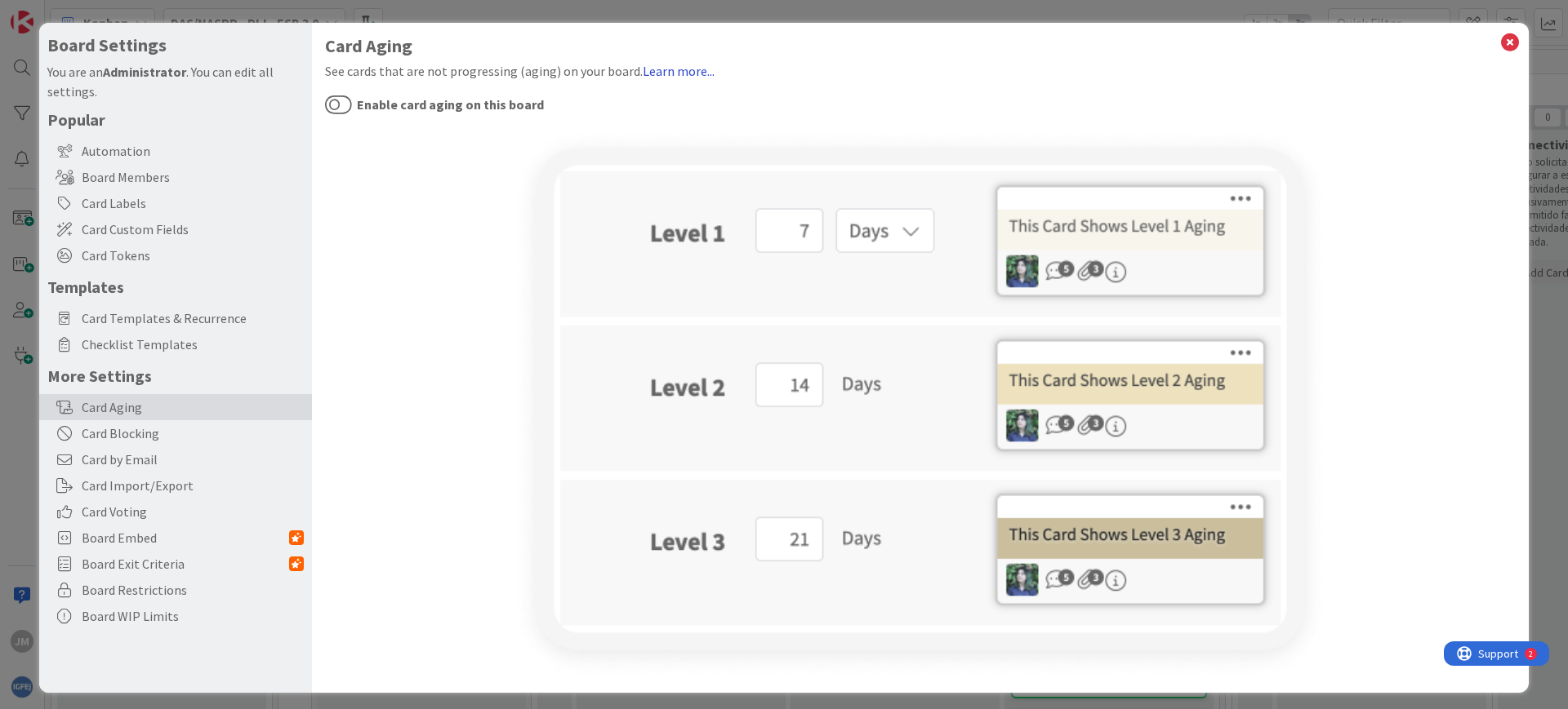
click at [674, 72] on link "Learn more..." at bounding box center [678, 71] width 72 height 16
click at [1499, 39] on icon at bounding box center [1510, 43] width 21 height 23
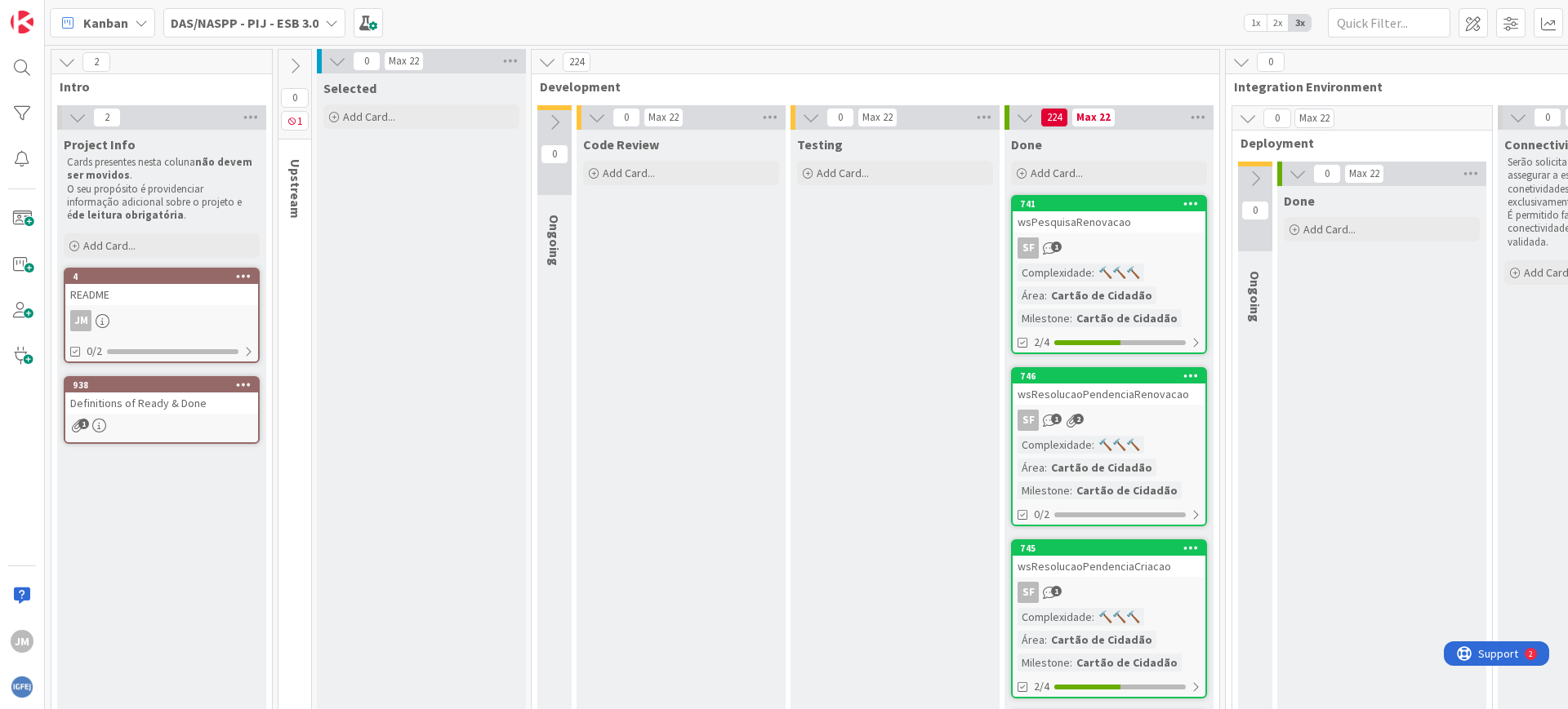
scroll to position [0, 629]
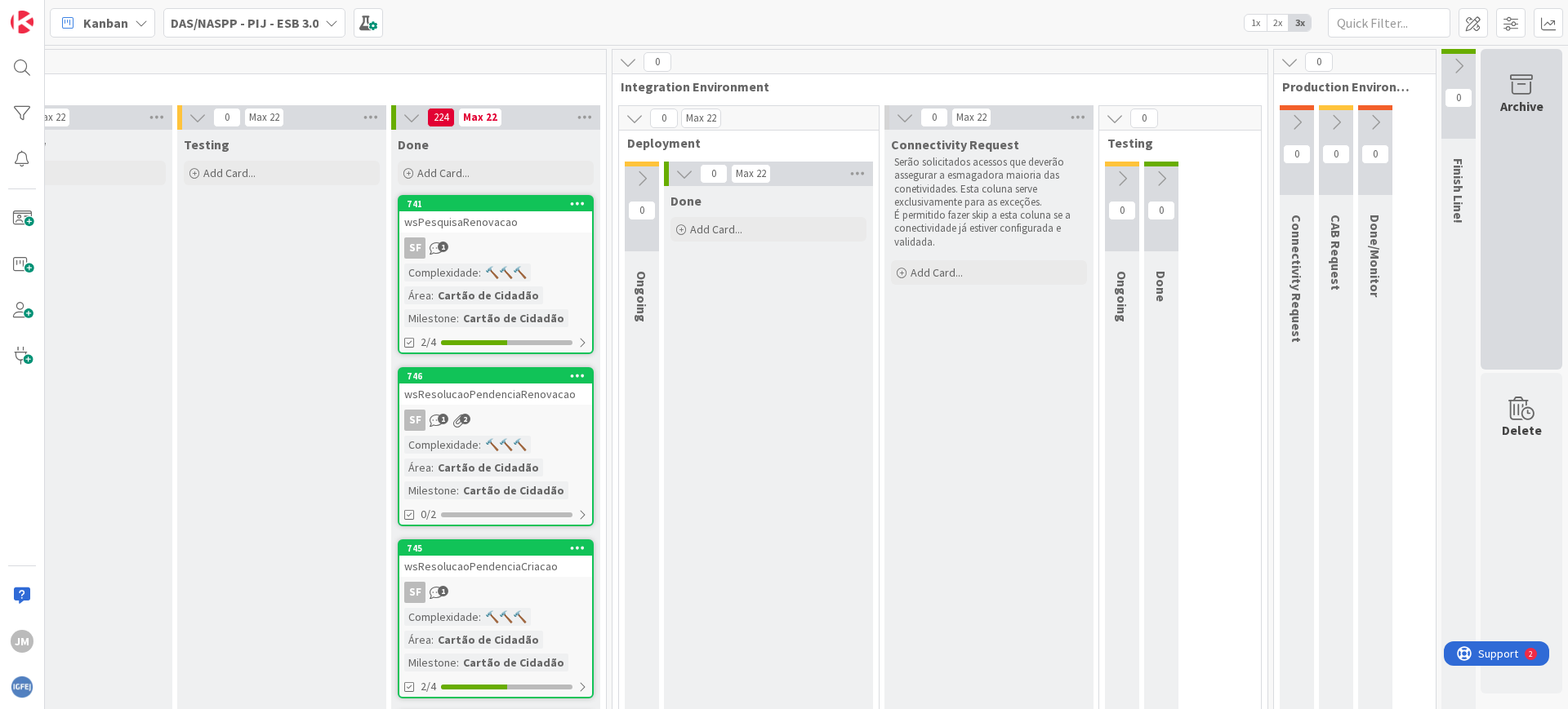
click at [1493, 148] on div "Archive" at bounding box center [1521, 209] width 81 height 321
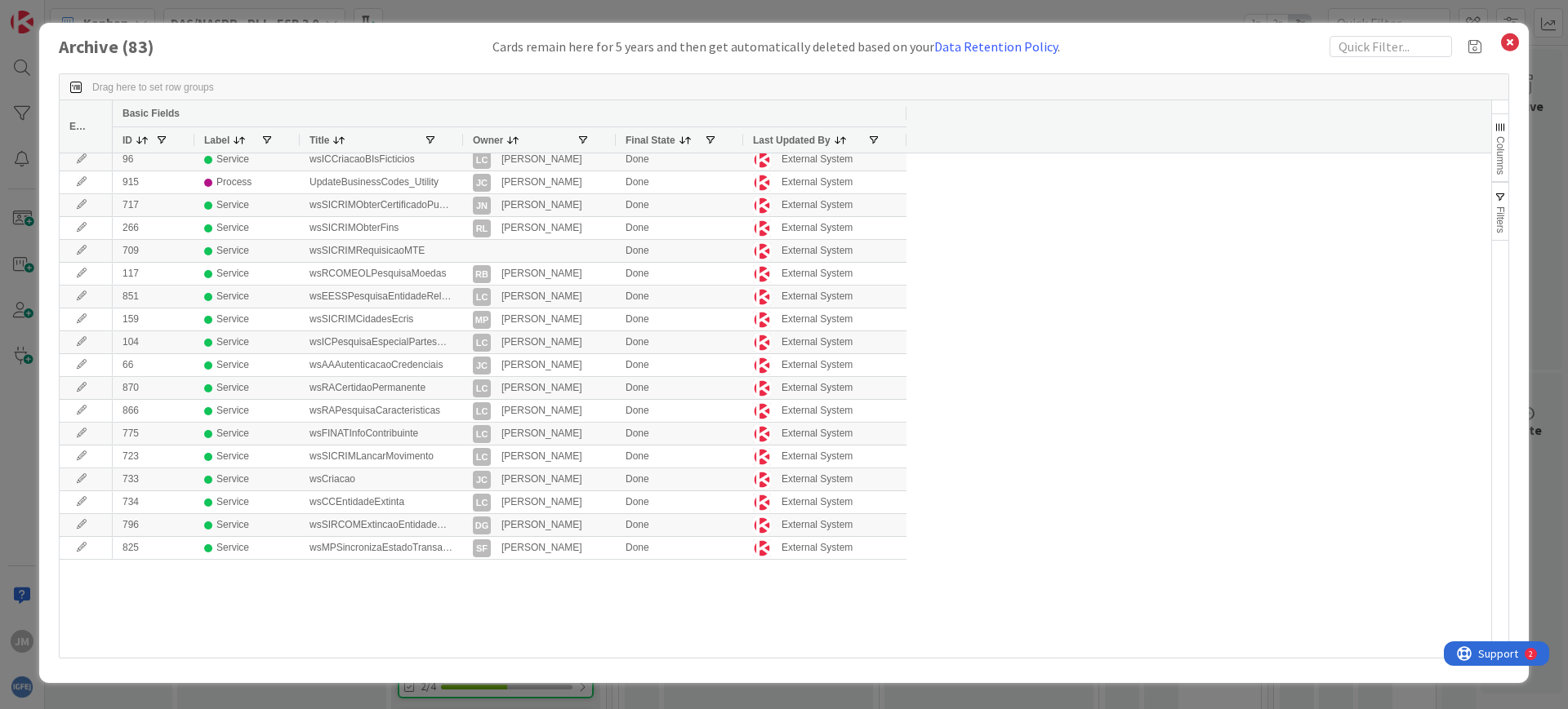
scroll to position [0, 0]
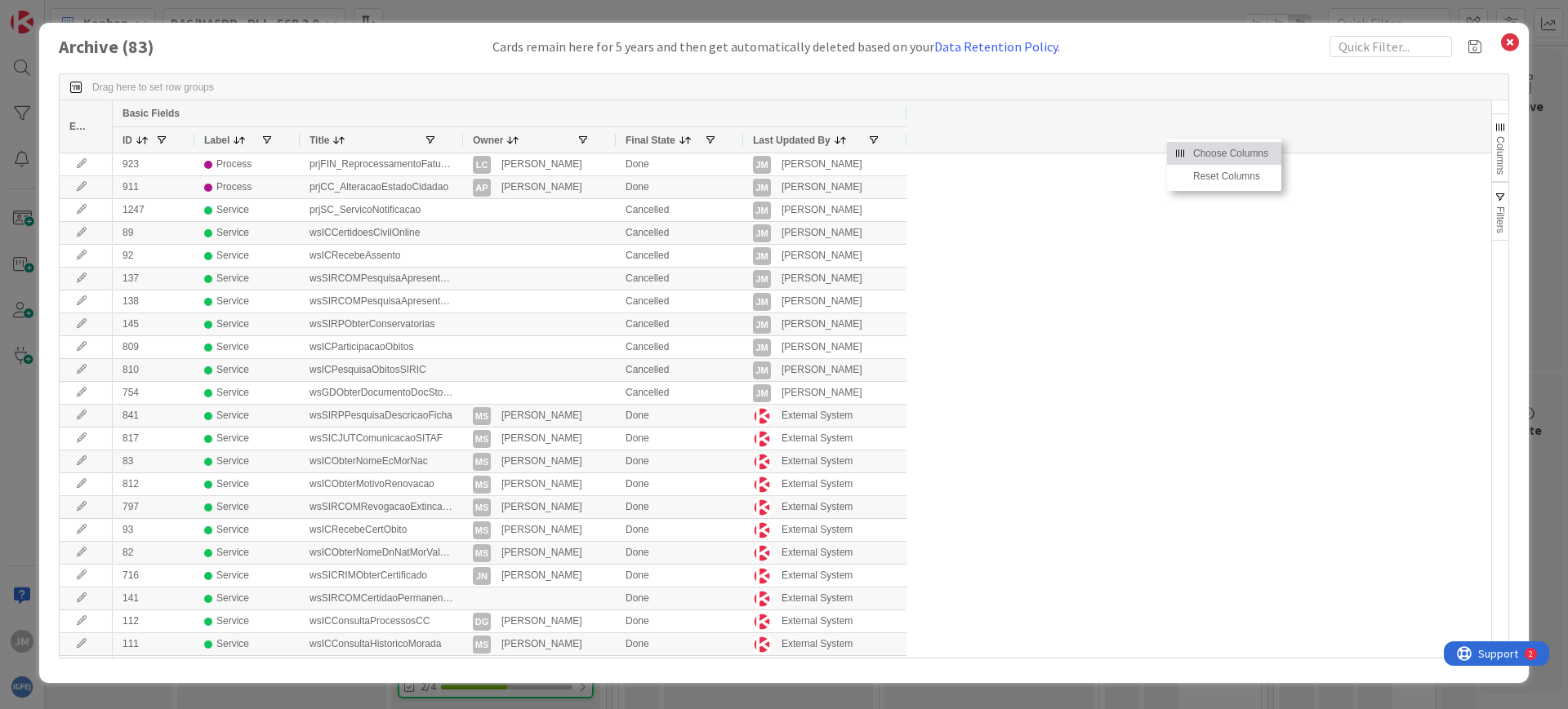
click at [1073, 116] on div "Basic Fields ID Label Title Owner Final State Last Updated By" at bounding box center [801, 127] width 1378 height 52
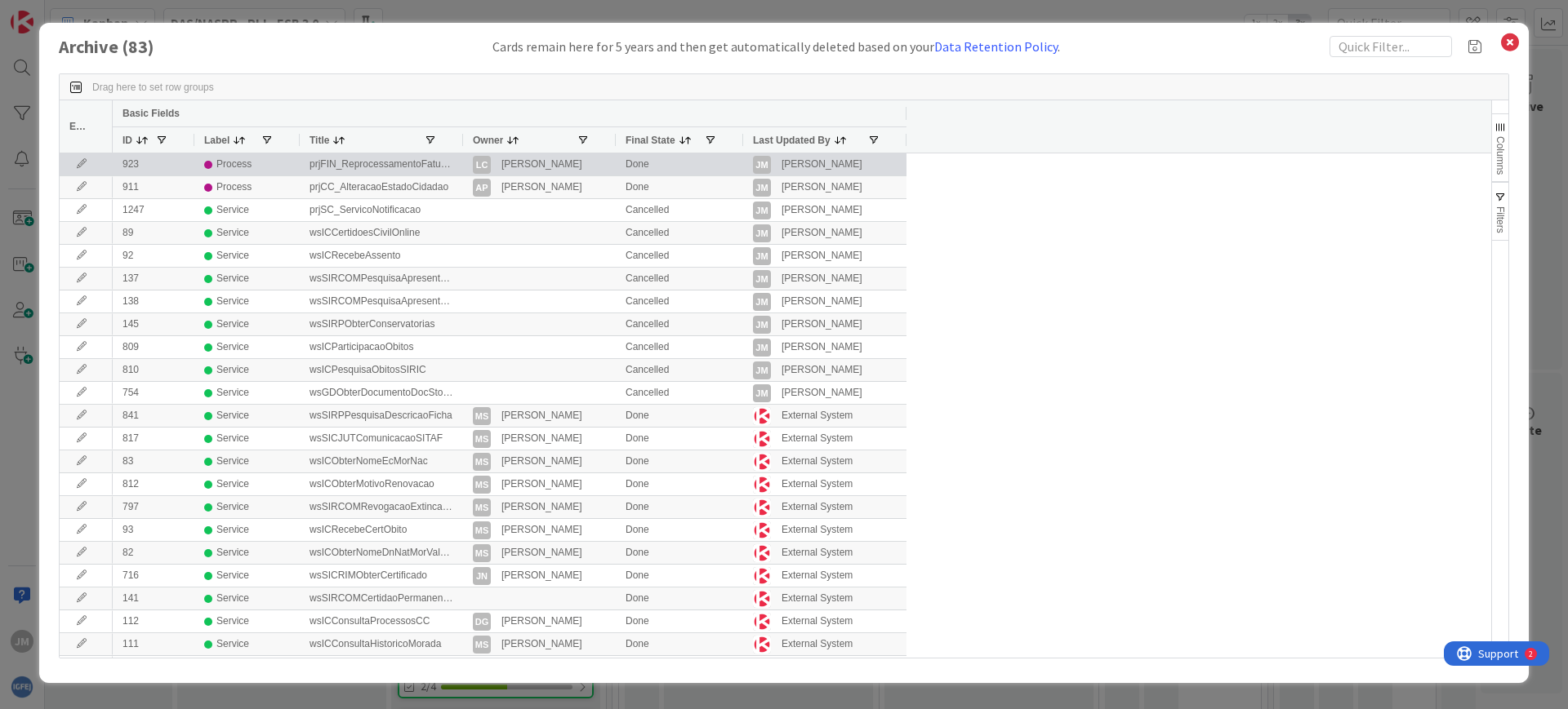
click at [676, 171] on div "Done" at bounding box center [678, 164] width 127 height 22
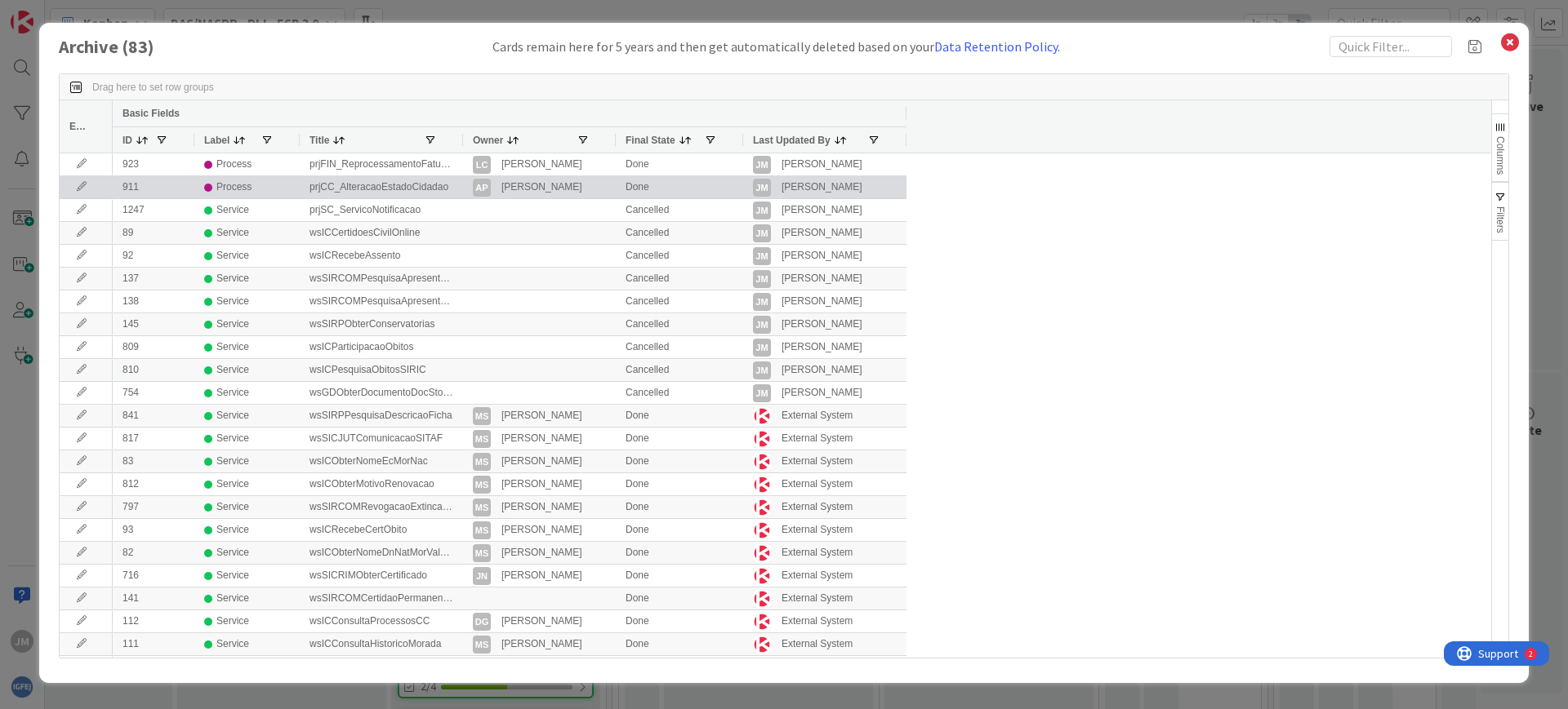
click at [676, 177] on div "Done" at bounding box center [678, 187] width 127 height 22
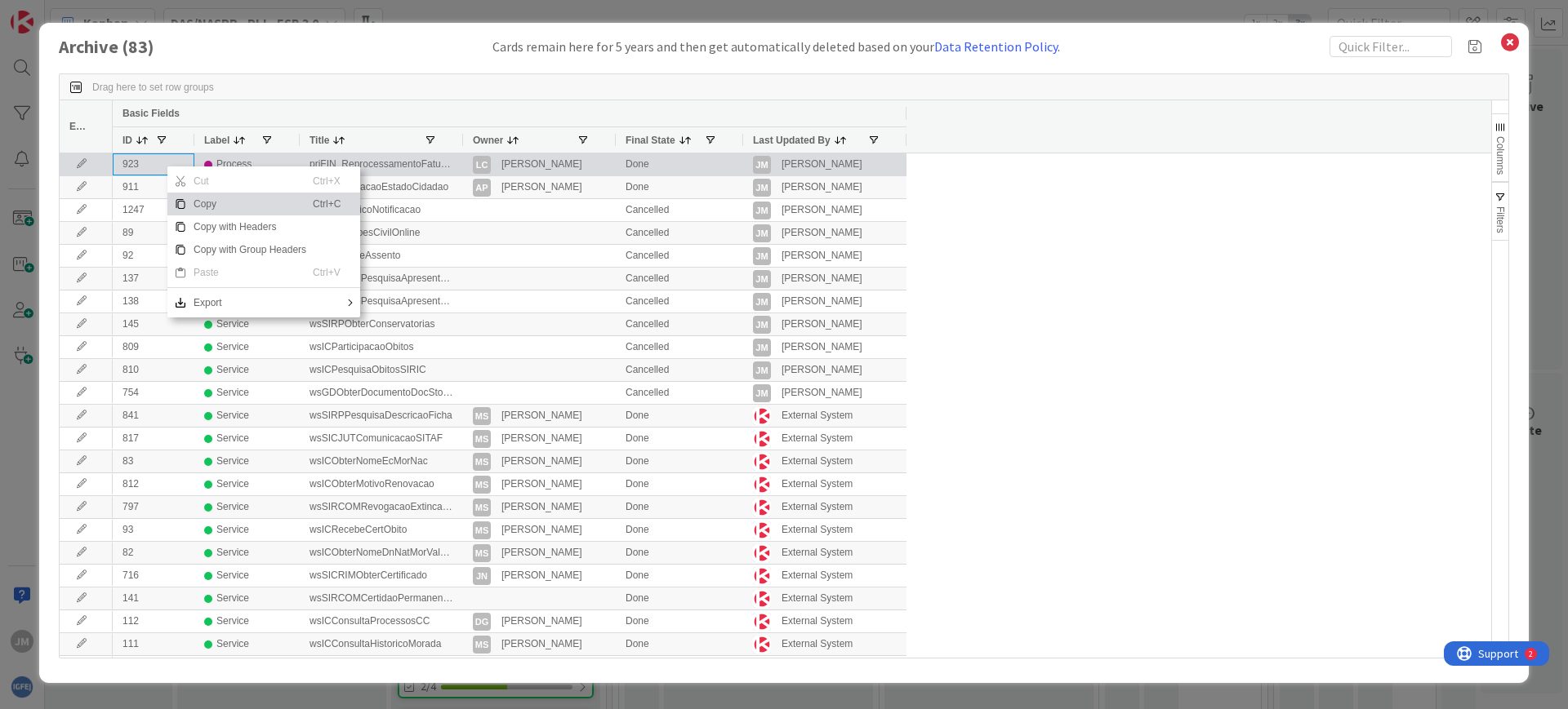
click at [153, 160] on div "923" at bounding box center [153, 164] width 81 height 22
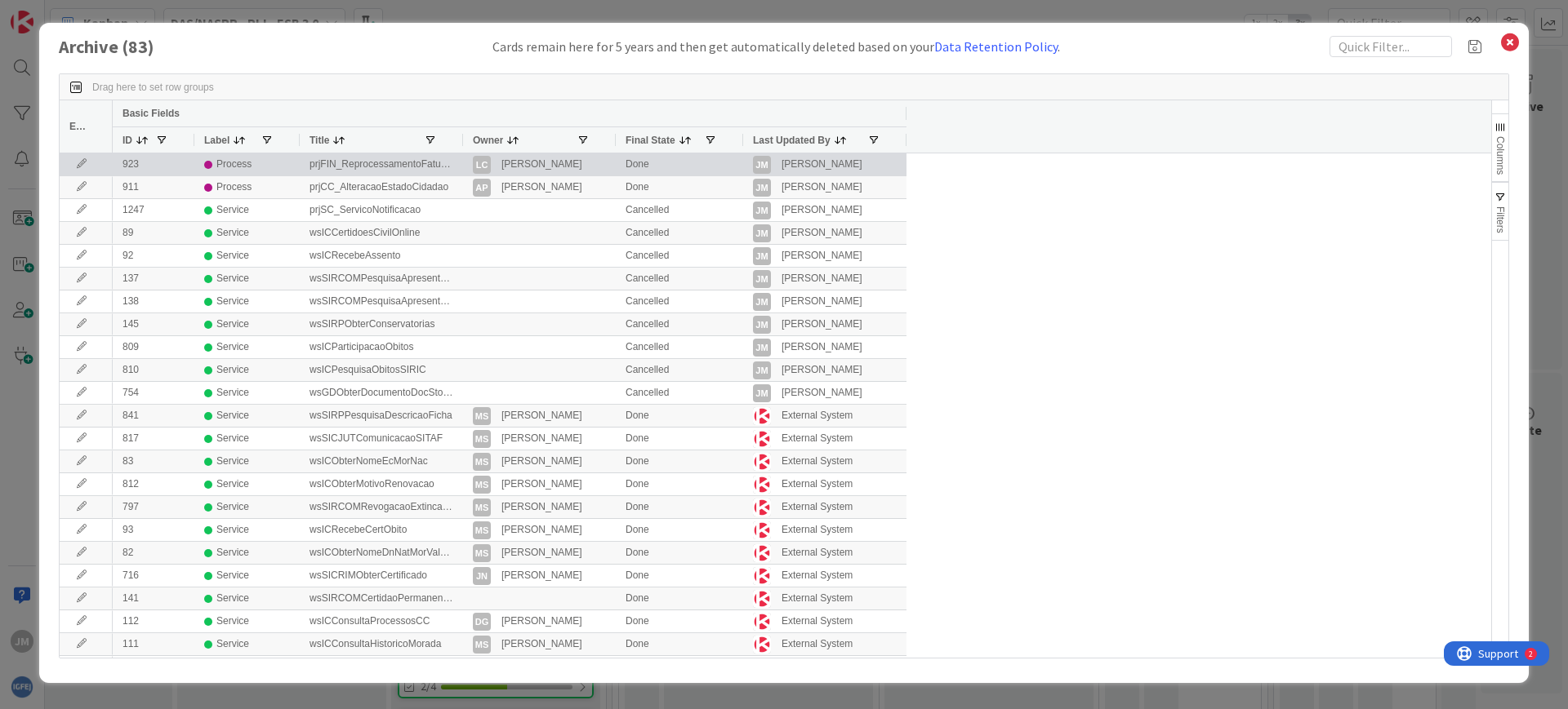
click at [81, 166] on icon at bounding box center [81, 164] width 24 height 10
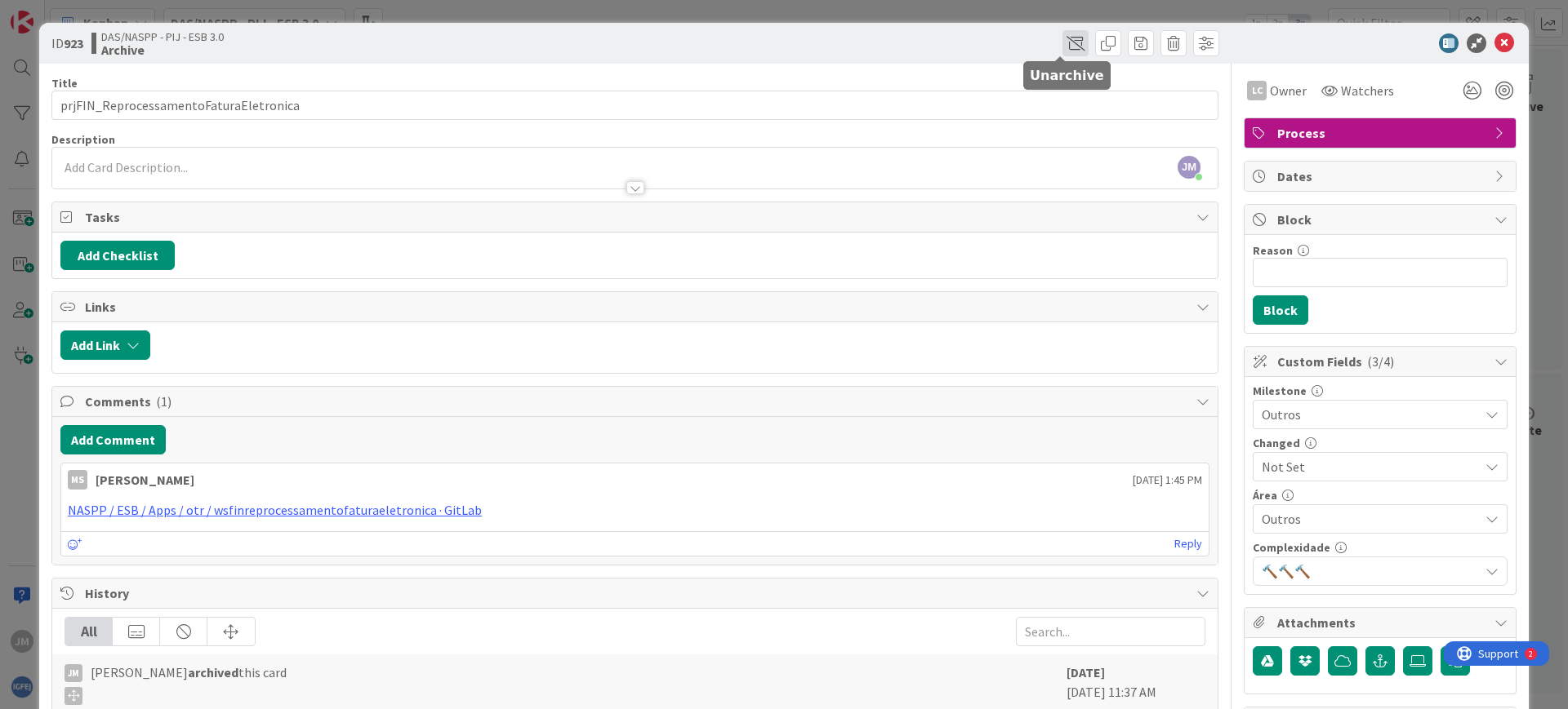
click at [1063, 38] on span at bounding box center [1075, 43] width 26 height 26
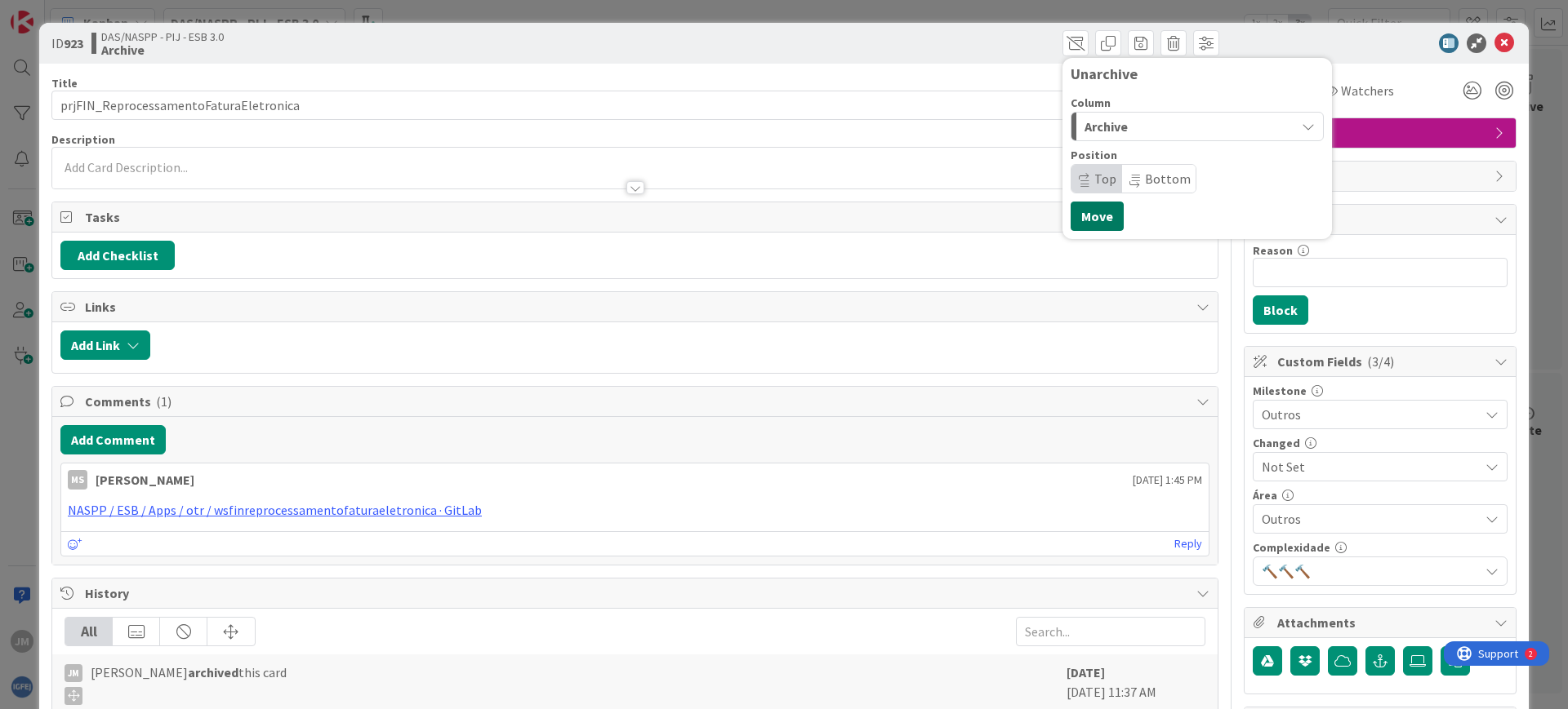
click at [1093, 219] on button "Move" at bounding box center [1097, 216] width 53 height 29
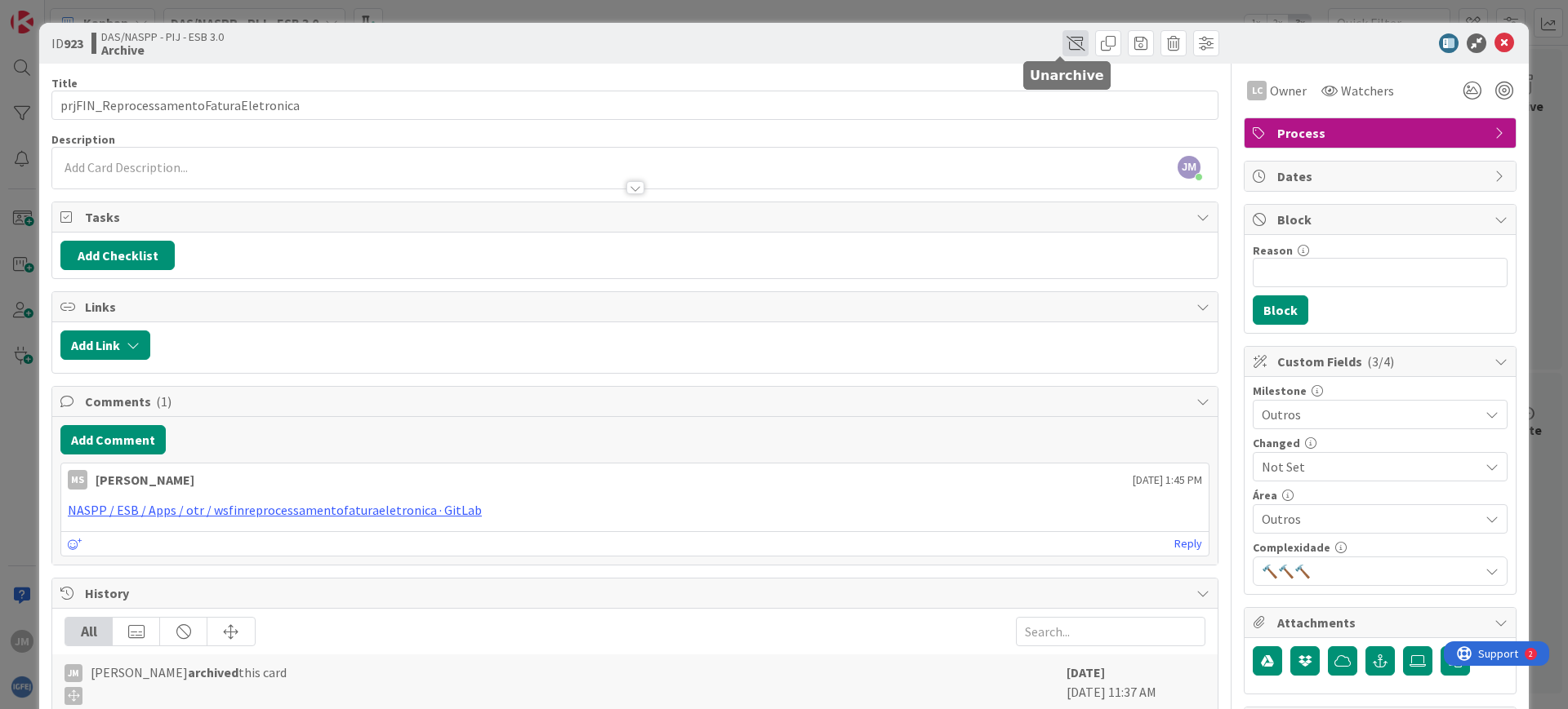
click at [1064, 42] on span at bounding box center [1075, 43] width 26 height 26
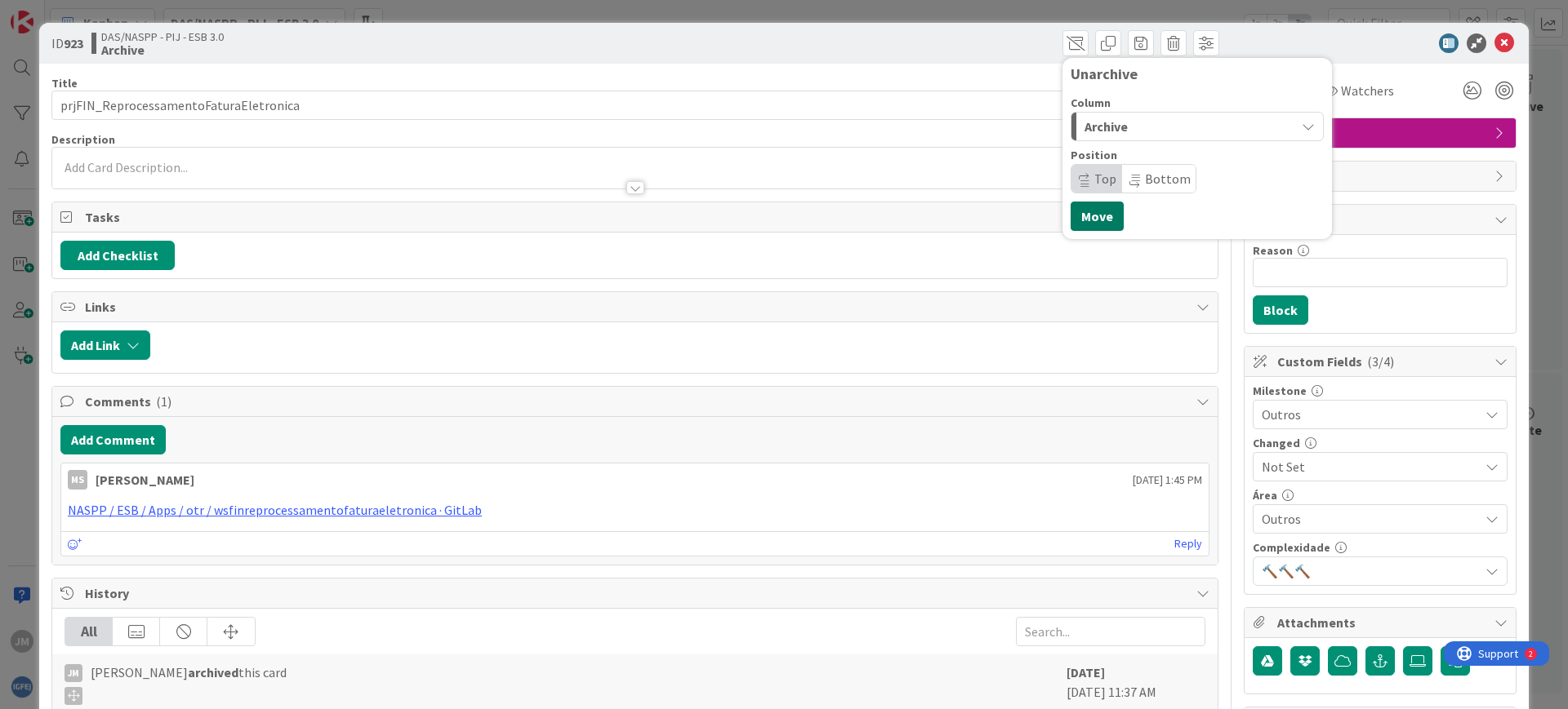
click at [1086, 215] on button "Move" at bounding box center [1097, 216] width 53 height 29
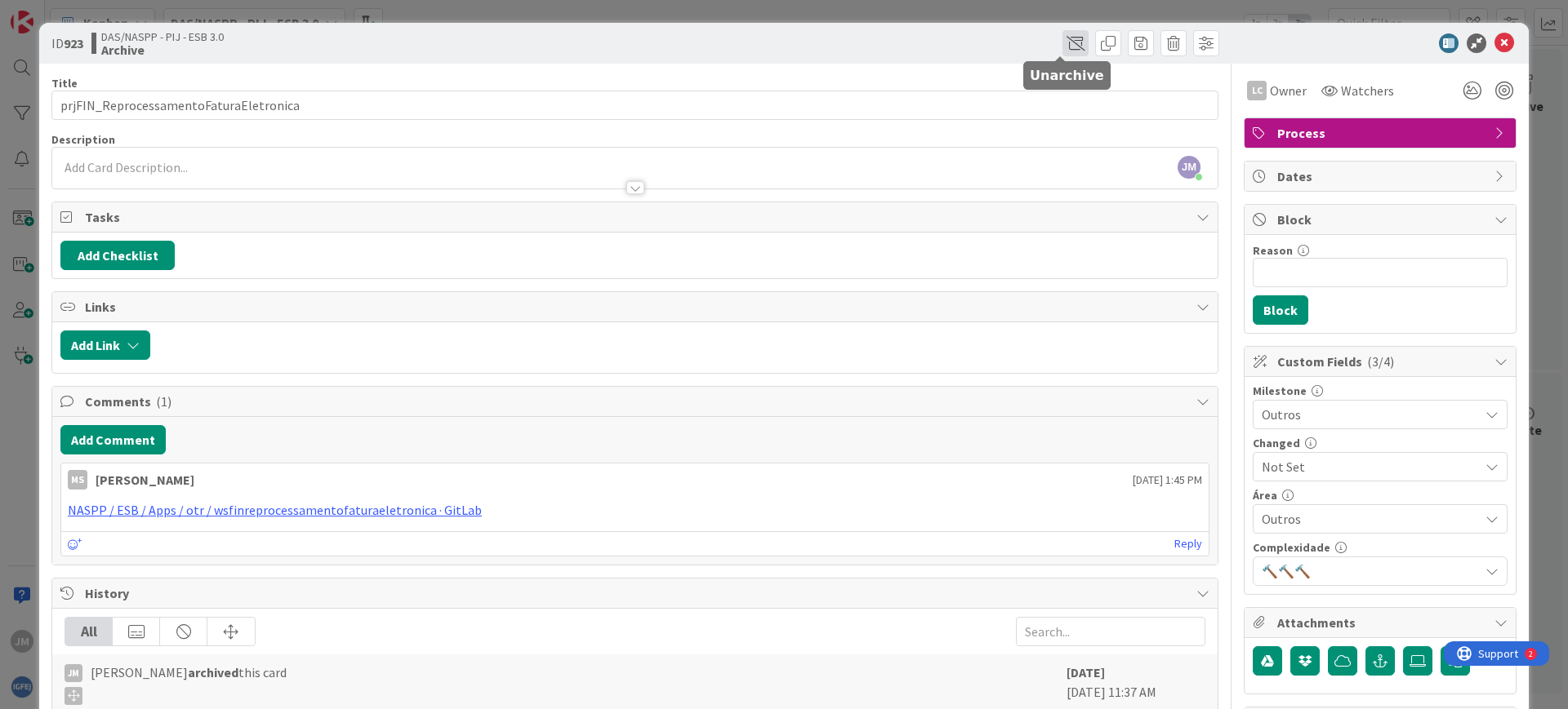
click at [1062, 50] on span at bounding box center [1075, 43] width 26 height 26
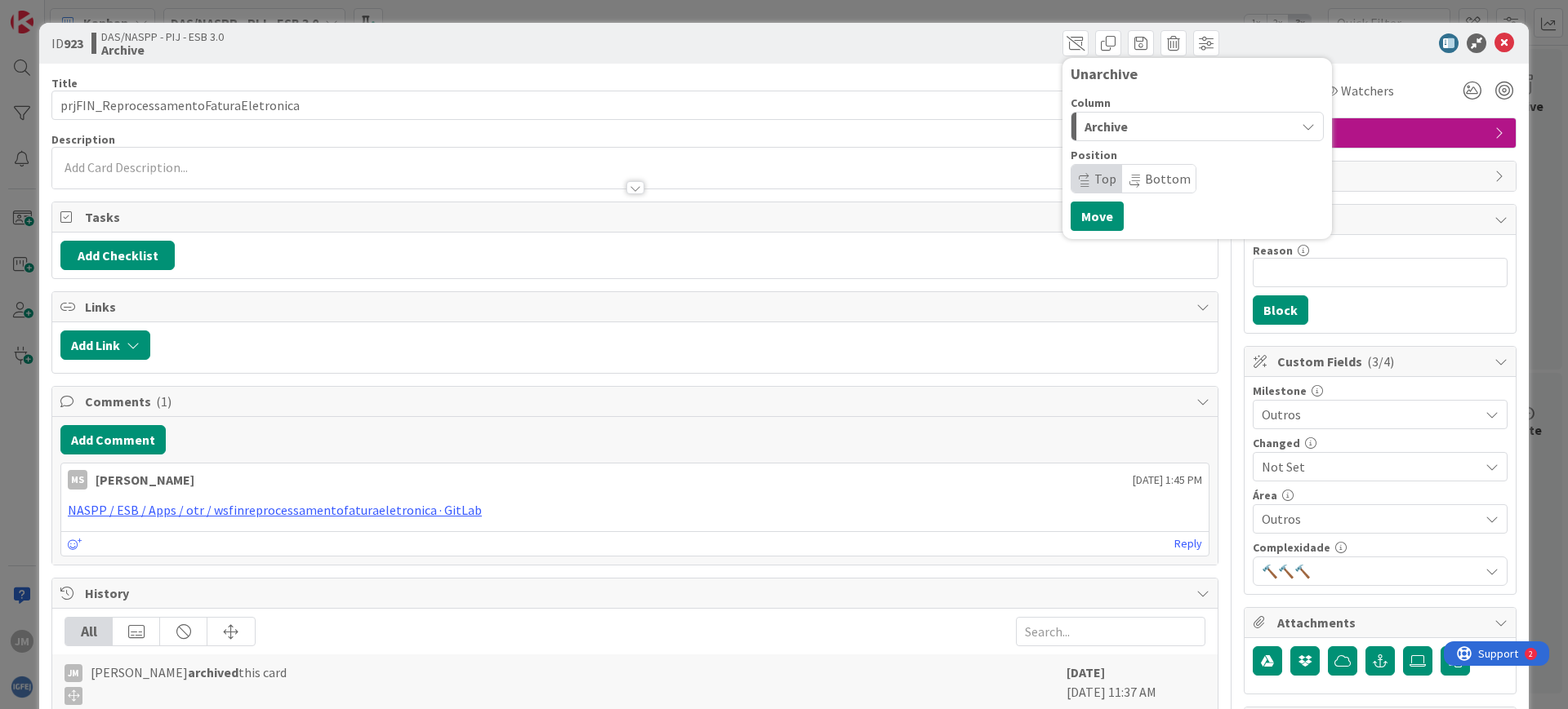
click at [1107, 130] on span "Archive" at bounding box center [1106, 127] width 44 height 21
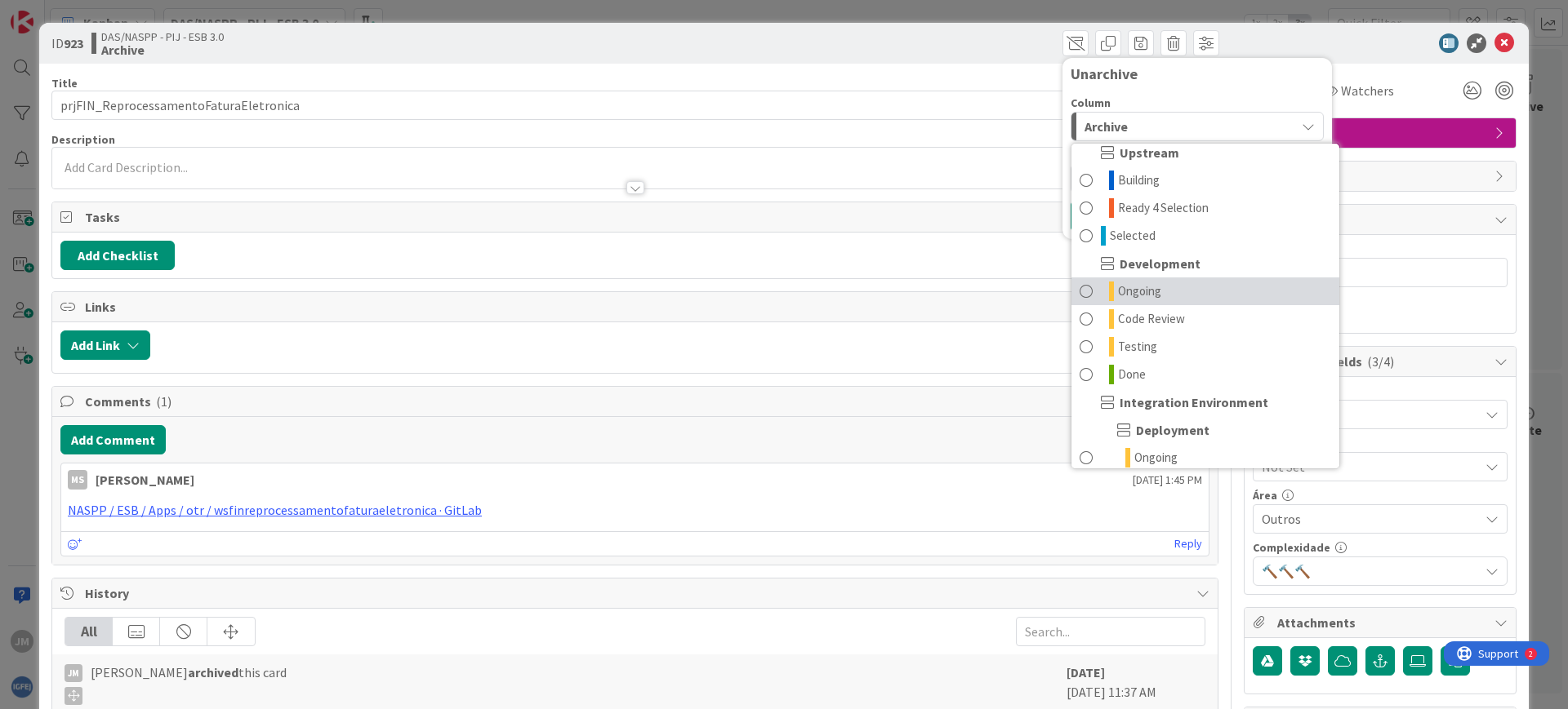
scroll to position [102, 0]
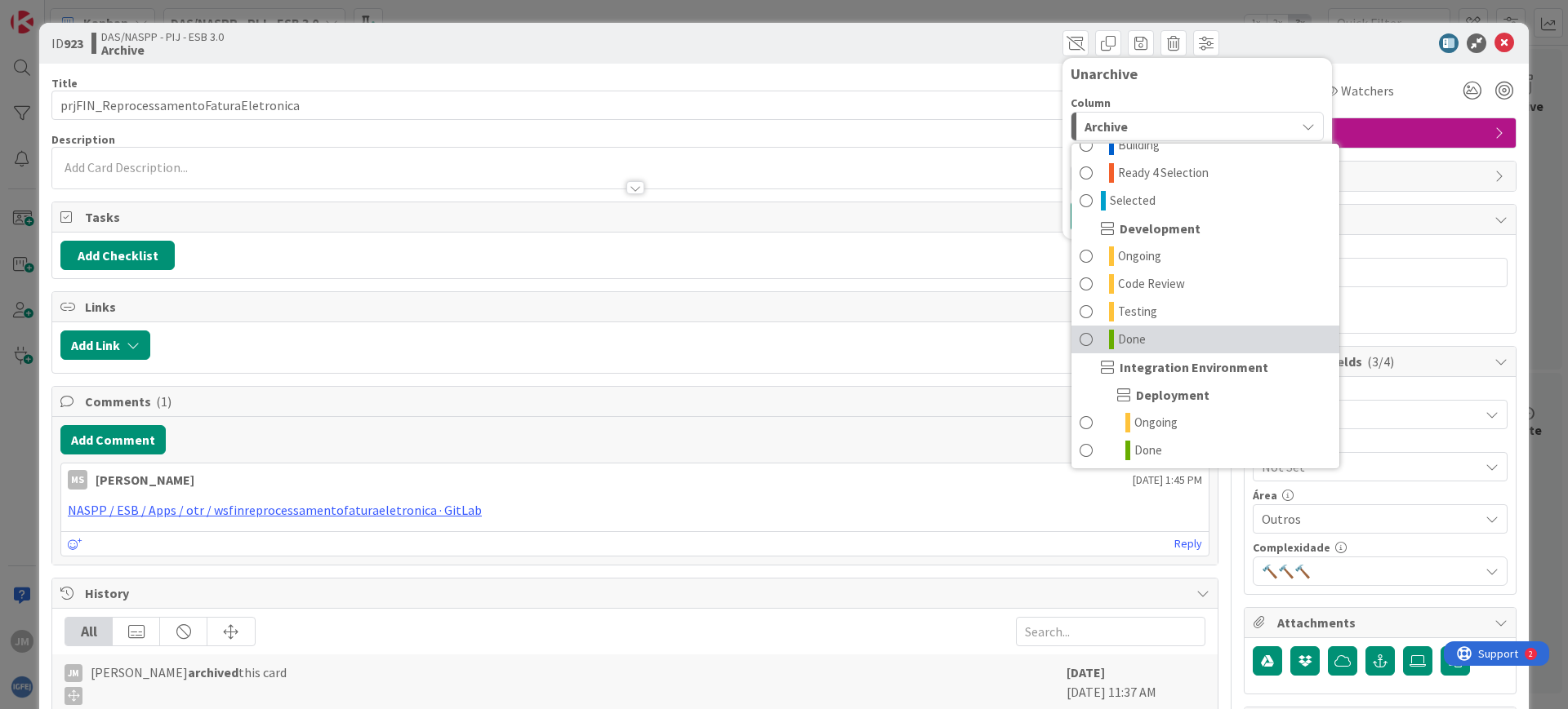
click at [1180, 326] on link "Done" at bounding box center [1205, 339] width 267 height 28
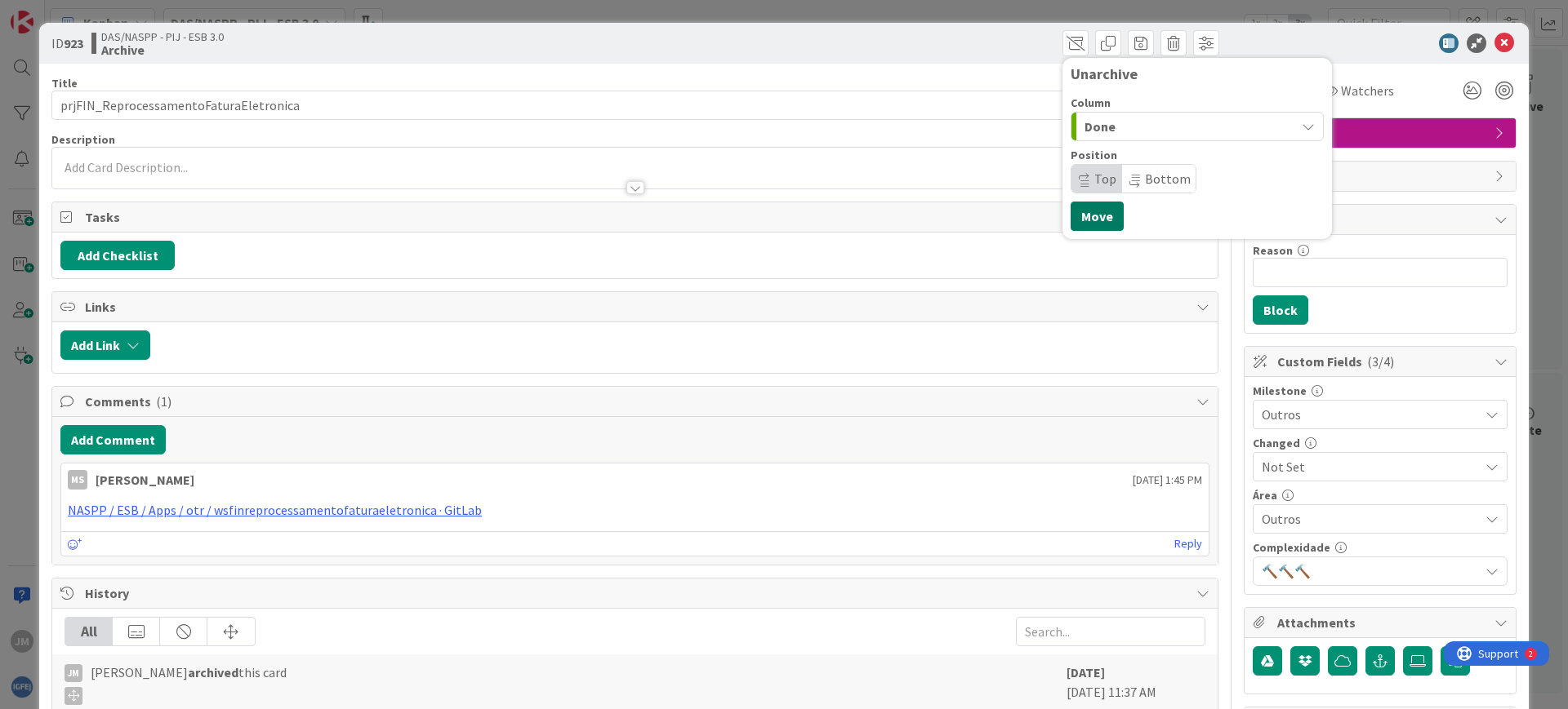
click at [1087, 213] on button "Move" at bounding box center [1097, 216] width 53 height 29
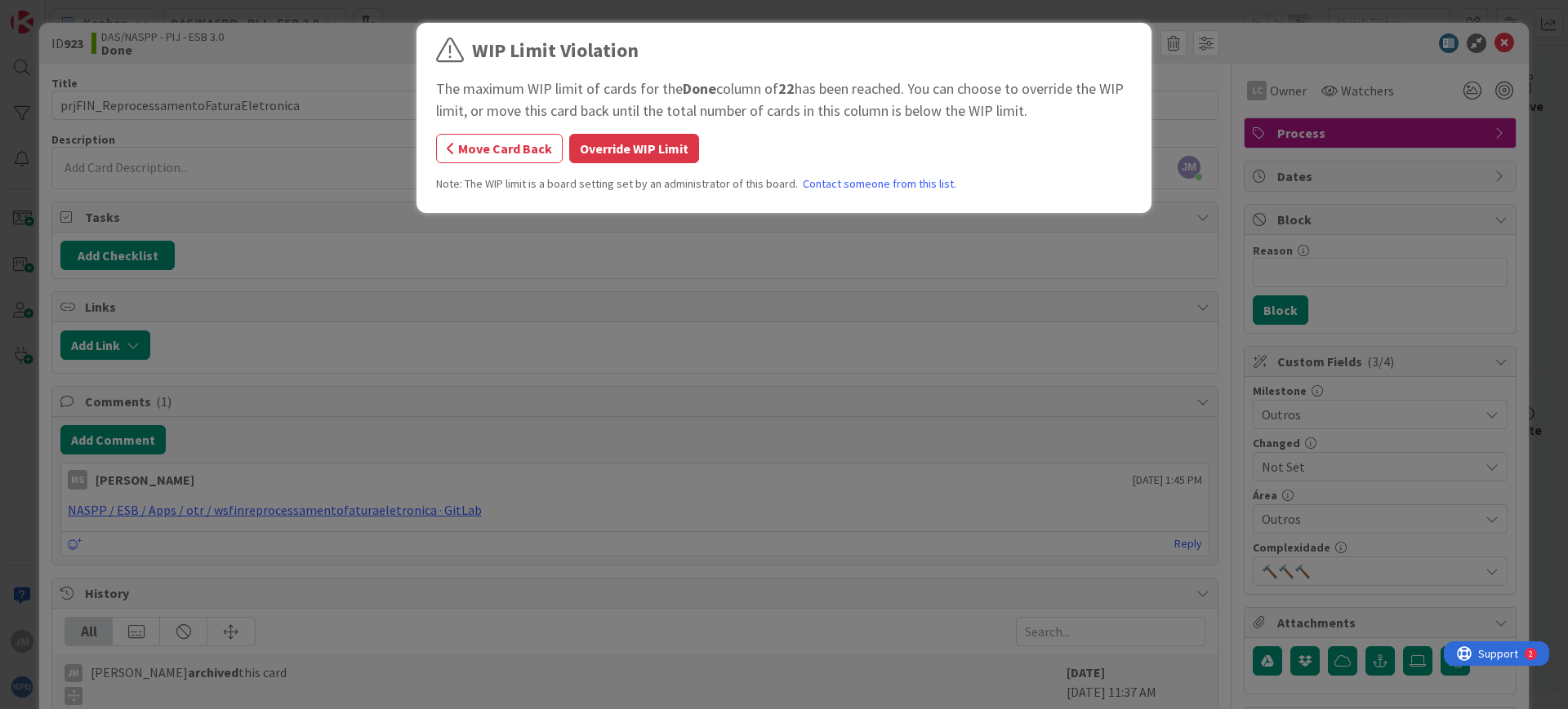
click at [592, 153] on button "Override WIP Limit" at bounding box center [634, 148] width 130 height 29
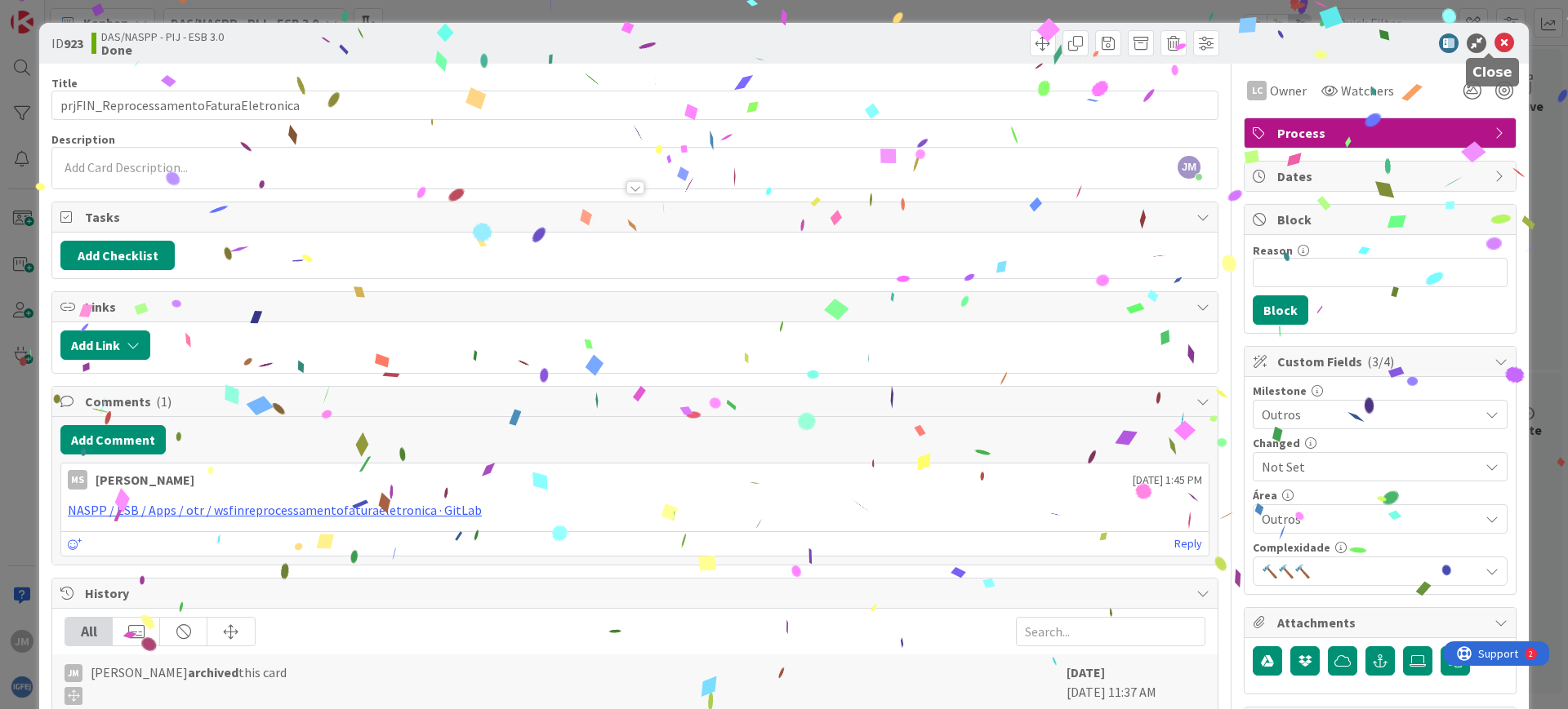
click at [1494, 44] on icon at bounding box center [1504, 44] width 19 height 19
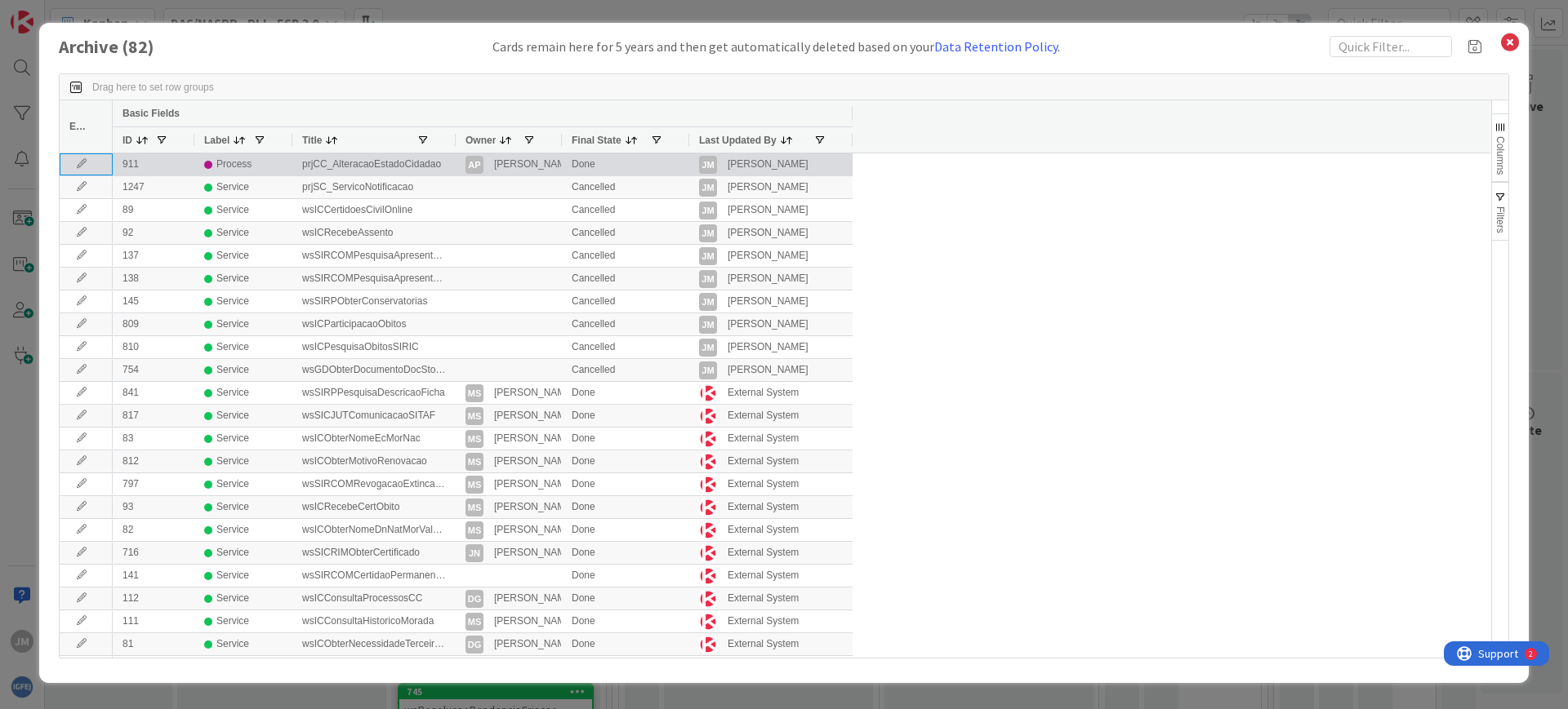
click at [80, 166] on icon at bounding box center [81, 164] width 24 height 10
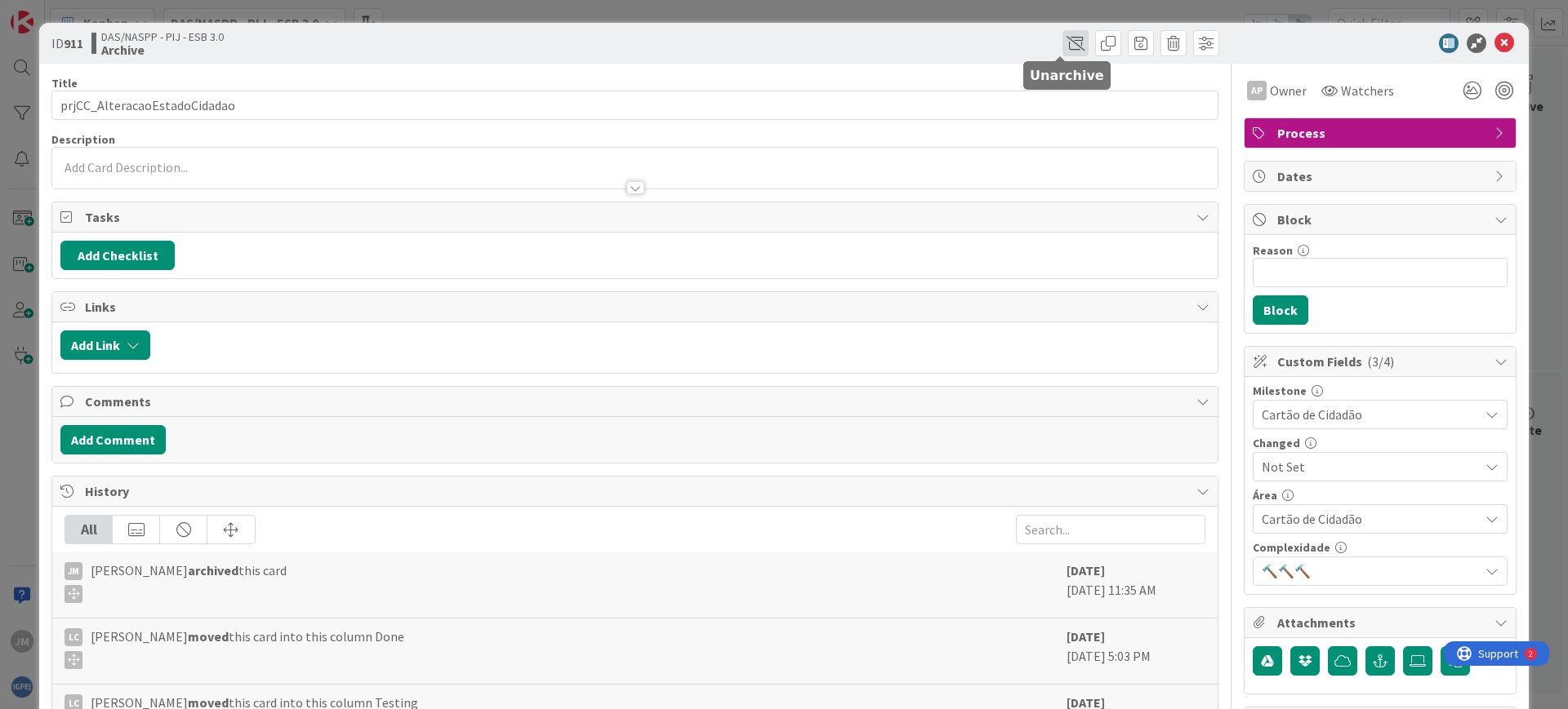
click at [1062, 45] on span at bounding box center [1075, 43] width 26 height 26
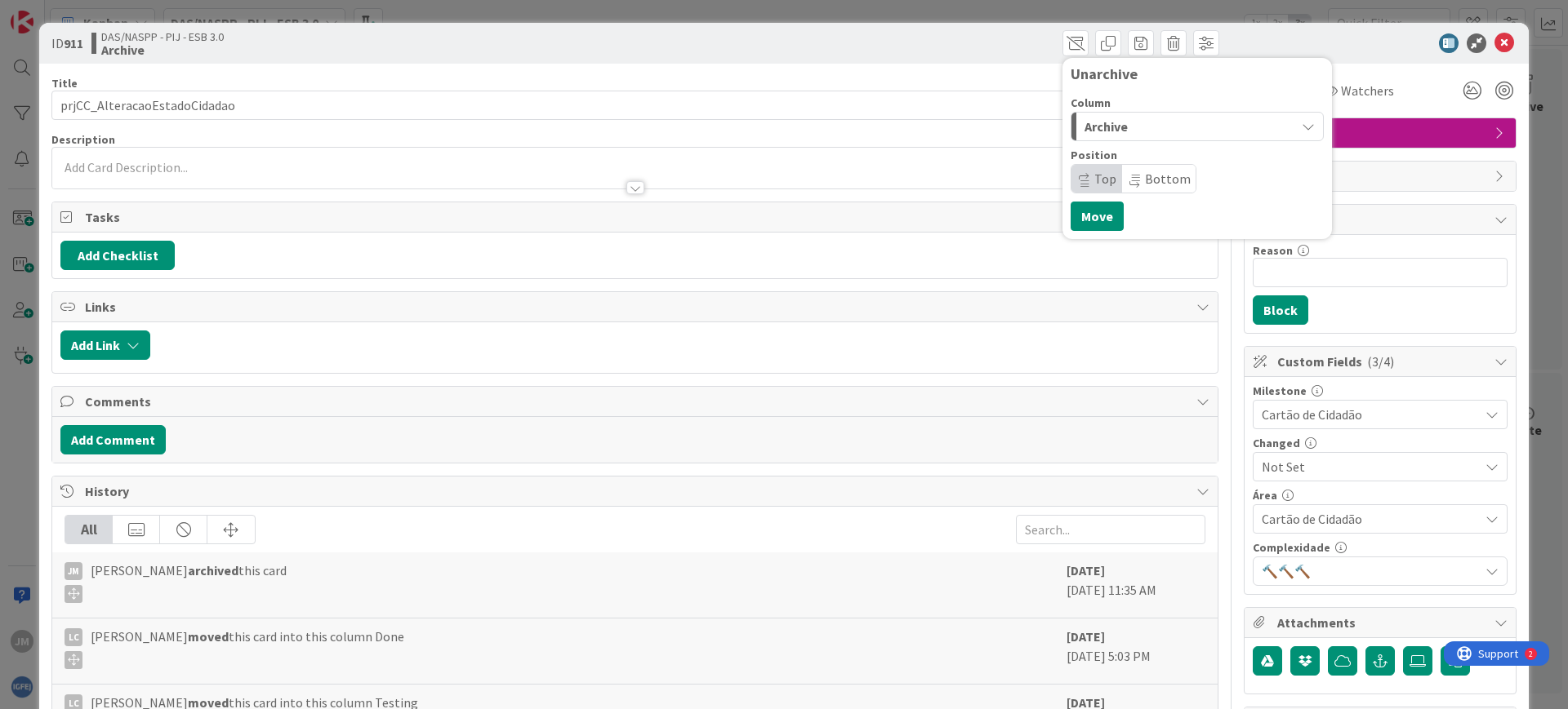
click at [1086, 122] on span "Archive" at bounding box center [1106, 127] width 44 height 21
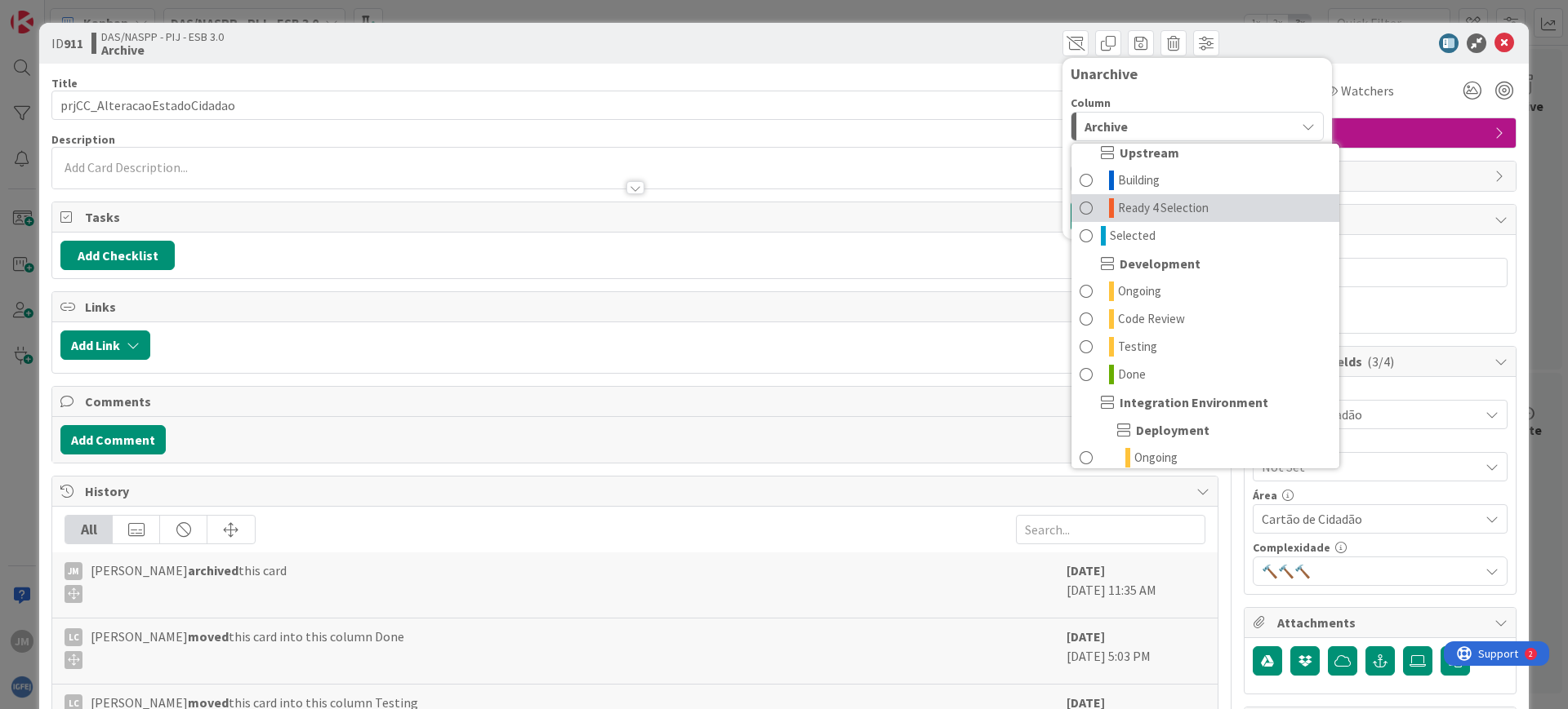
scroll to position [102, 0]
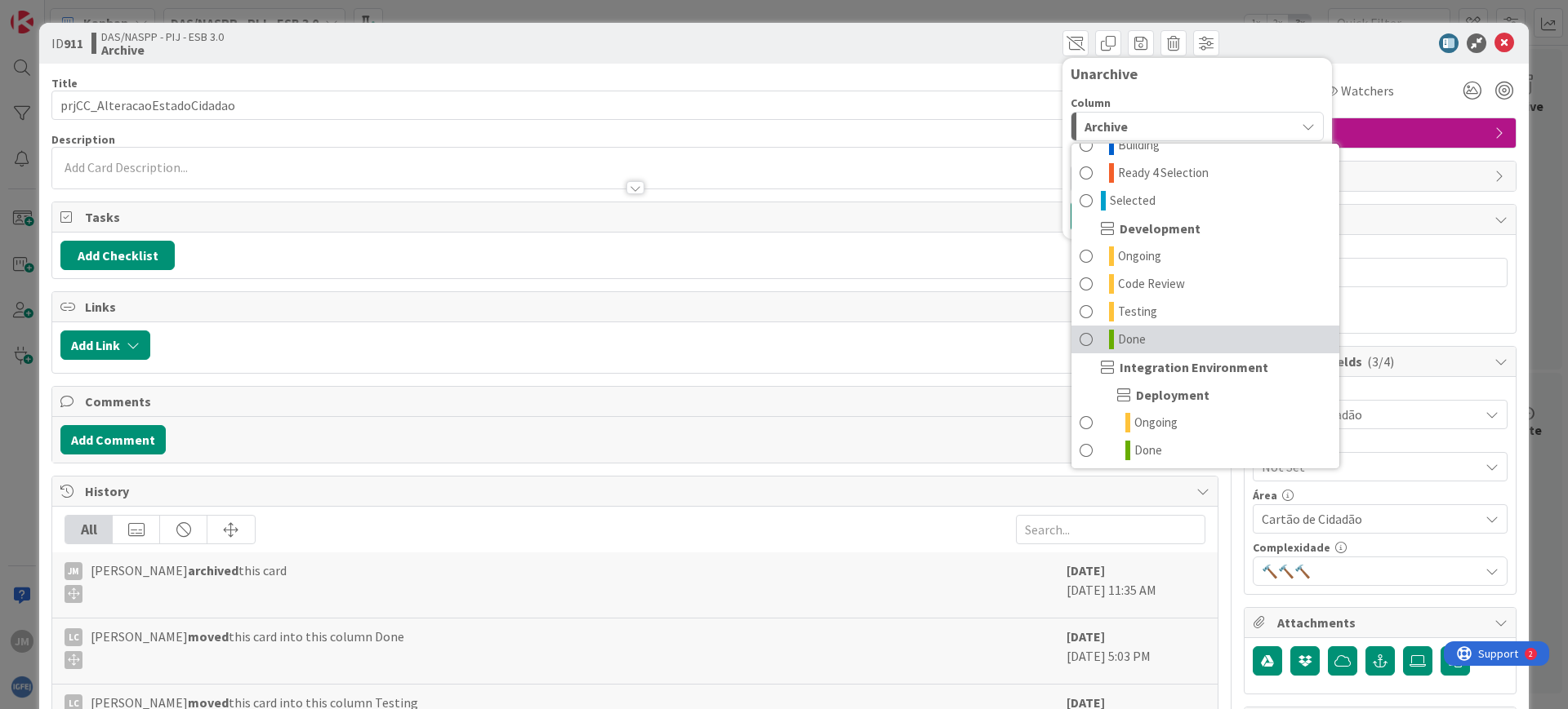
click at [1172, 331] on link "Done" at bounding box center [1205, 339] width 267 height 28
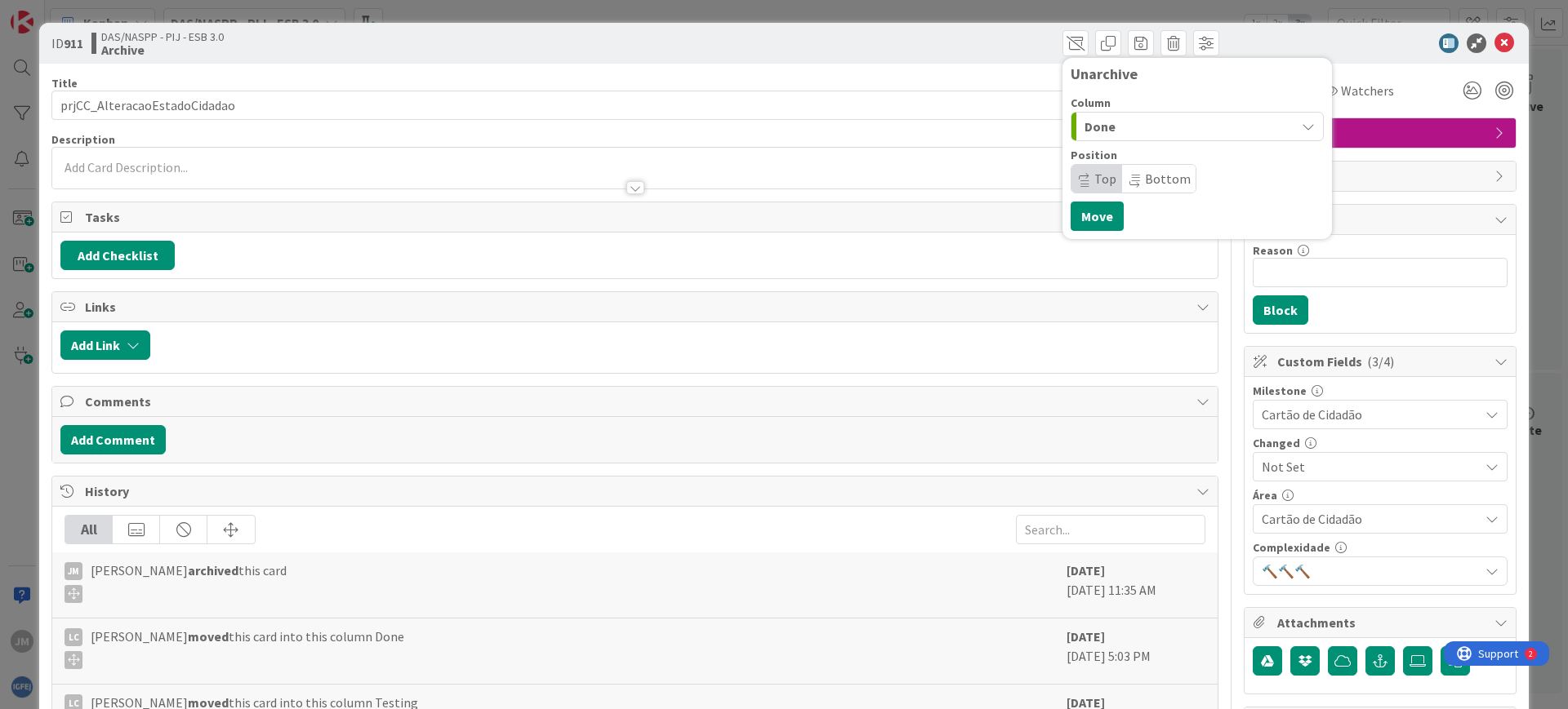
click at [1097, 127] on span "Done" at bounding box center [1100, 127] width 31 height 21
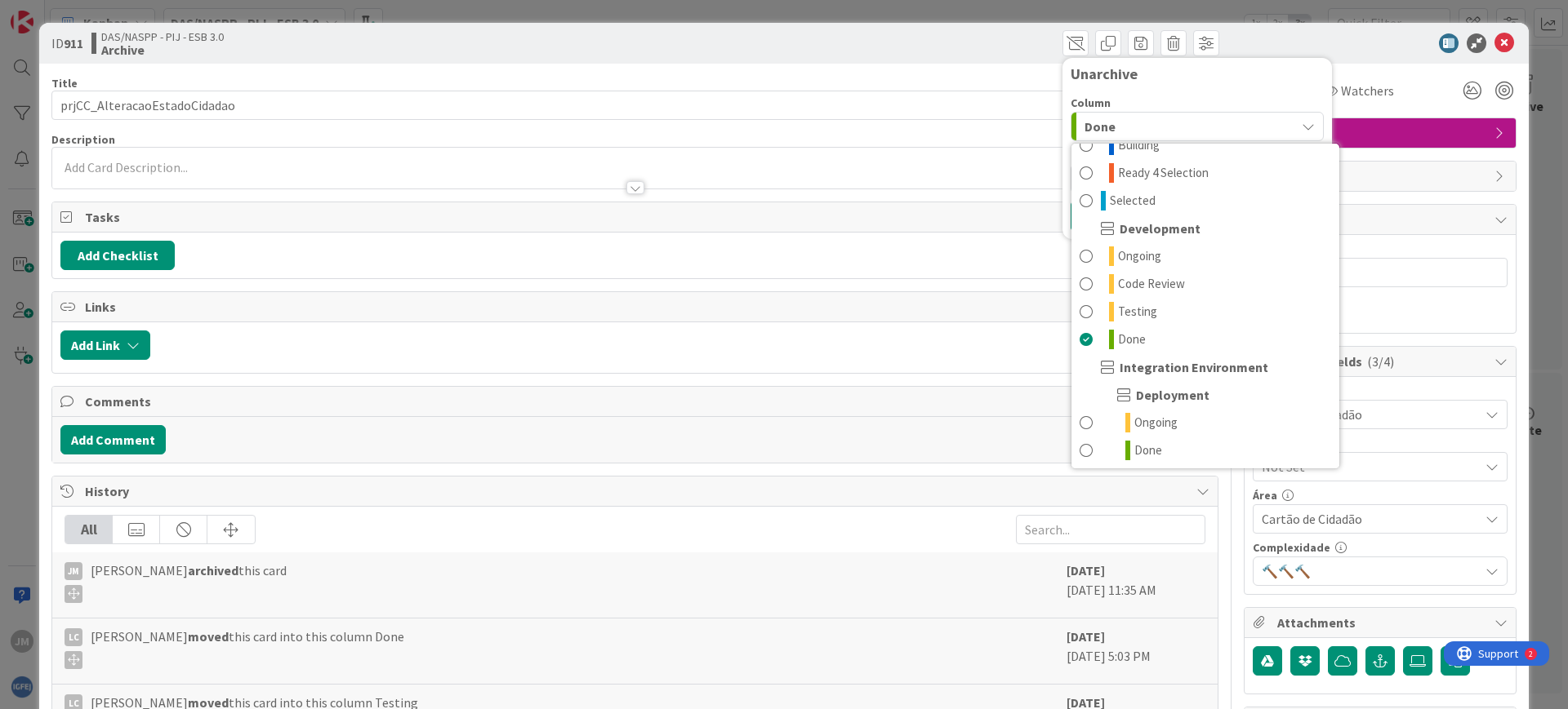
click at [1103, 116] on div "Done" at bounding box center [1188, 126] width 215 height 26
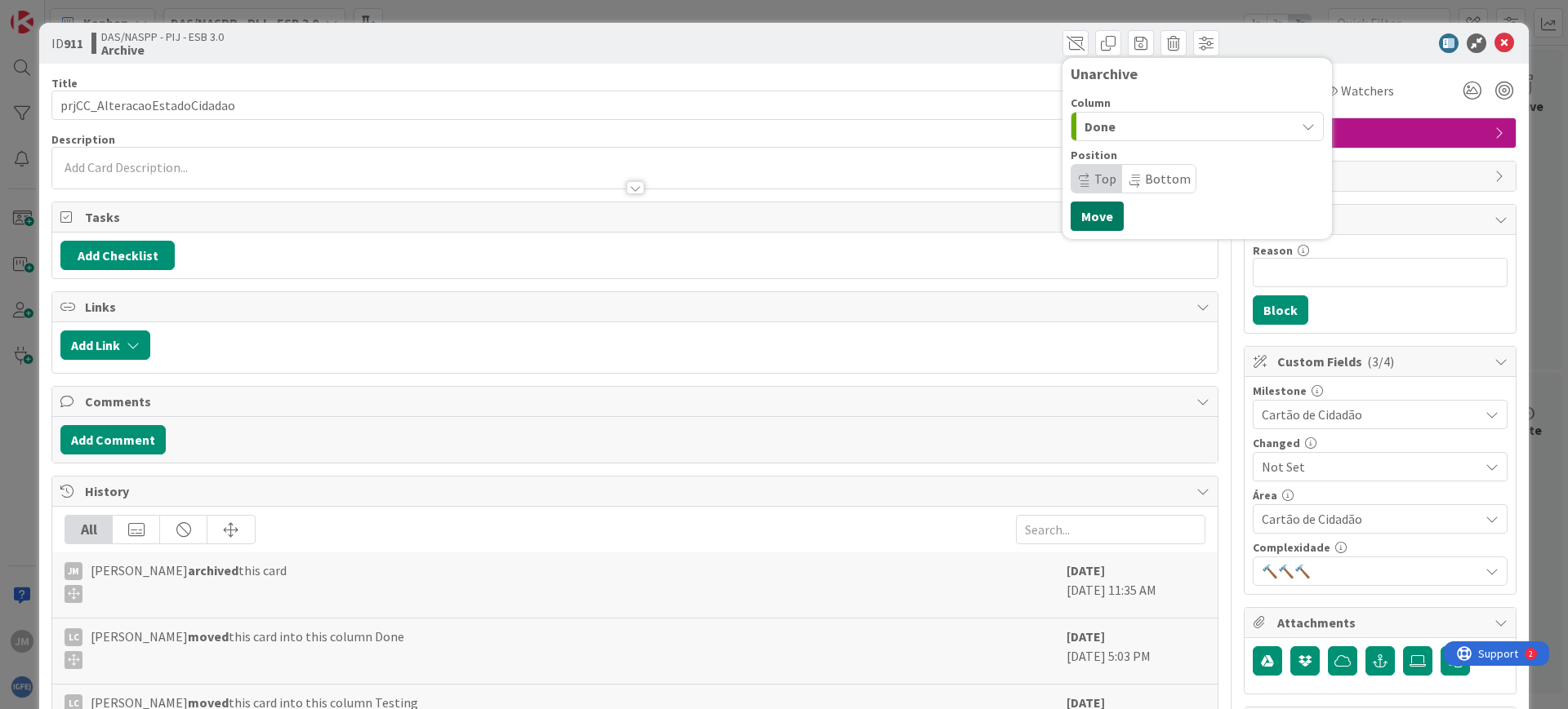
click at [1094, 215] on button "Move" at bounding box center [1097, 216] width 53 height 29
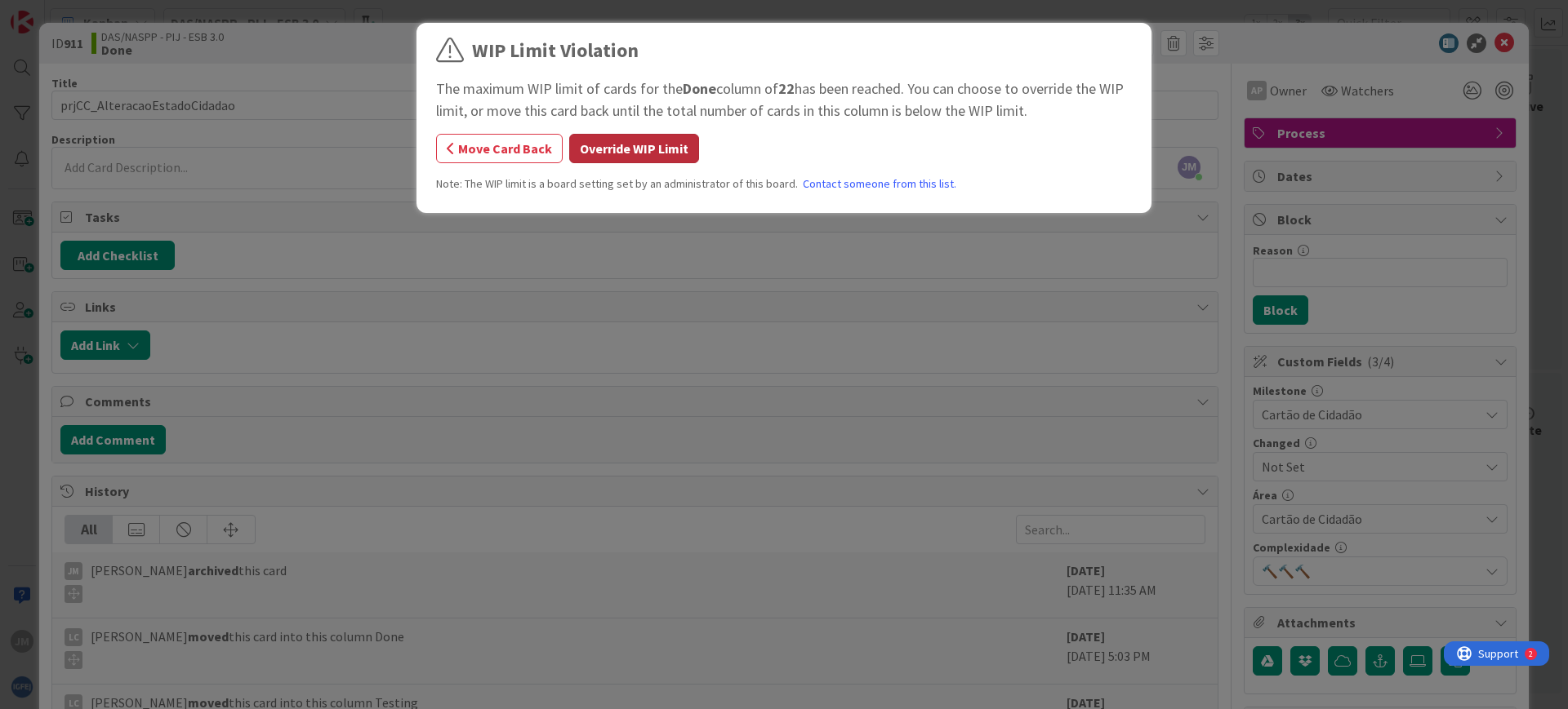
click at [638, 149] on button "Override WIP Limit" at bounding box center [634, 148] width 130 height 29
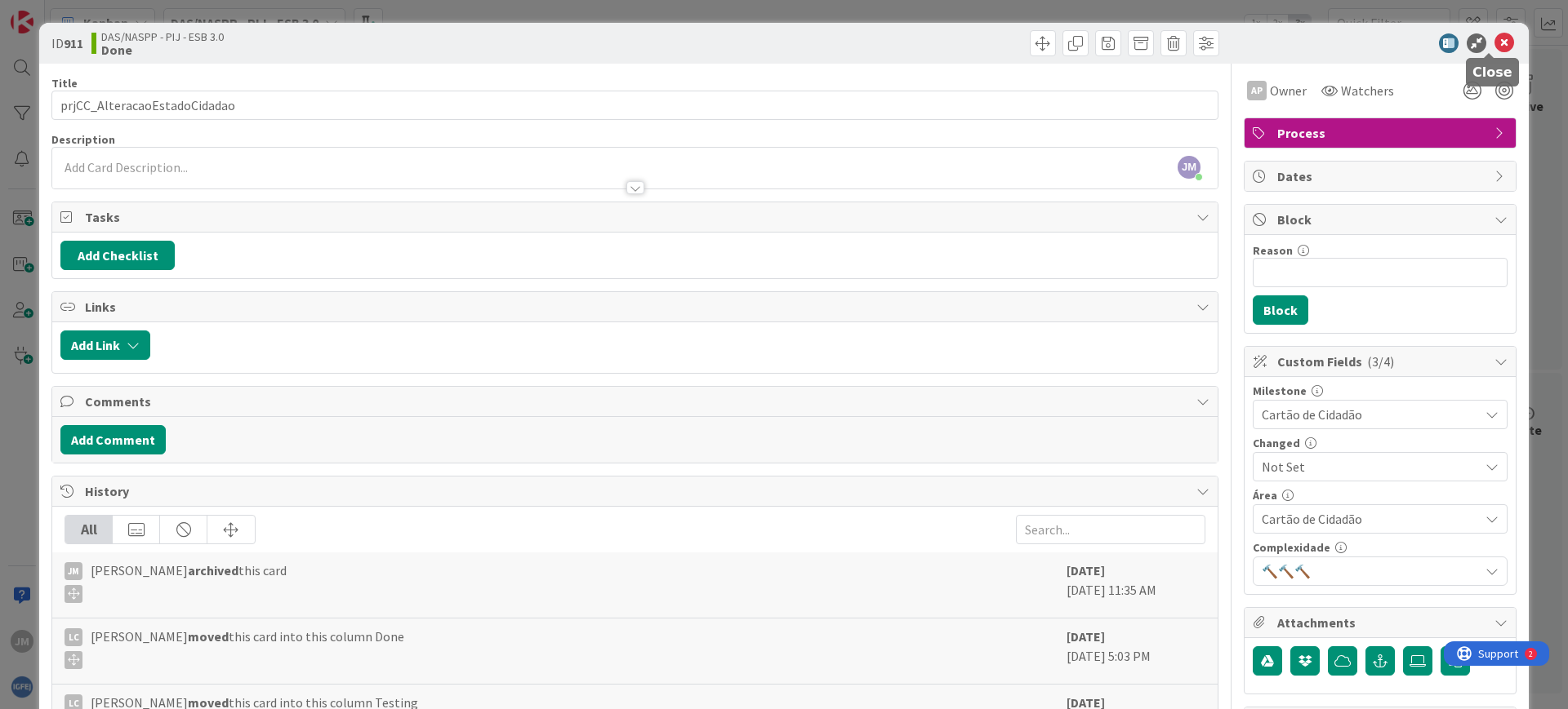
click at [1494, 49] on icon at bounding box center [1504, 44] width 19 height 19
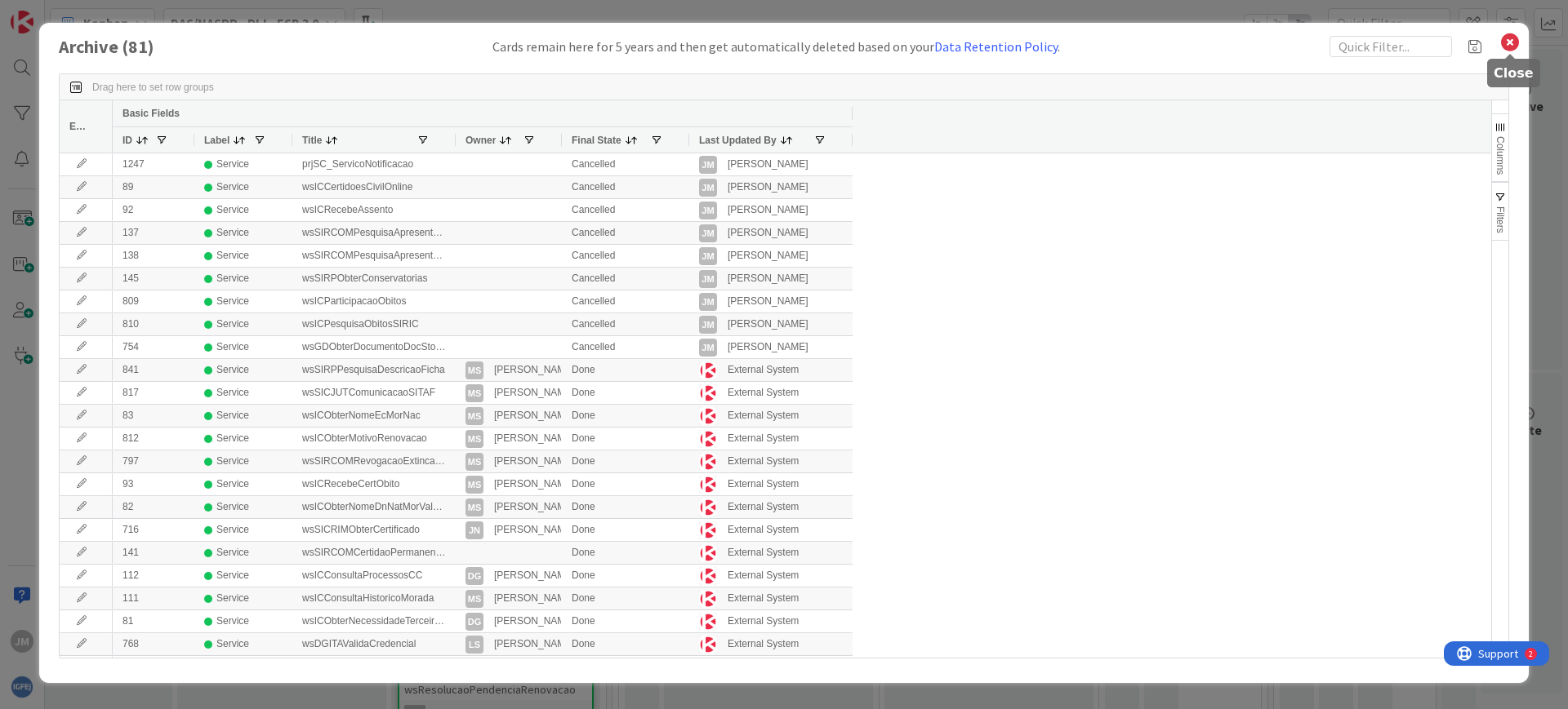
click at [1515, 46] on icon at bounding box center [1510, 43] width 21 height 23
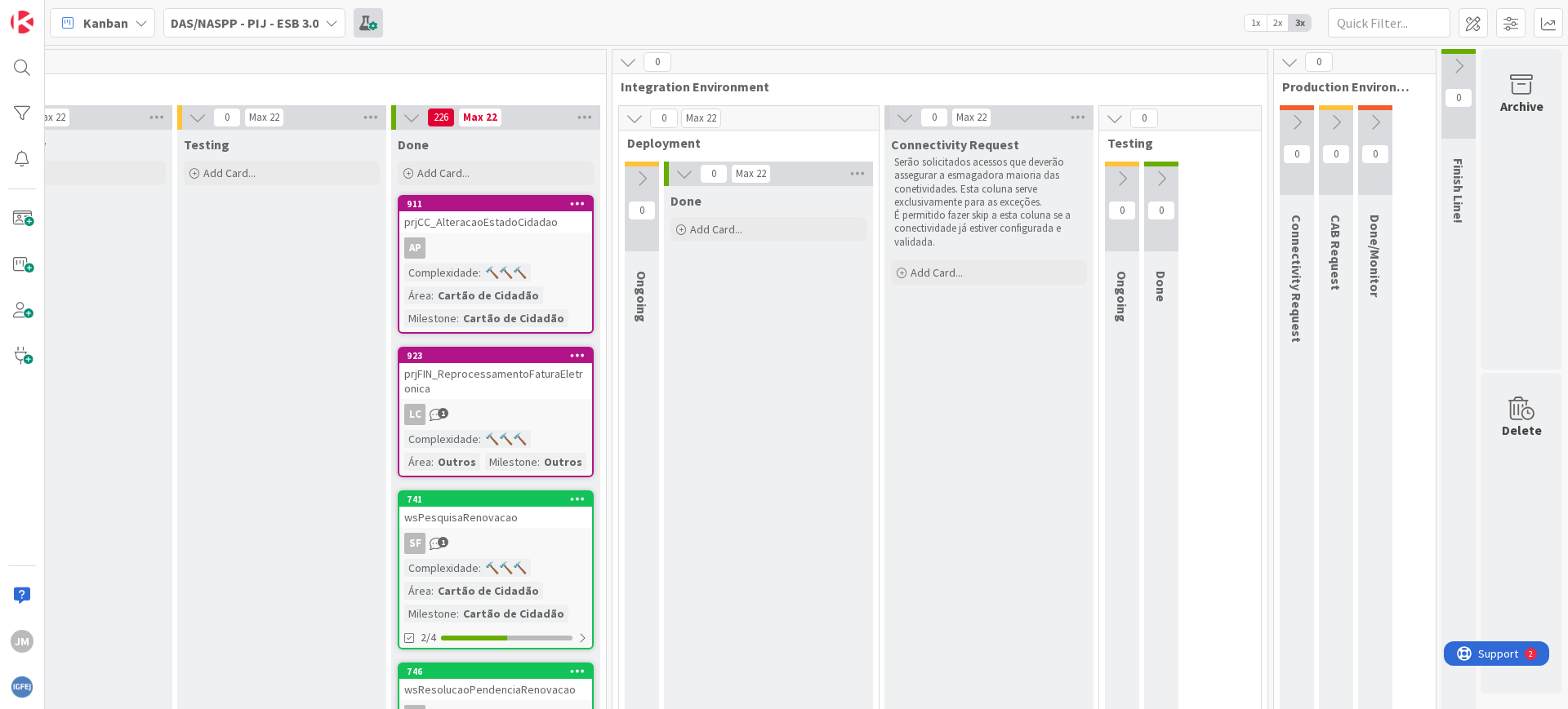
click at [381, 21] on span at bounding box center [368, 22] width 29 height 29
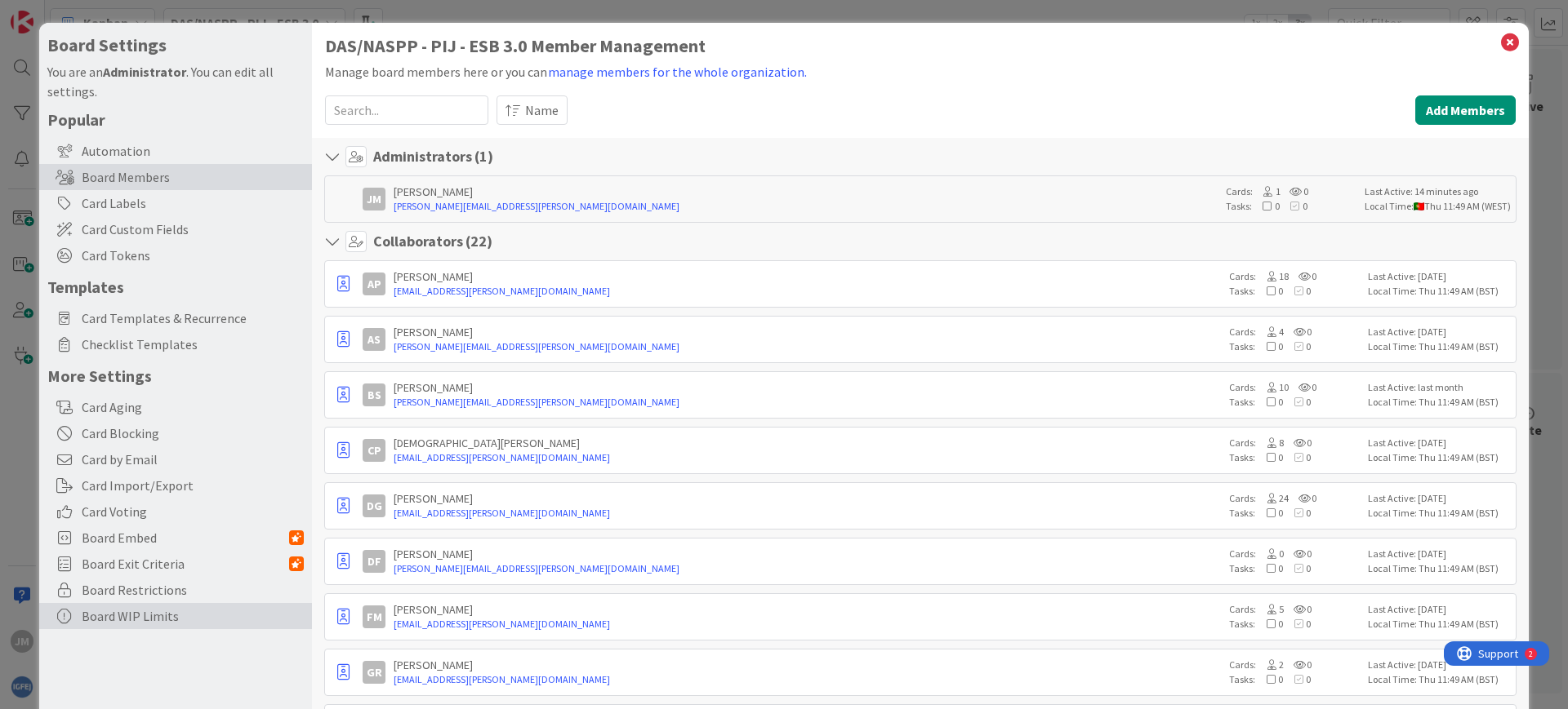
click at [176, 622] on div "Board WIP Limits" at bounding box center [174, 616] width 272 height 26
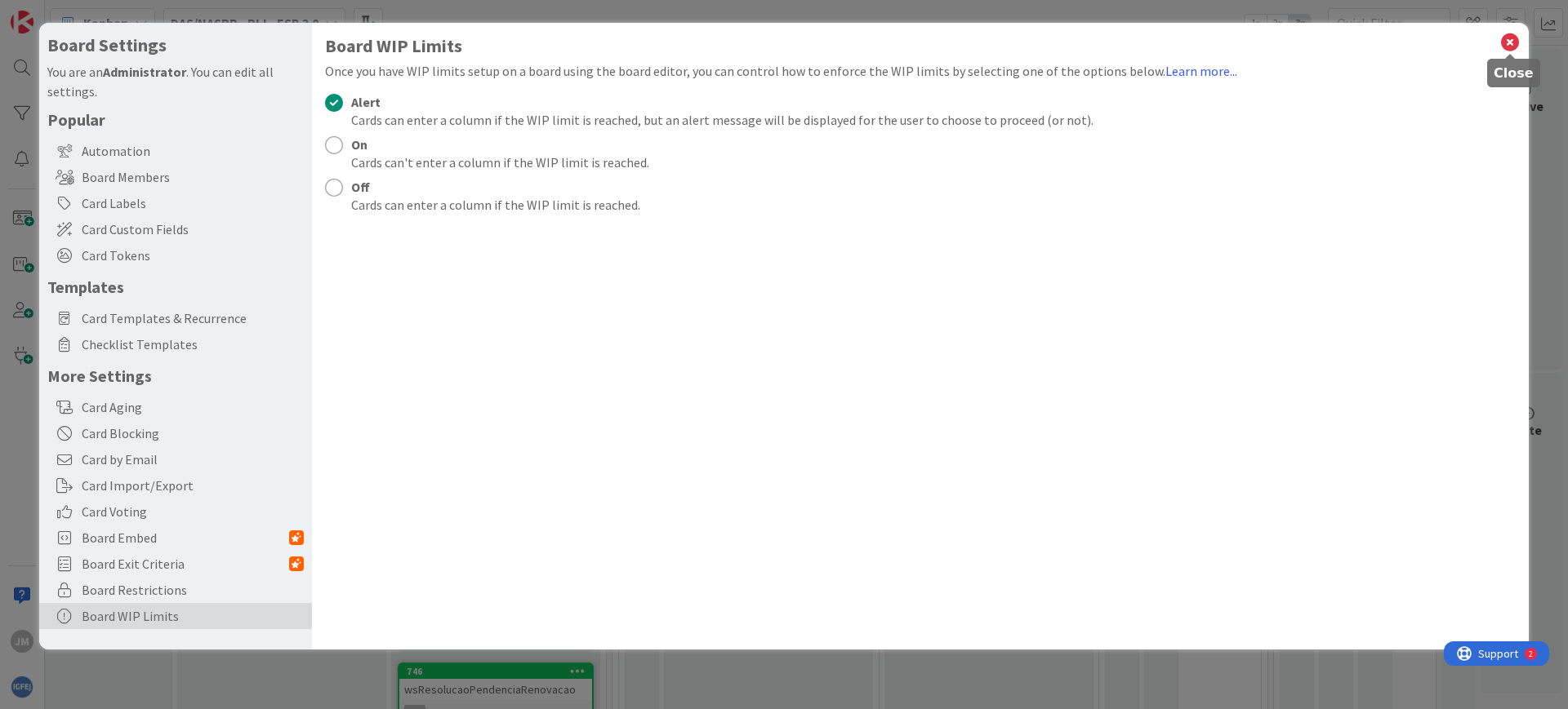
click at [1518, 44] on icon at bounding box center [1510, 43] width 21 height 23
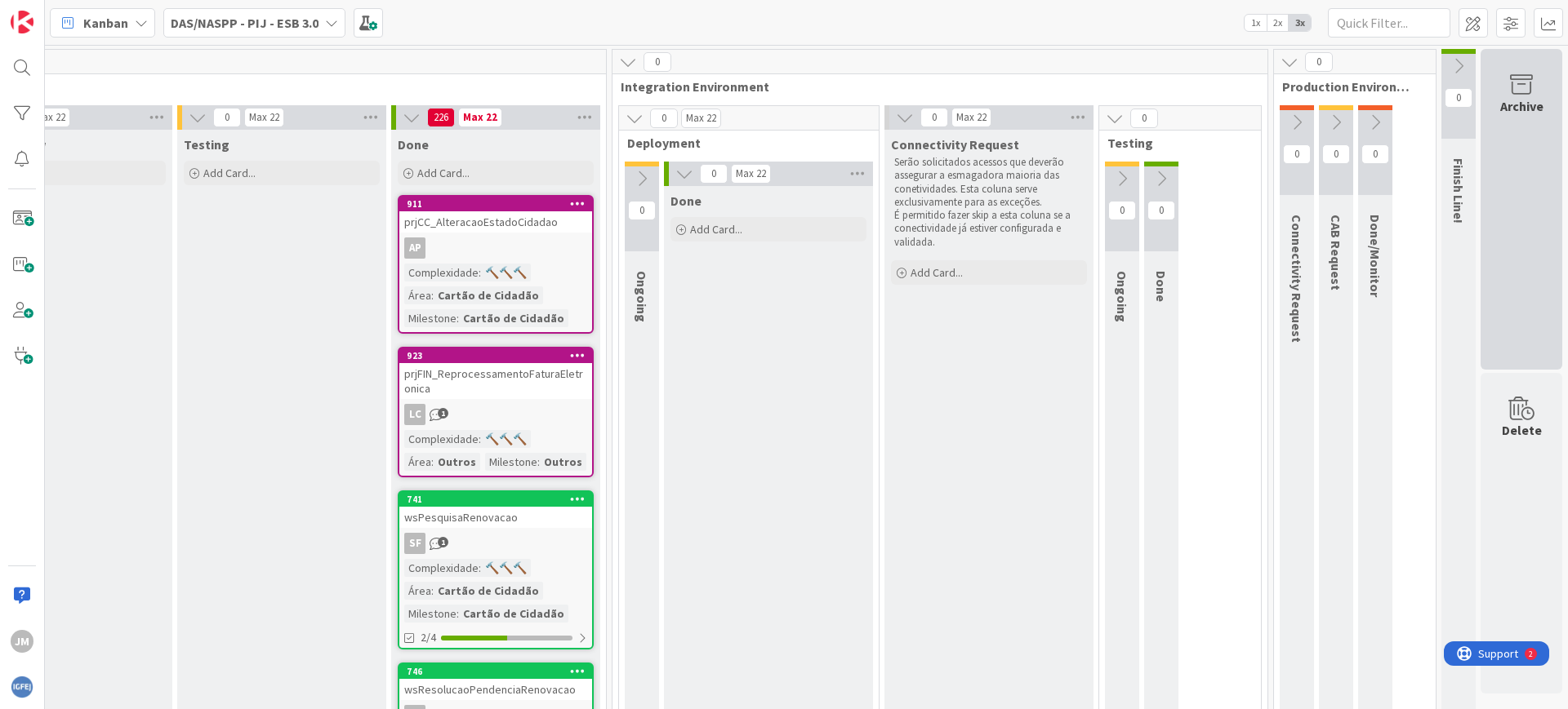
click at [1512, 175] on div "Archive" at bounding box center [1521, 209] width 81 height 321
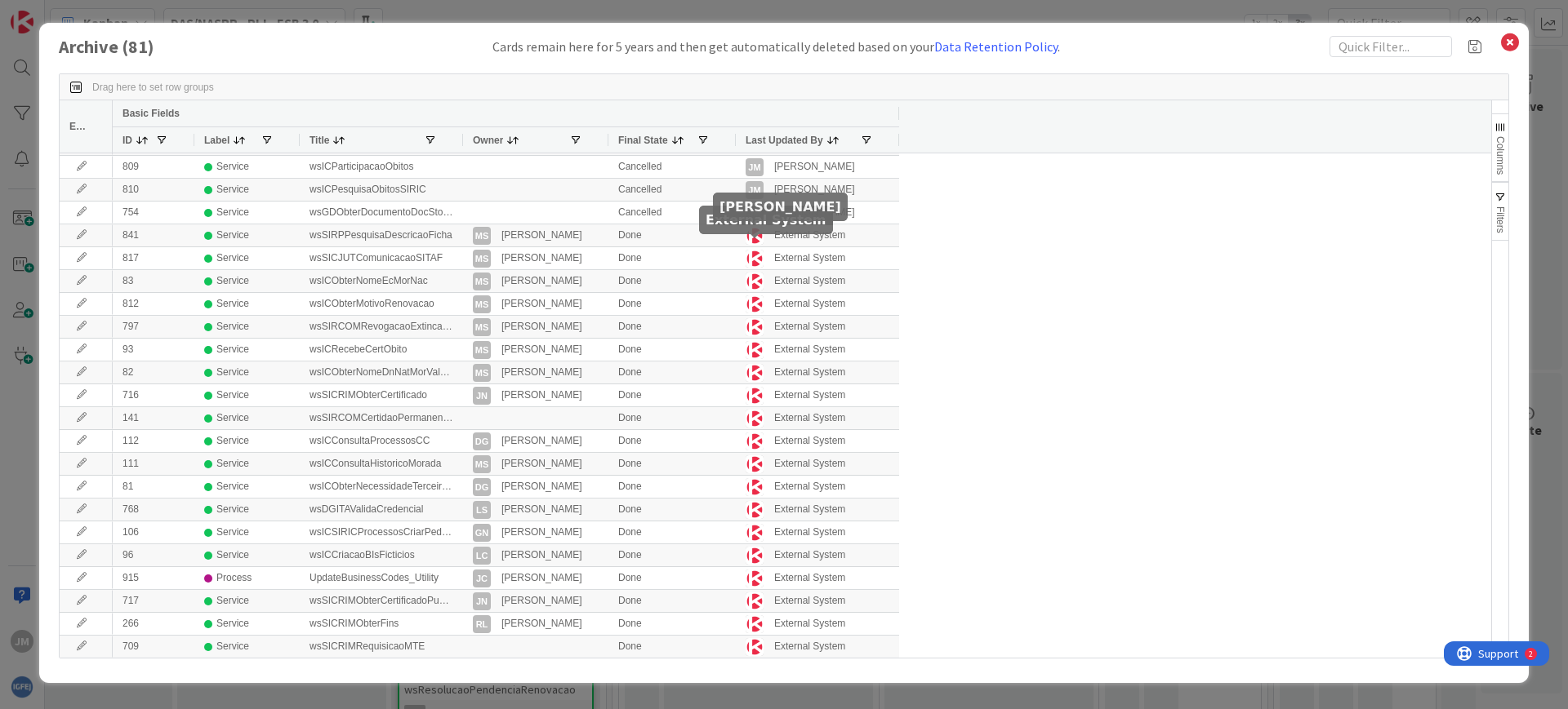
scroll to position [102, 0]
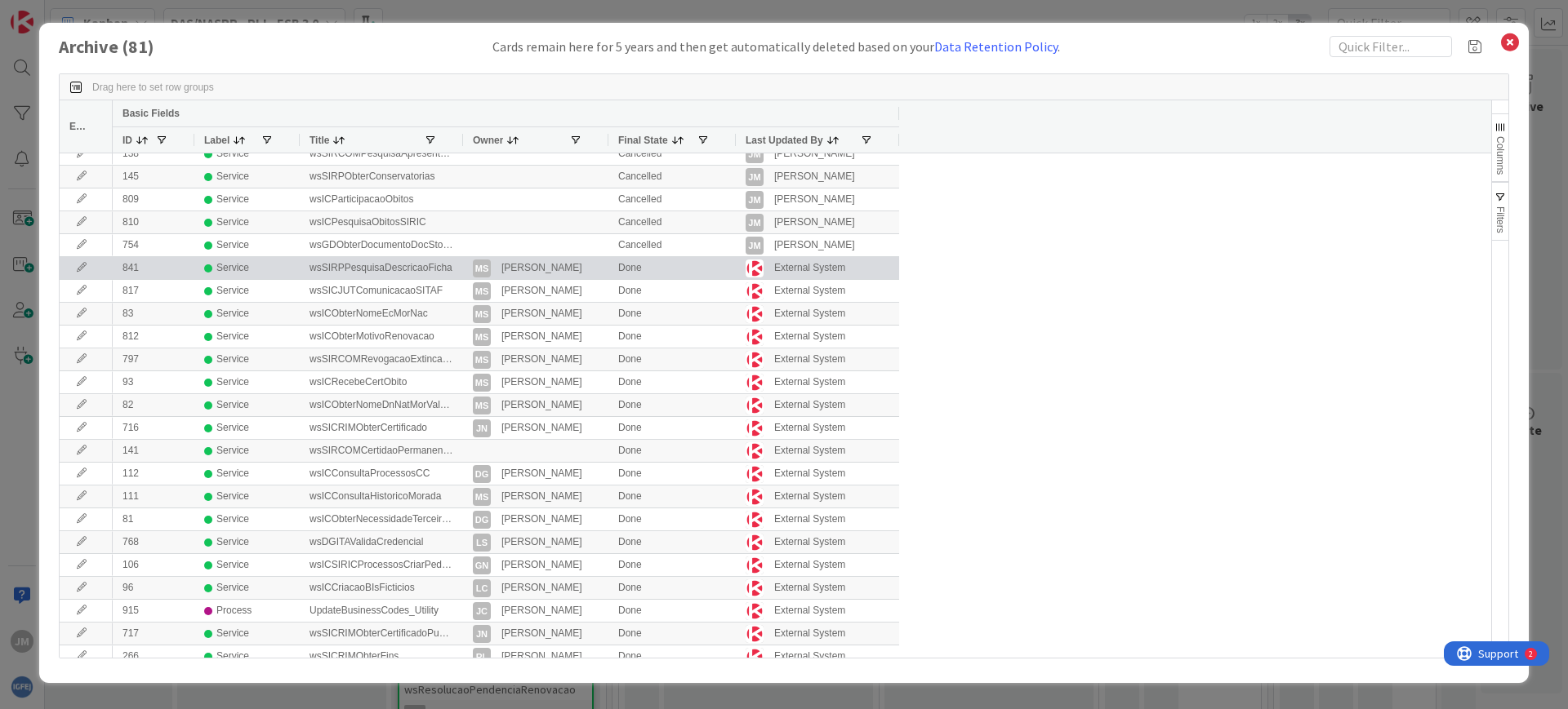
click at [608, 274] on div "MS [PERSON_NAME]" at bounding box center [536, 267] width 145 height 22
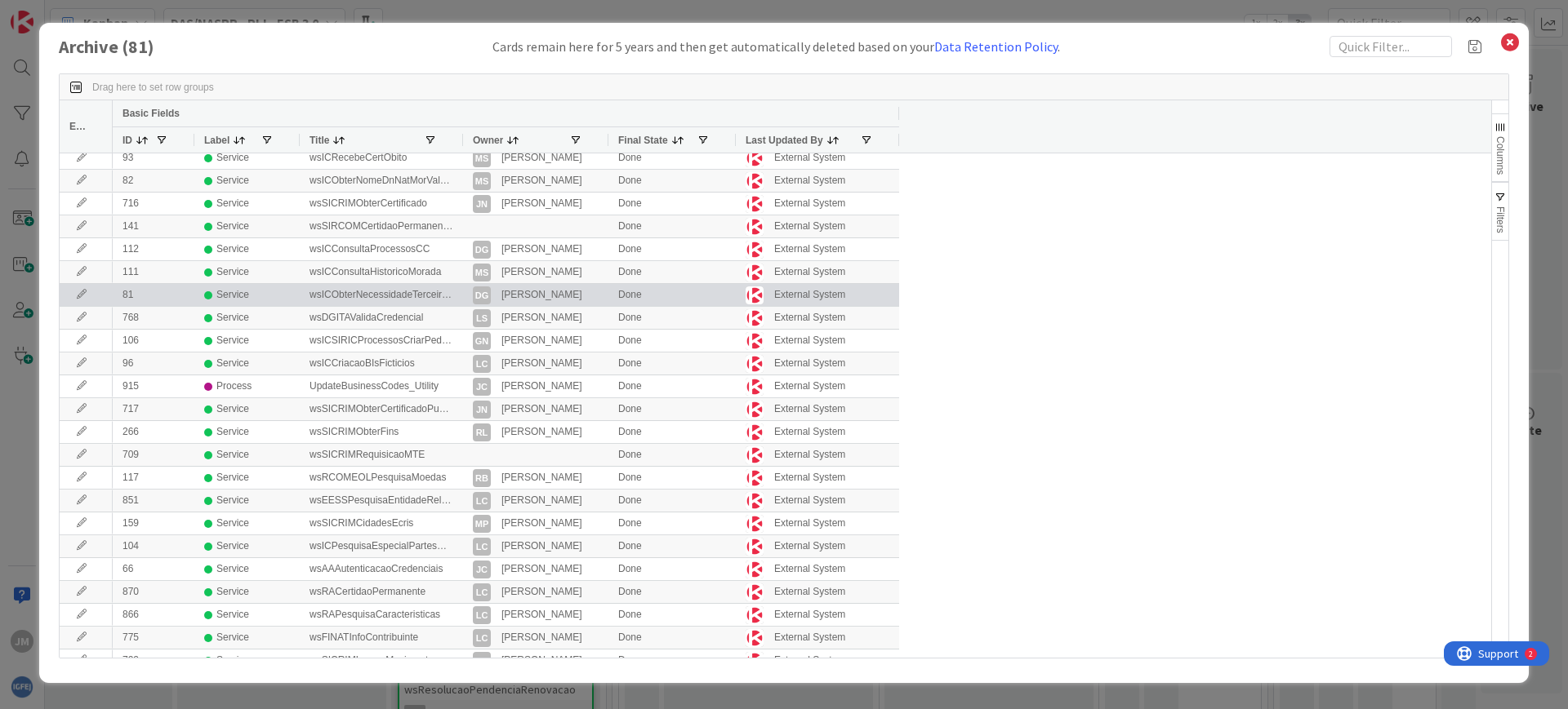
scroll to position [0, 0]
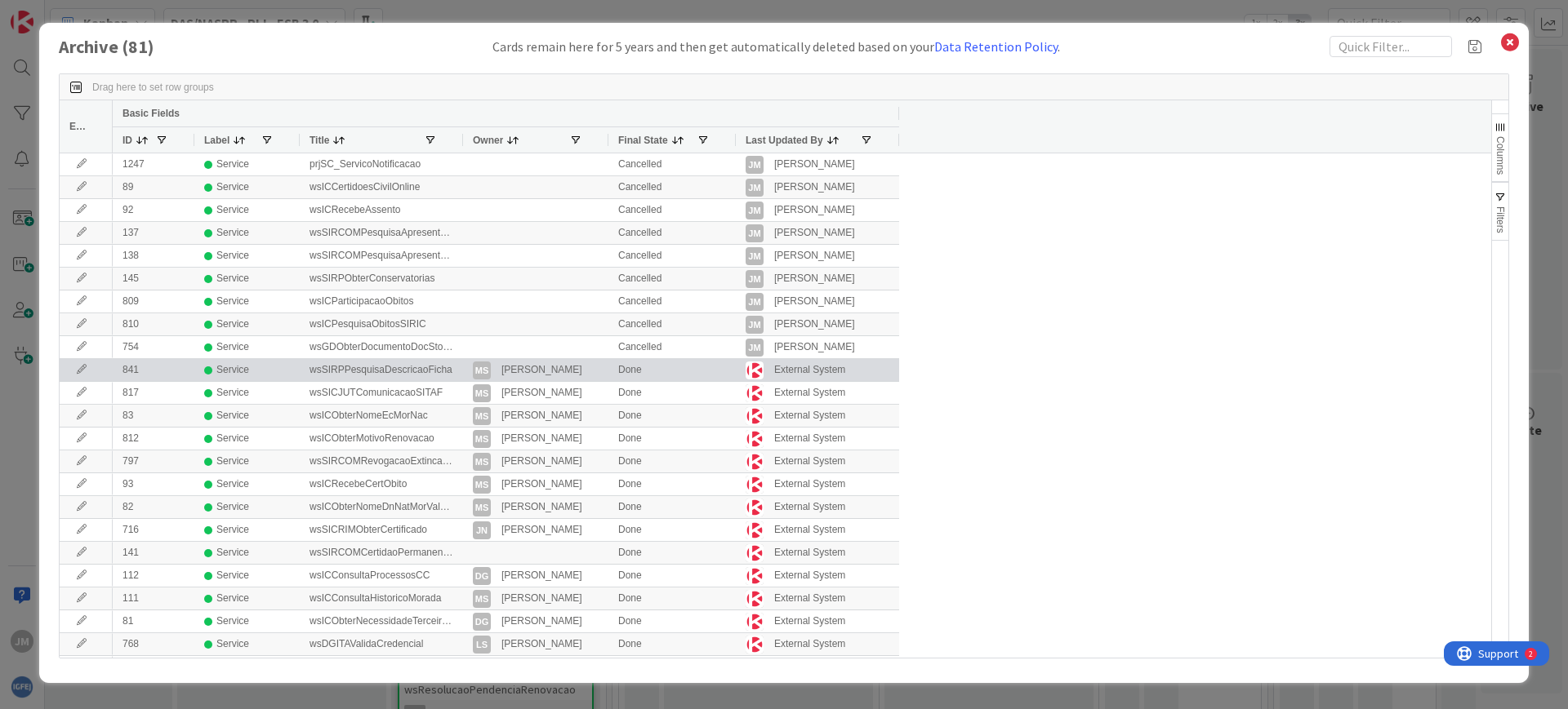
click at [654, 376] on div "Done" at bounding box center [672, 370] width 127 height 22
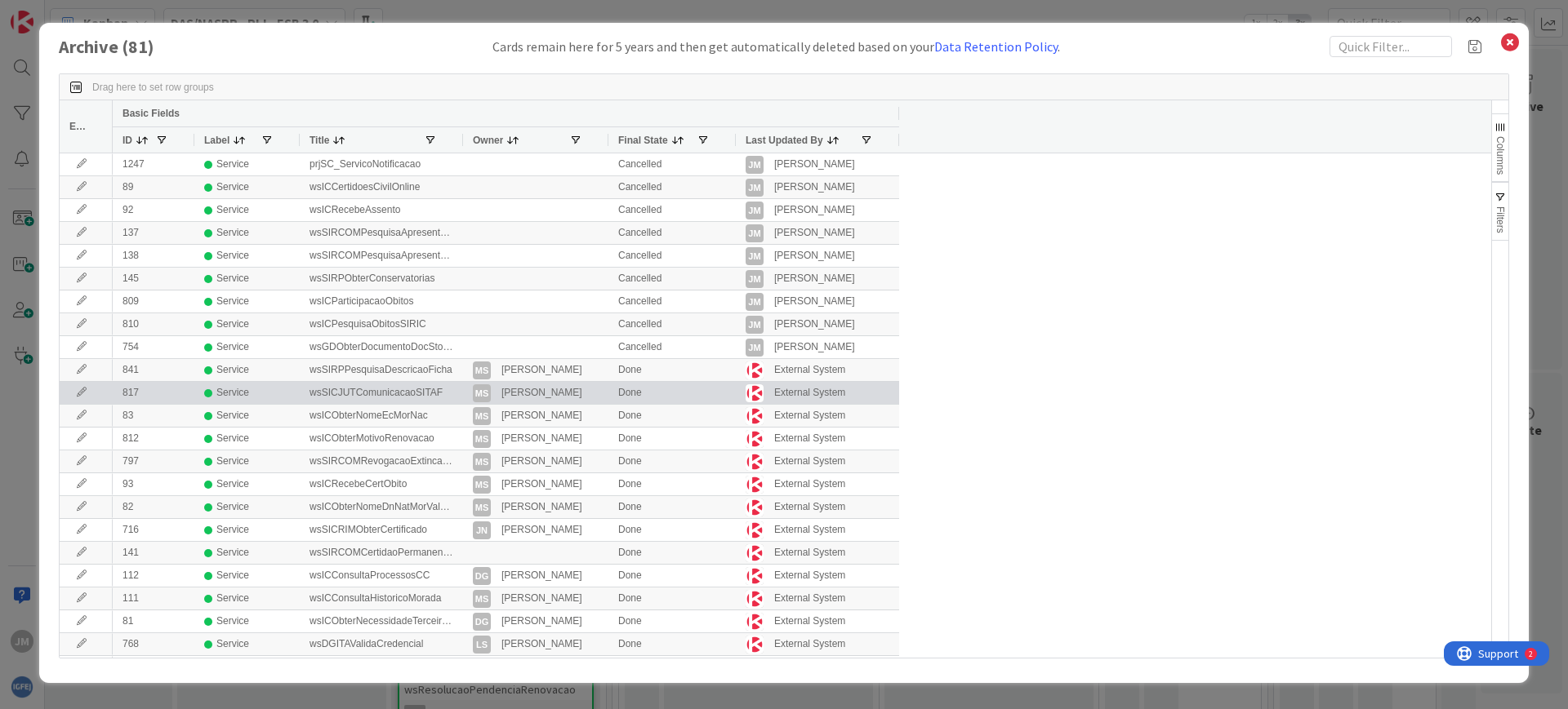
click at [634, 466] on div "Done" at bounding box center [672, 461] width 127 height 22
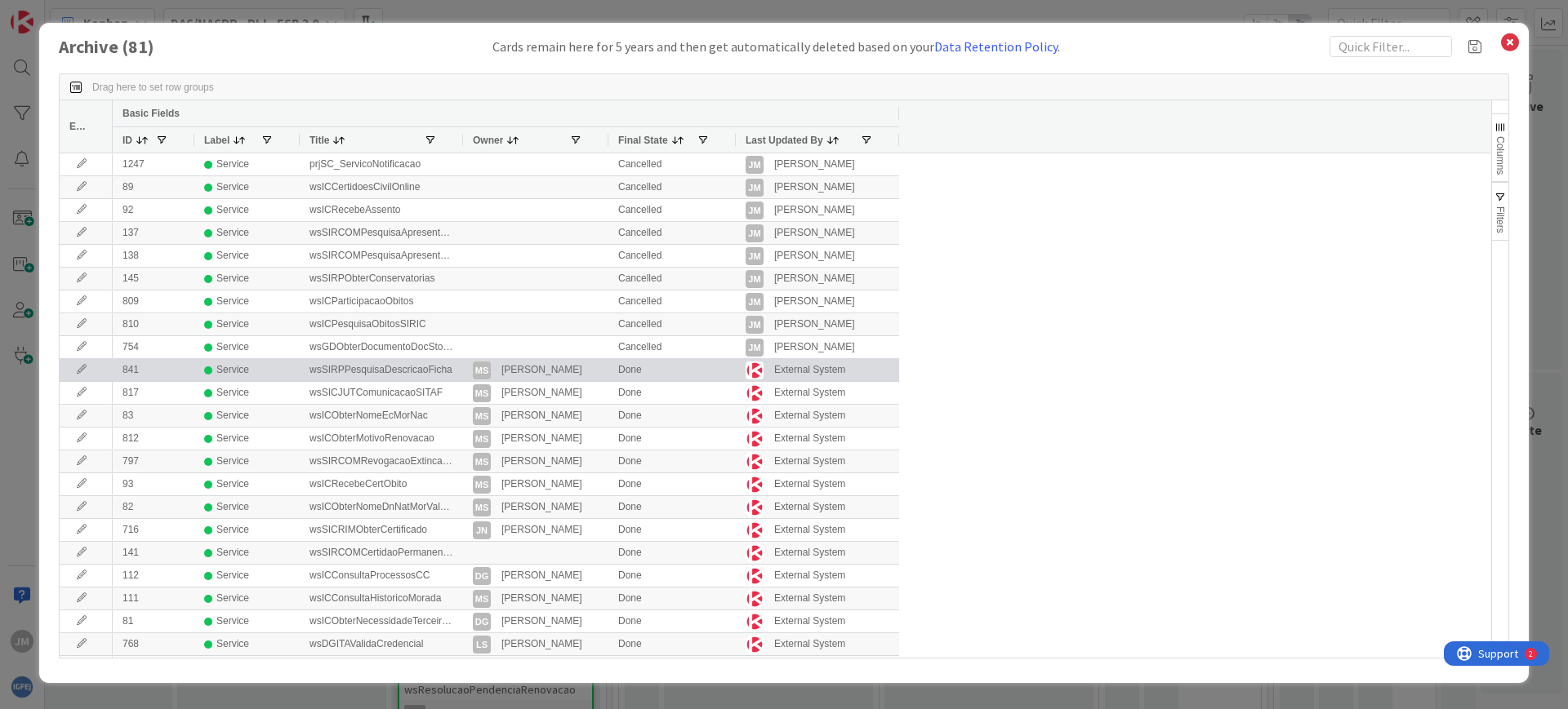
click at [701, 369] on div "Done" at bounding box center [672, 370] width 127 height 22
click at [442, 370] on div "wsSIRPPesquisaDescricaoFicha" at bounding box center [381, 370] width 164 height 22
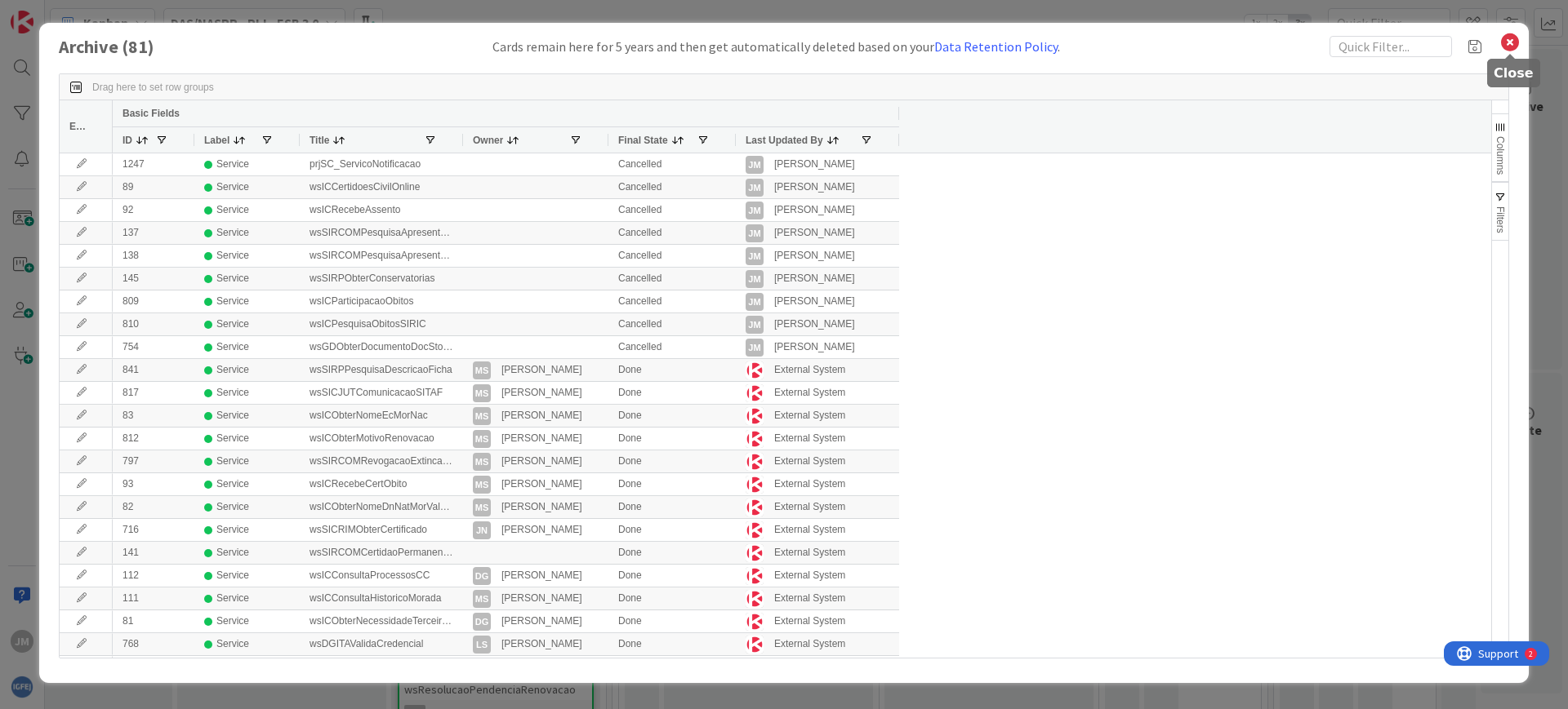
click at [1518, 34] on icon at bounding box center [1510, 43] width 21 height 23
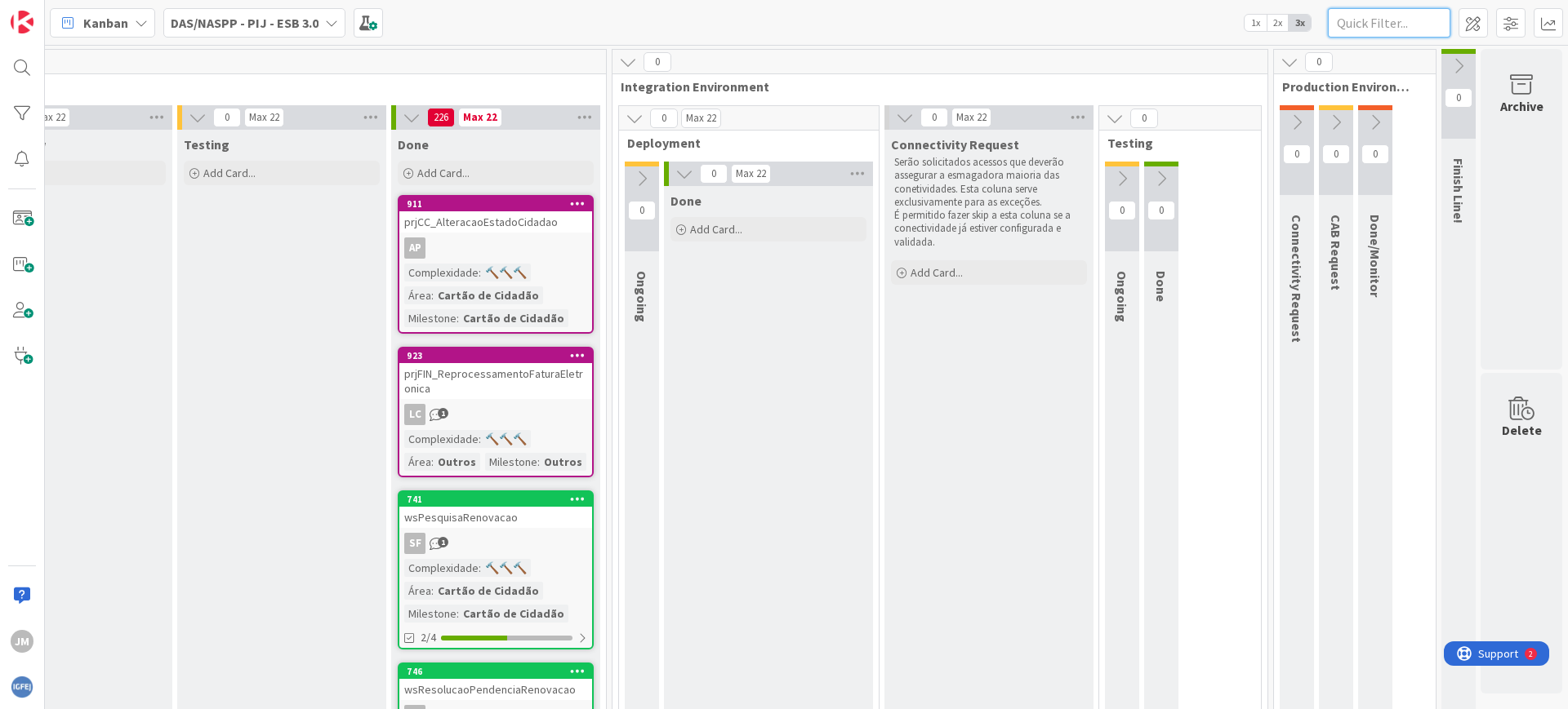
click at [1356, 33] on input "text" at bounding box center [1389, 22] width 122 height 29
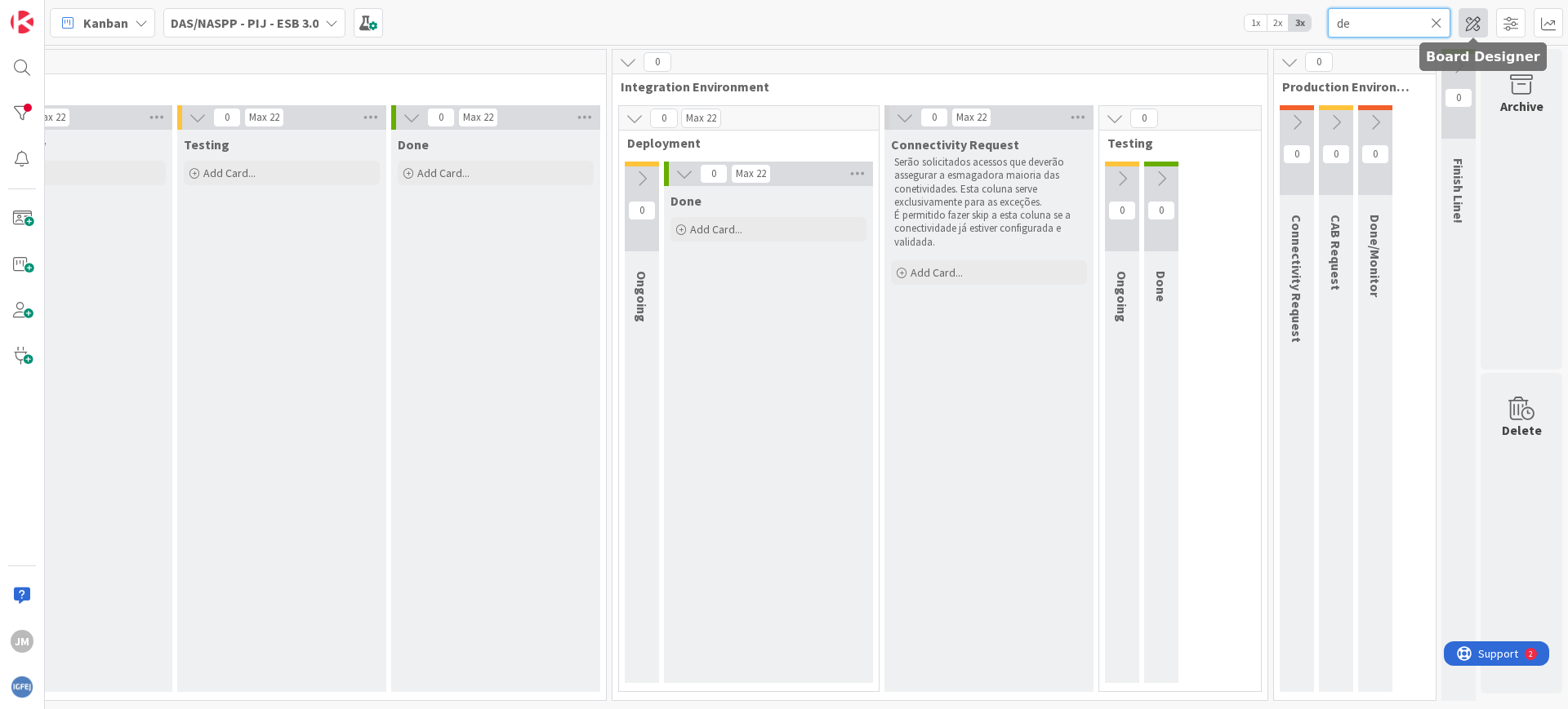
type input "d"
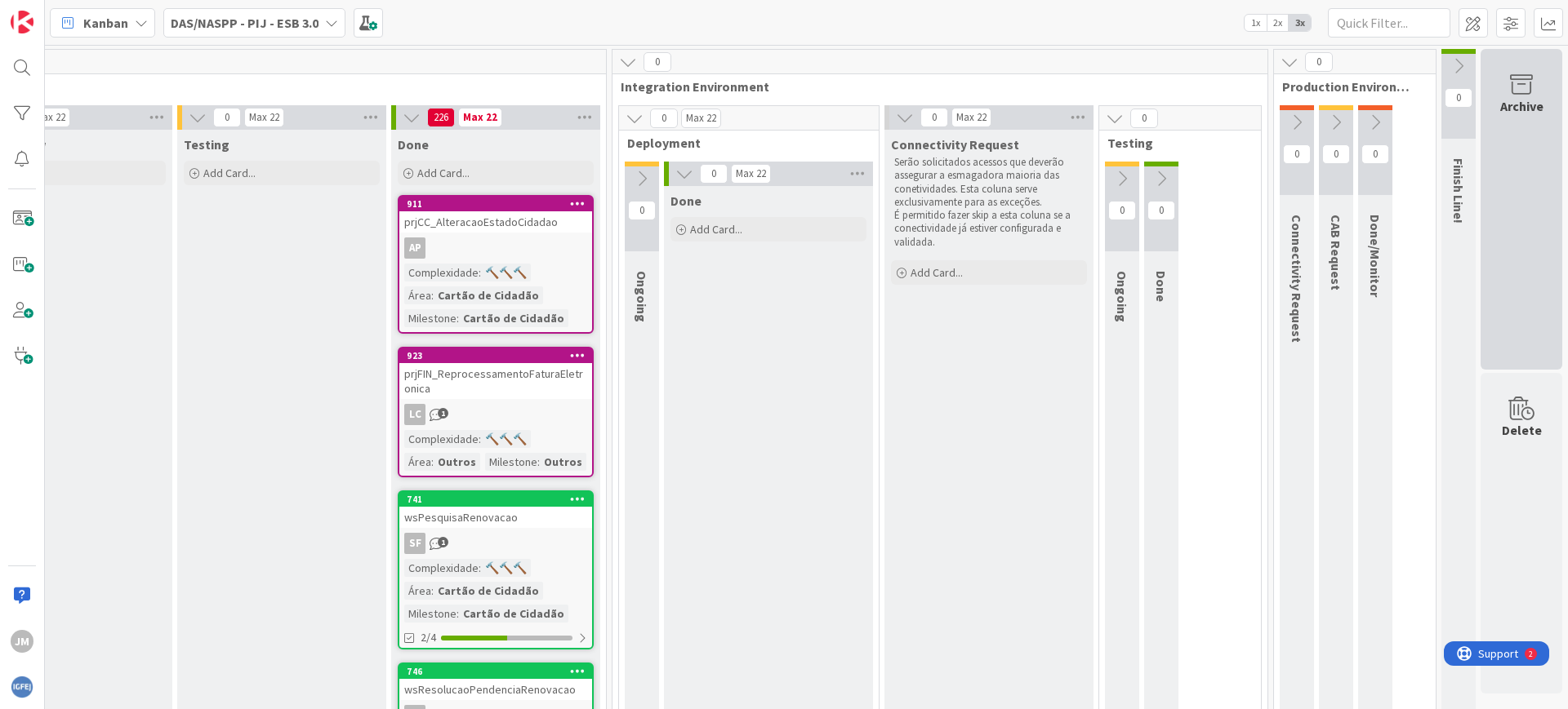
click at [1511, 120] on div "Archive" at bounding box center [1521, 209] width 81 height 321
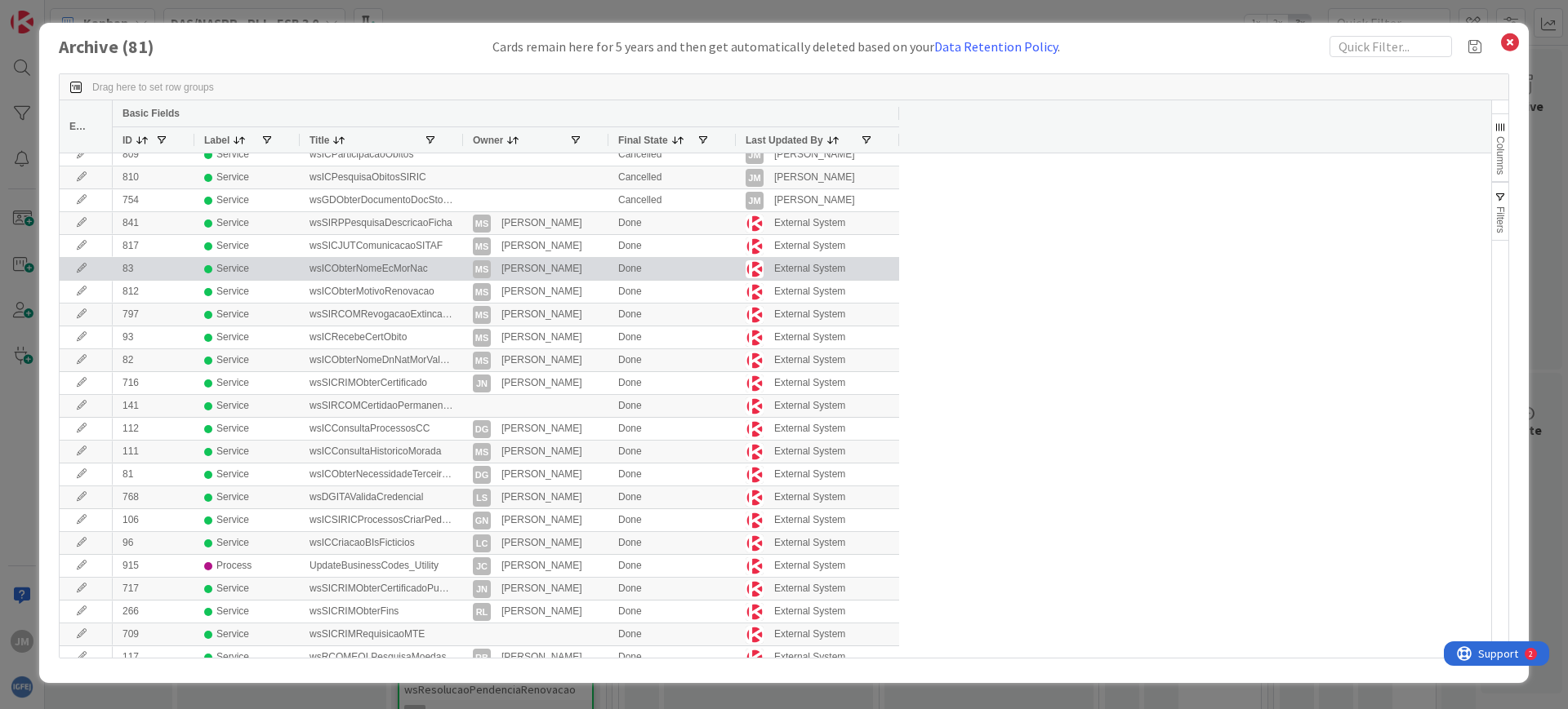
scroll to position [548, 0]
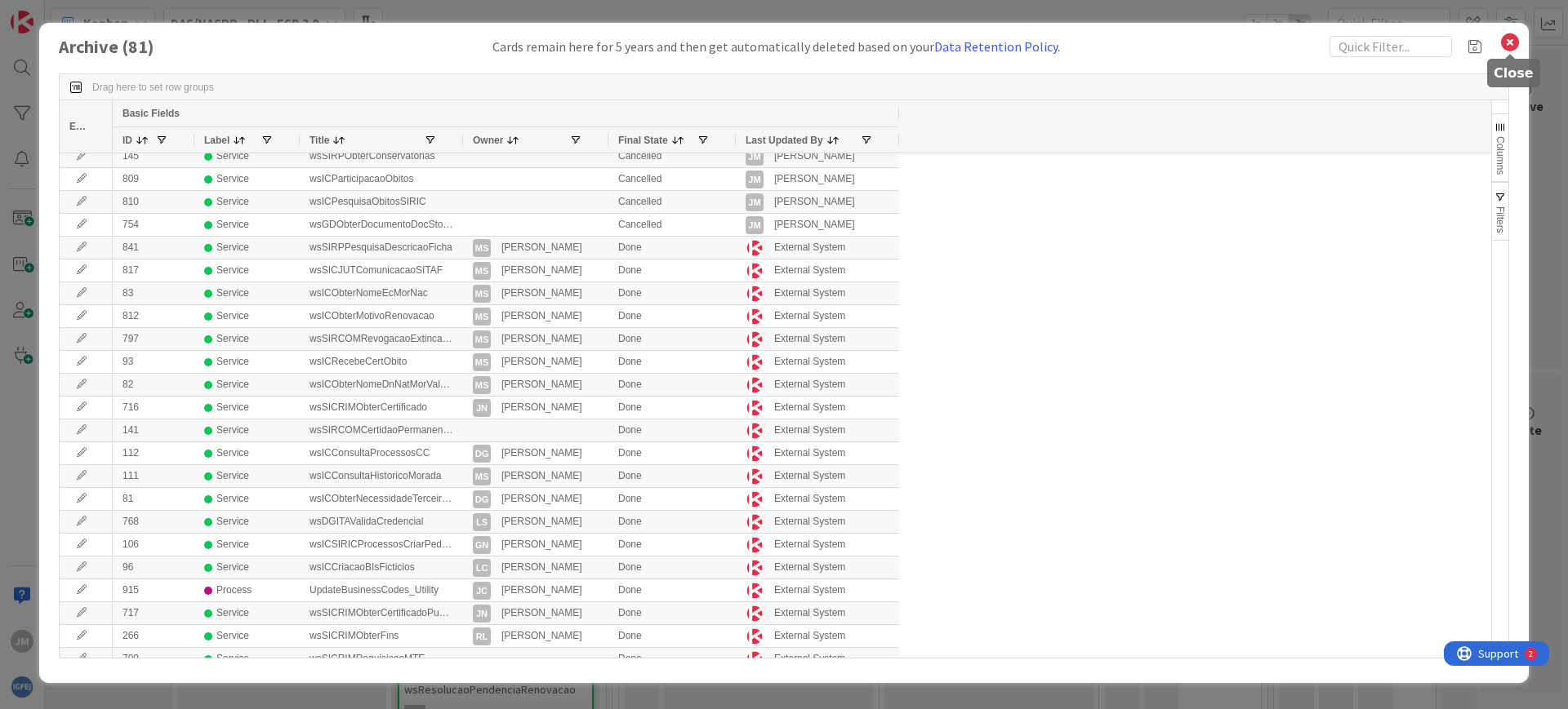
click at [1514, 42] on icon at bounding box center [1510, 43] width 21 height 23
